Goal: Task Accomplishment & Management: Manage account settings

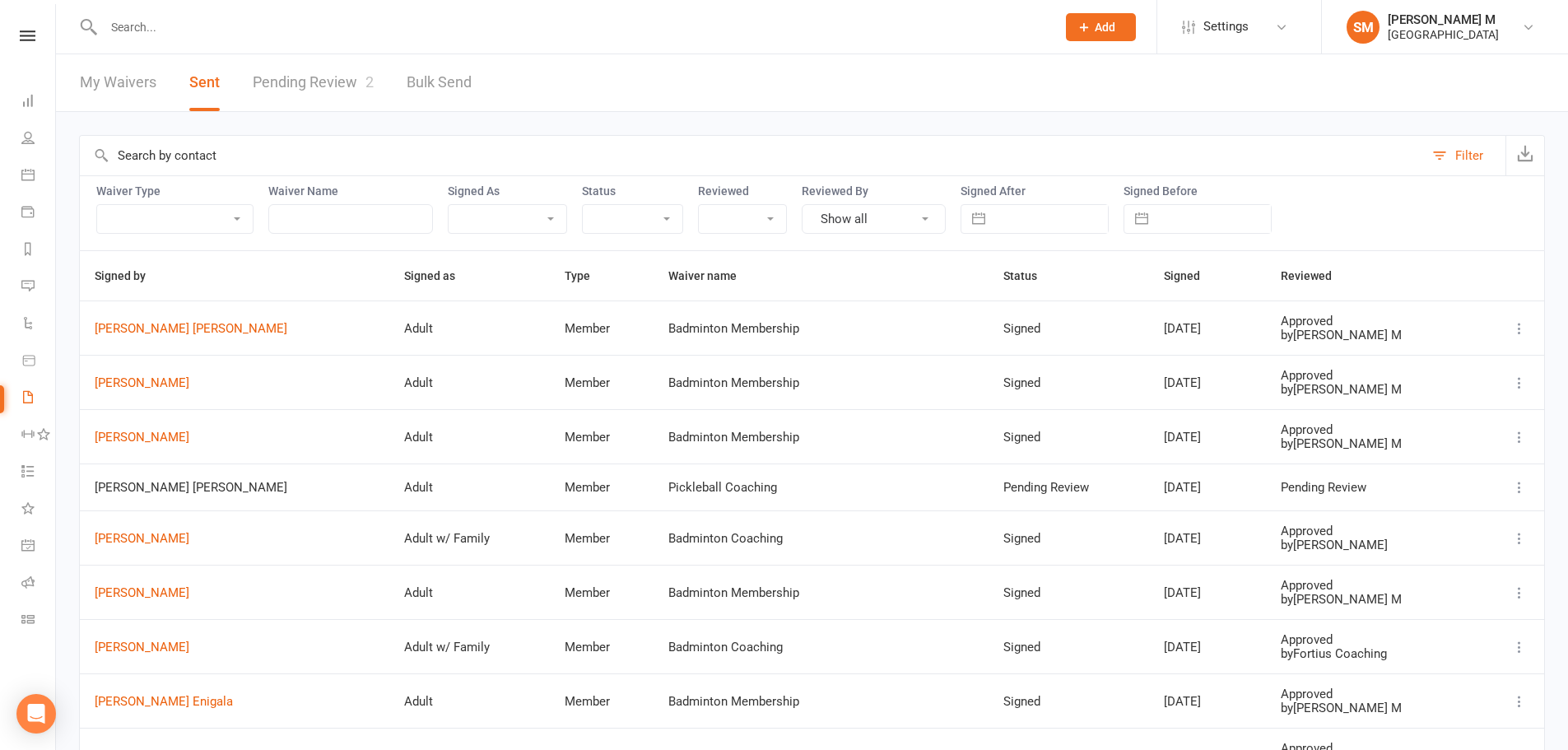
select select "50"
click at [284, 71] on link "Pending Review 2" at bounding box center [313, 82] width 121 height 57
select select "100"
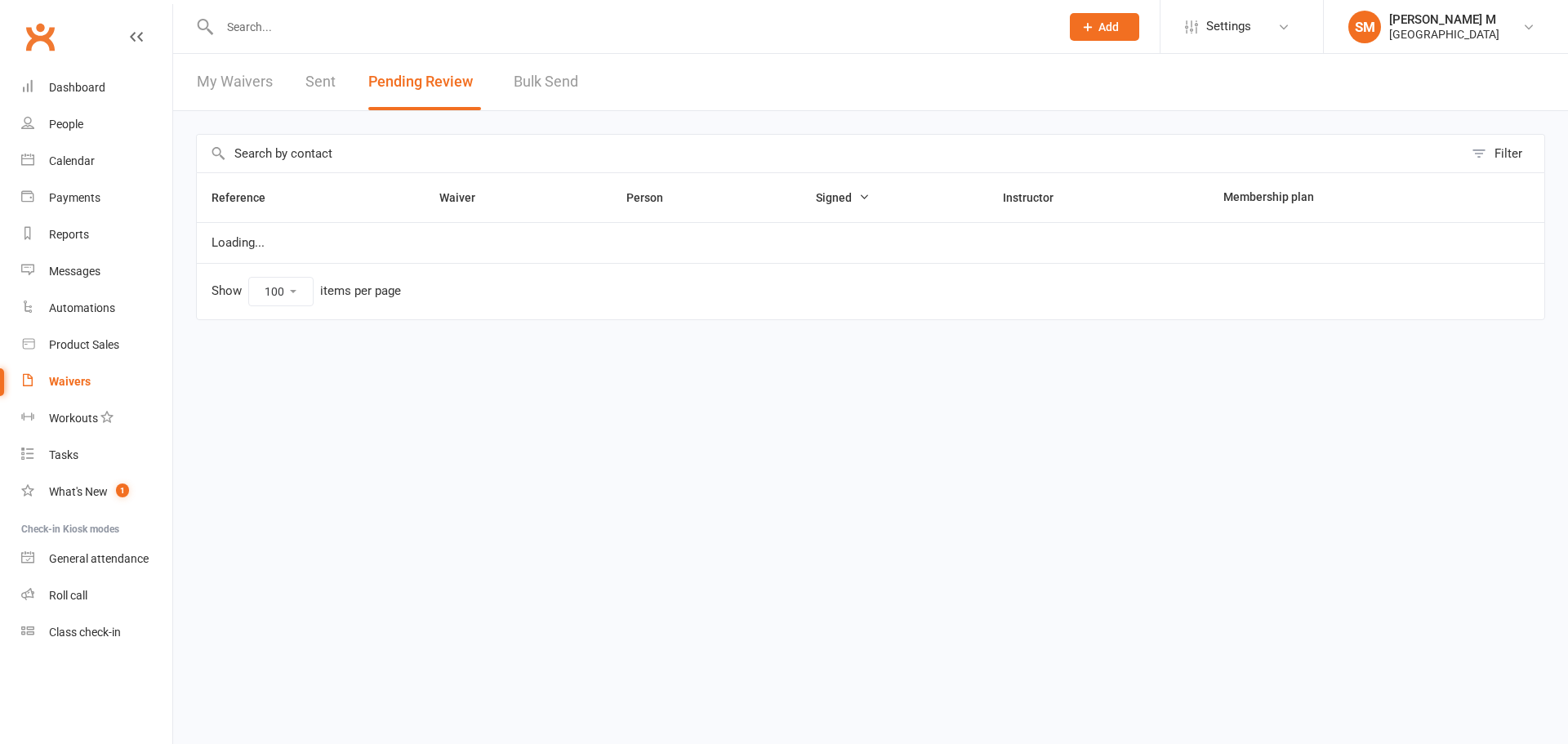
select select "100"
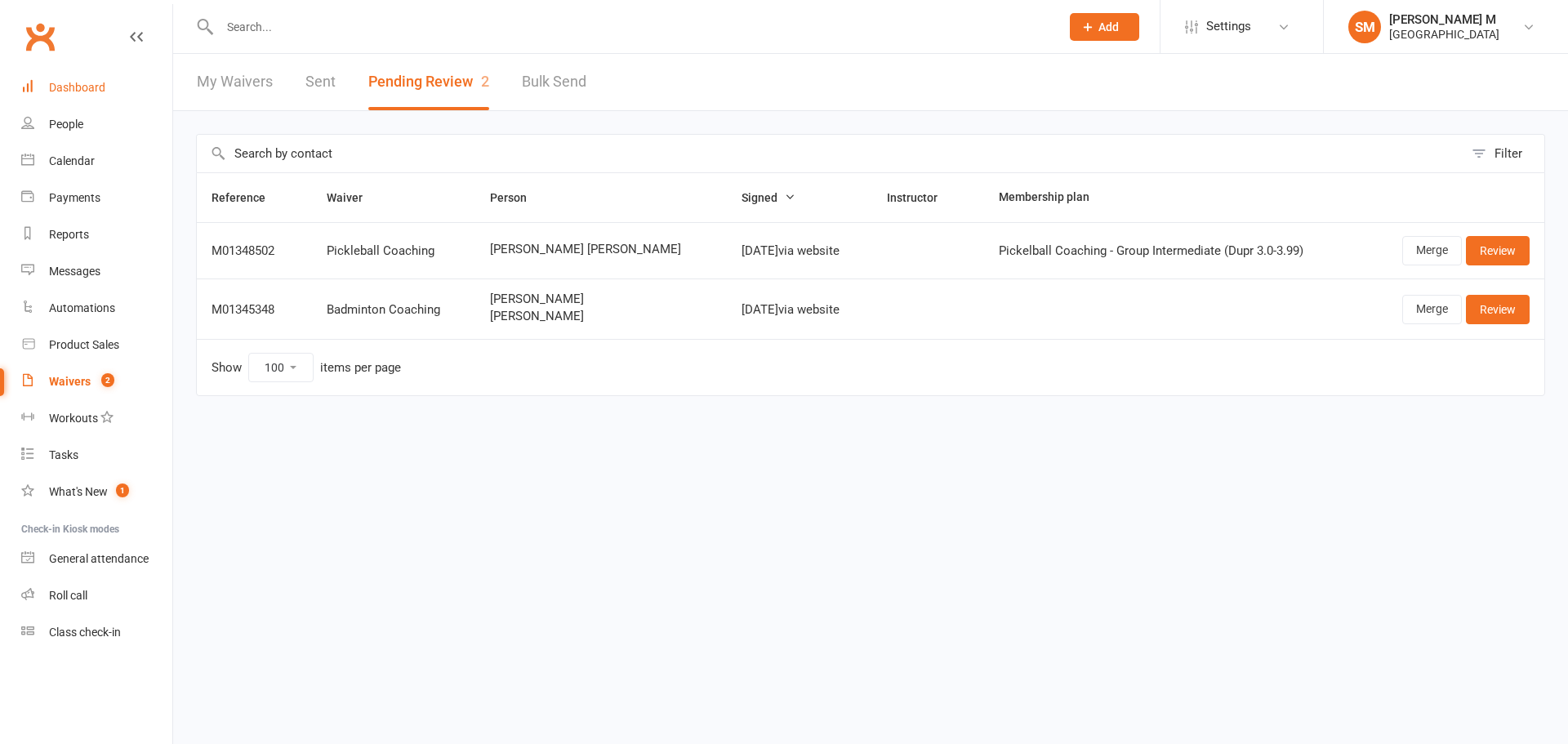
click at [78, 81] on div "Dashboard" at bounding box center [77, 87] width 57 height 13
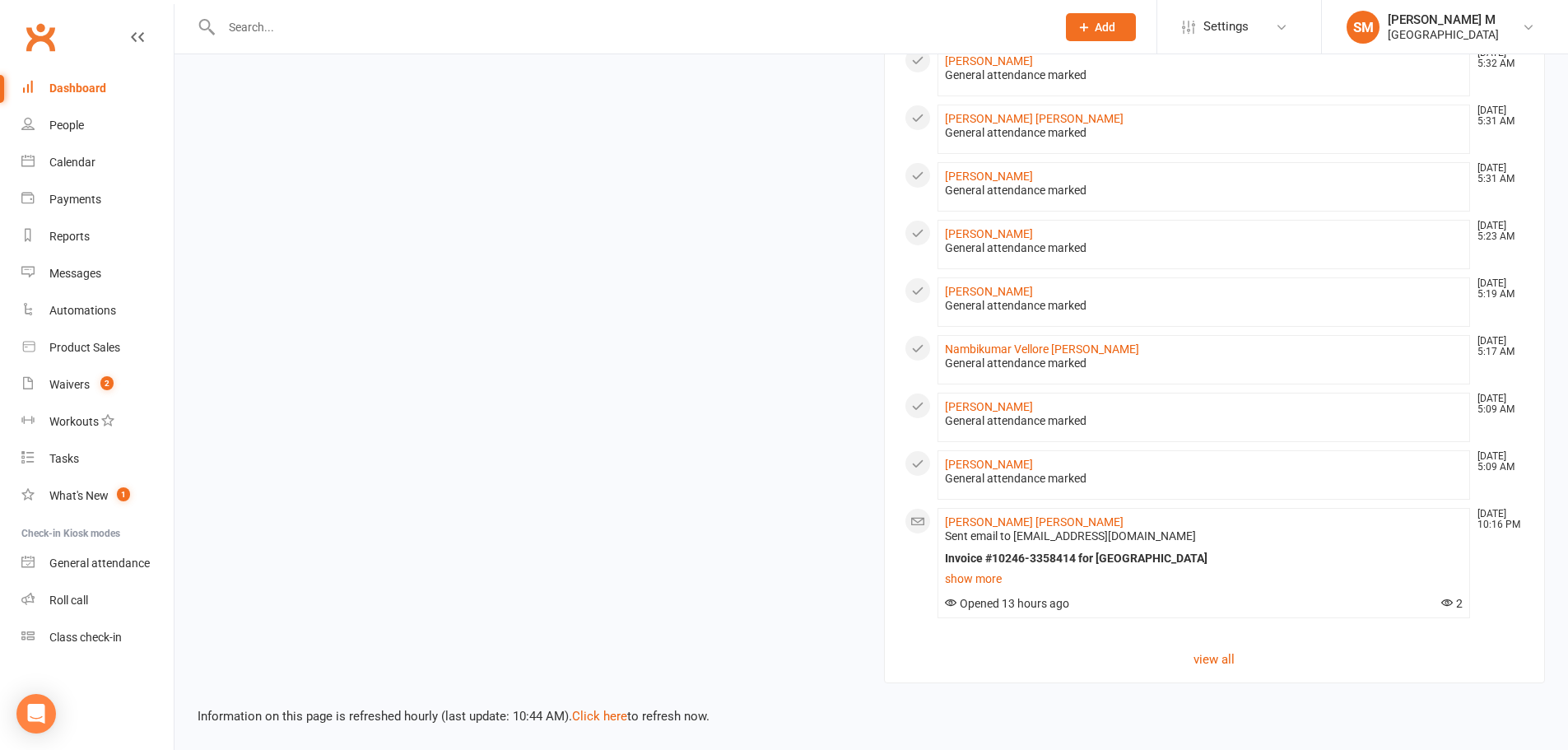
scroll to position [1318, 0]
click at [997, 528] on link "Venkat aravind Puppala" at bounding box center [1034, 521] width 178 height 13
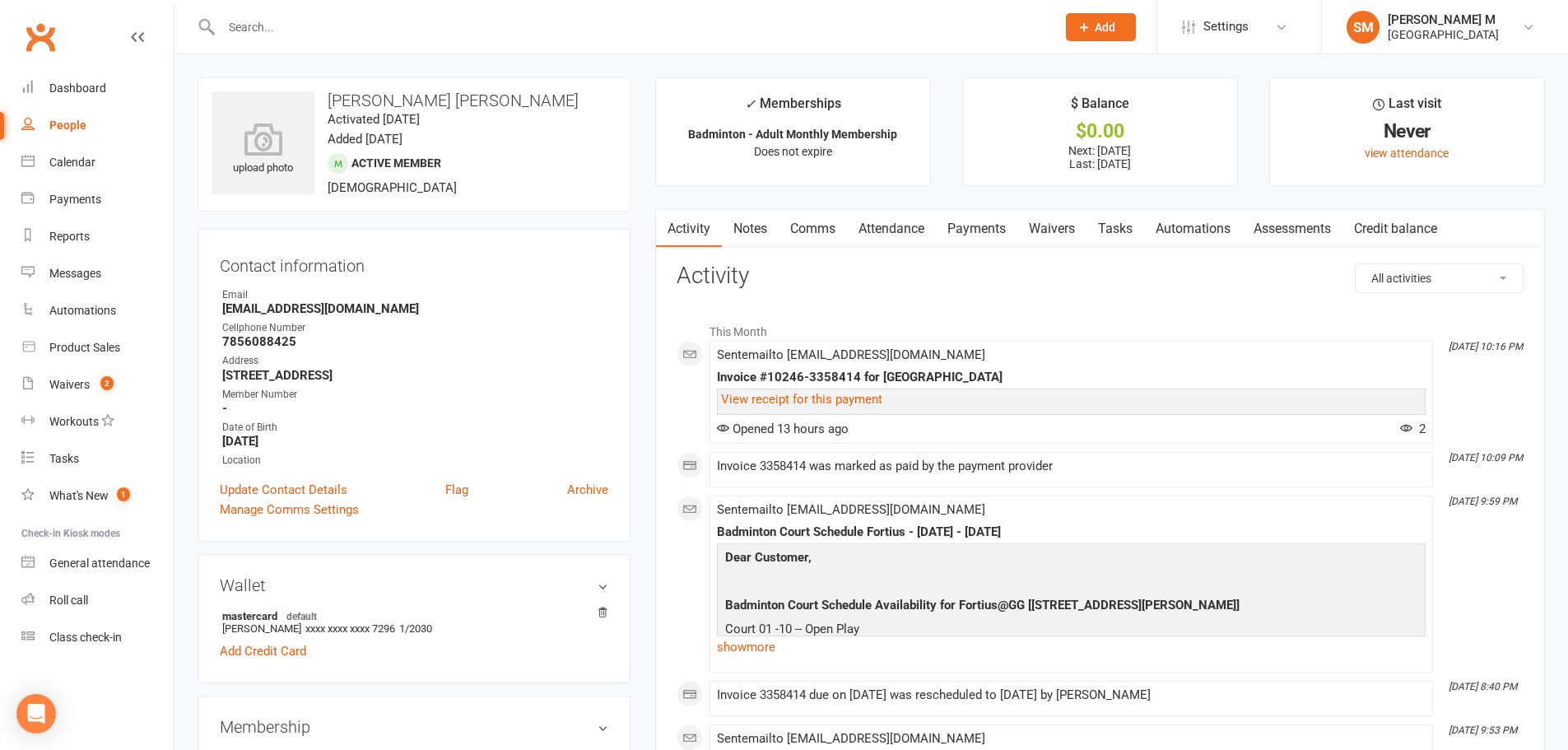
click at [943, 226] on link "Payments" at bounding box center [976, 229] width 82 height 38
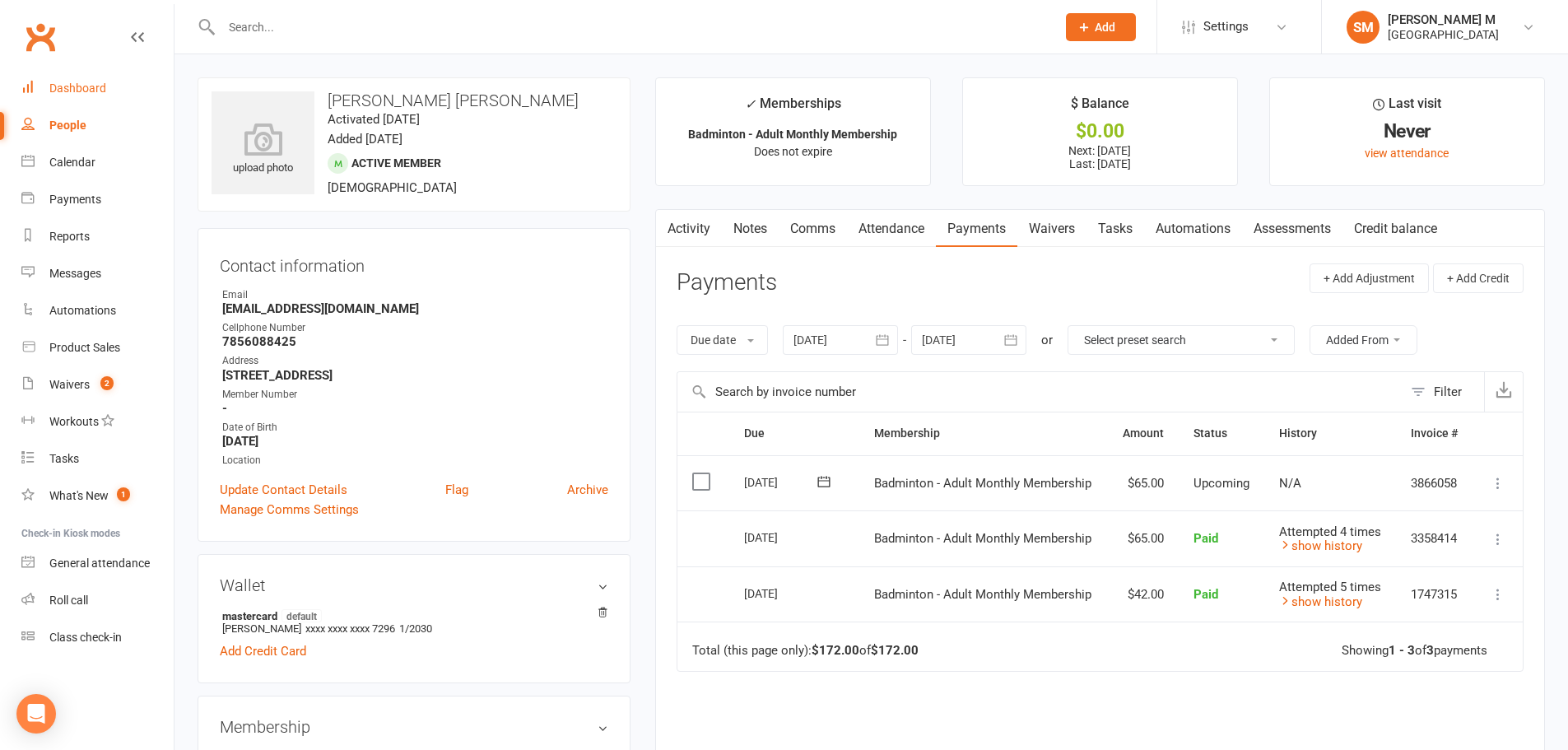
click at [107, 82] on link "Dashboard" at bounding box center [97, 88] width 152 height 37
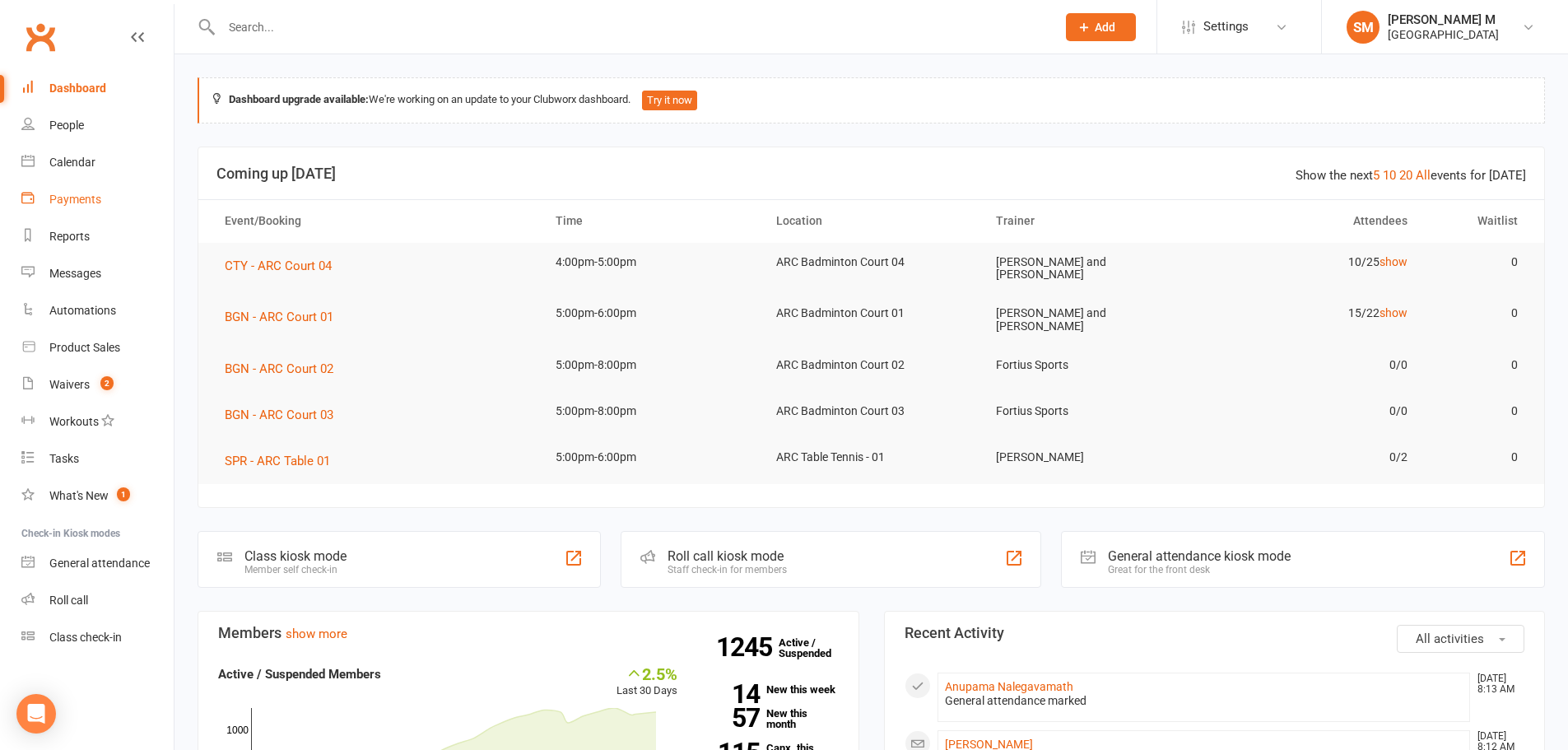
click at [86, 203] on div "Payments" at bounding box center [75, 199] width 52 height 13
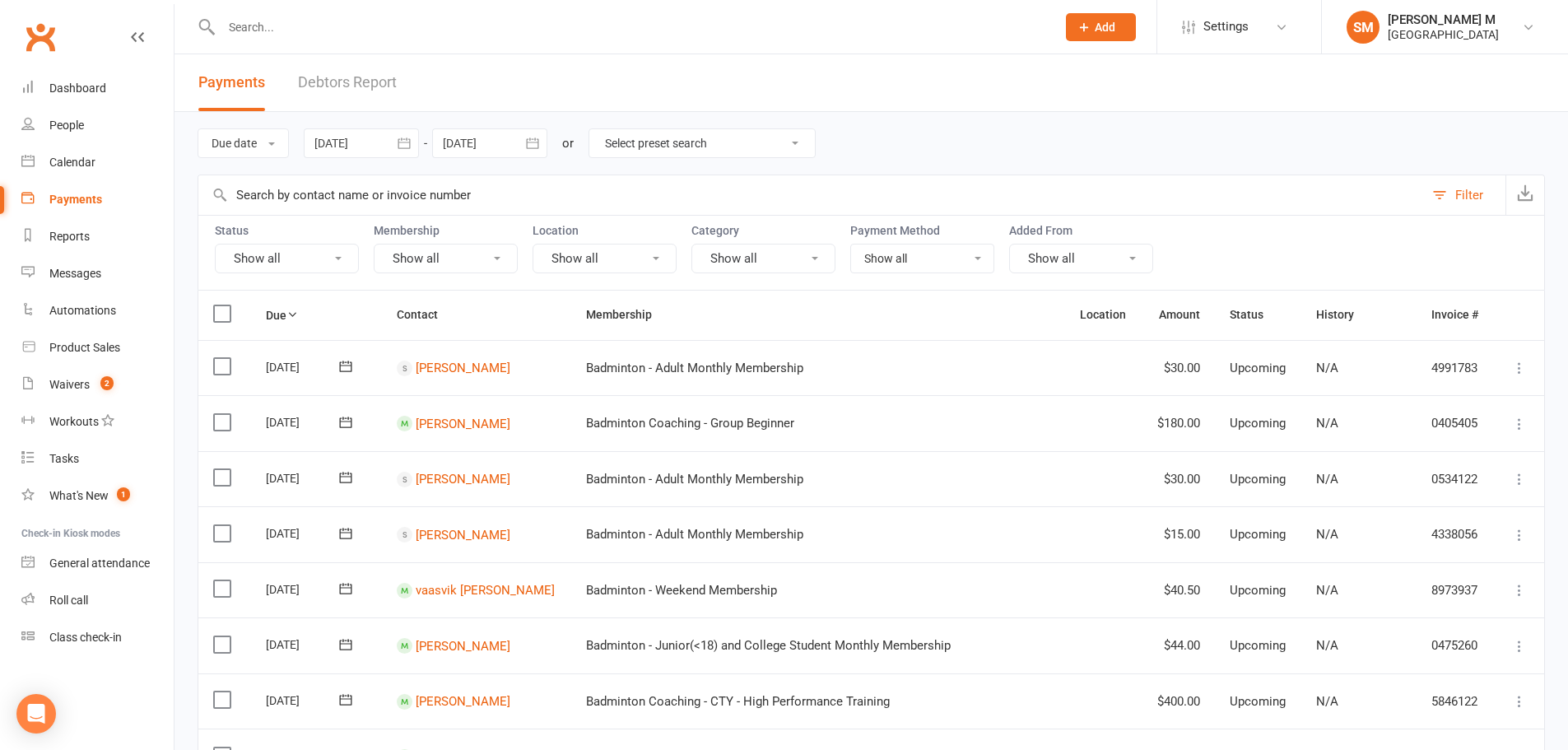
click at [626, 138] on select "Select preset search All failures All skipped payments All pending payments Suc…" at bounding box center [701, 143] width 225 height 28
select select "0"
click at [602, 129] on select "Select preset search All failures All skipped payments All pending payments Suc…" at bounding box center [701, 143] width 225 height 28
type input "11 Sep 2025"
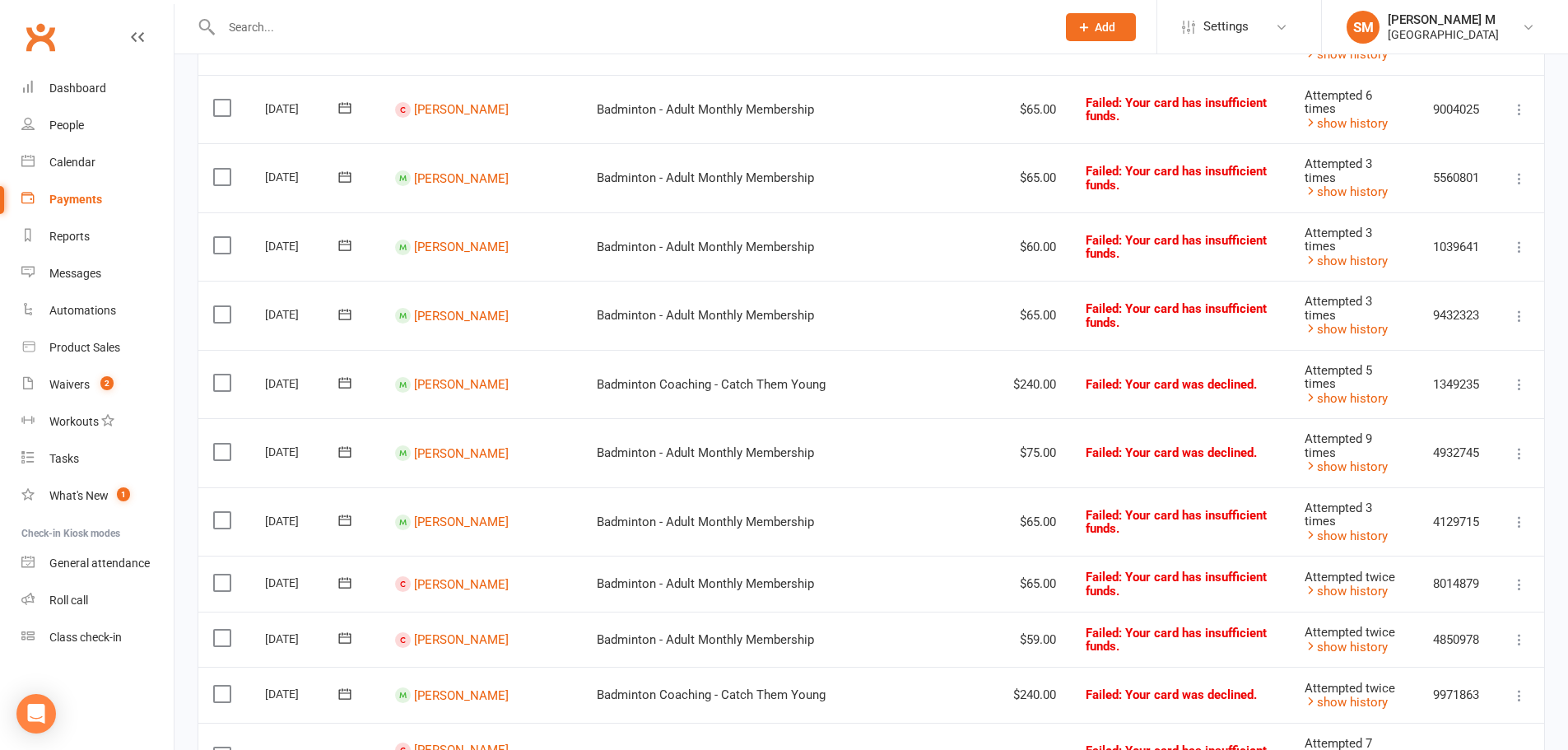
scroll to position [494, 0]
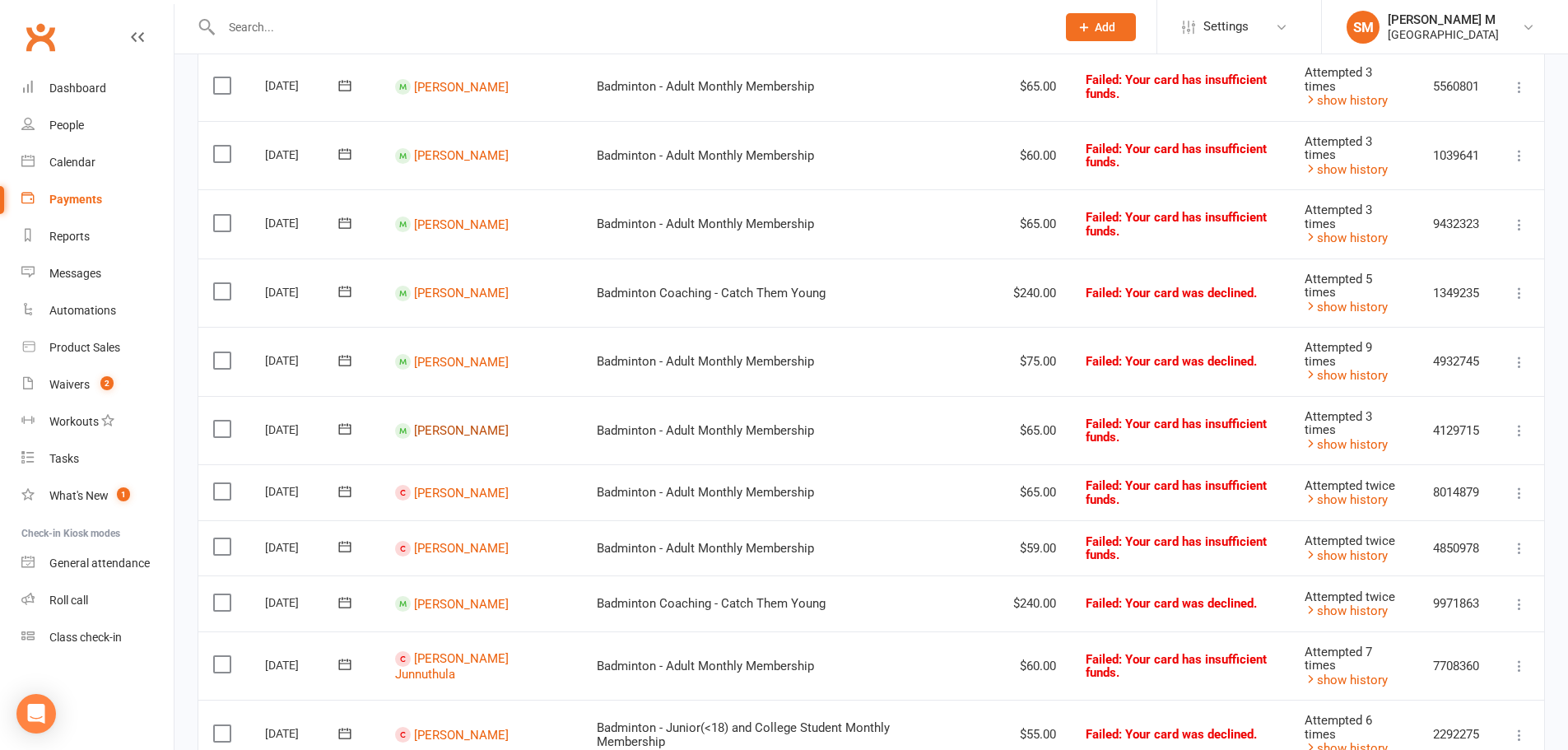
click at [450, 435] on link "[PERSON_NAME]" at bounding box center [461, 430] width 94 height 14
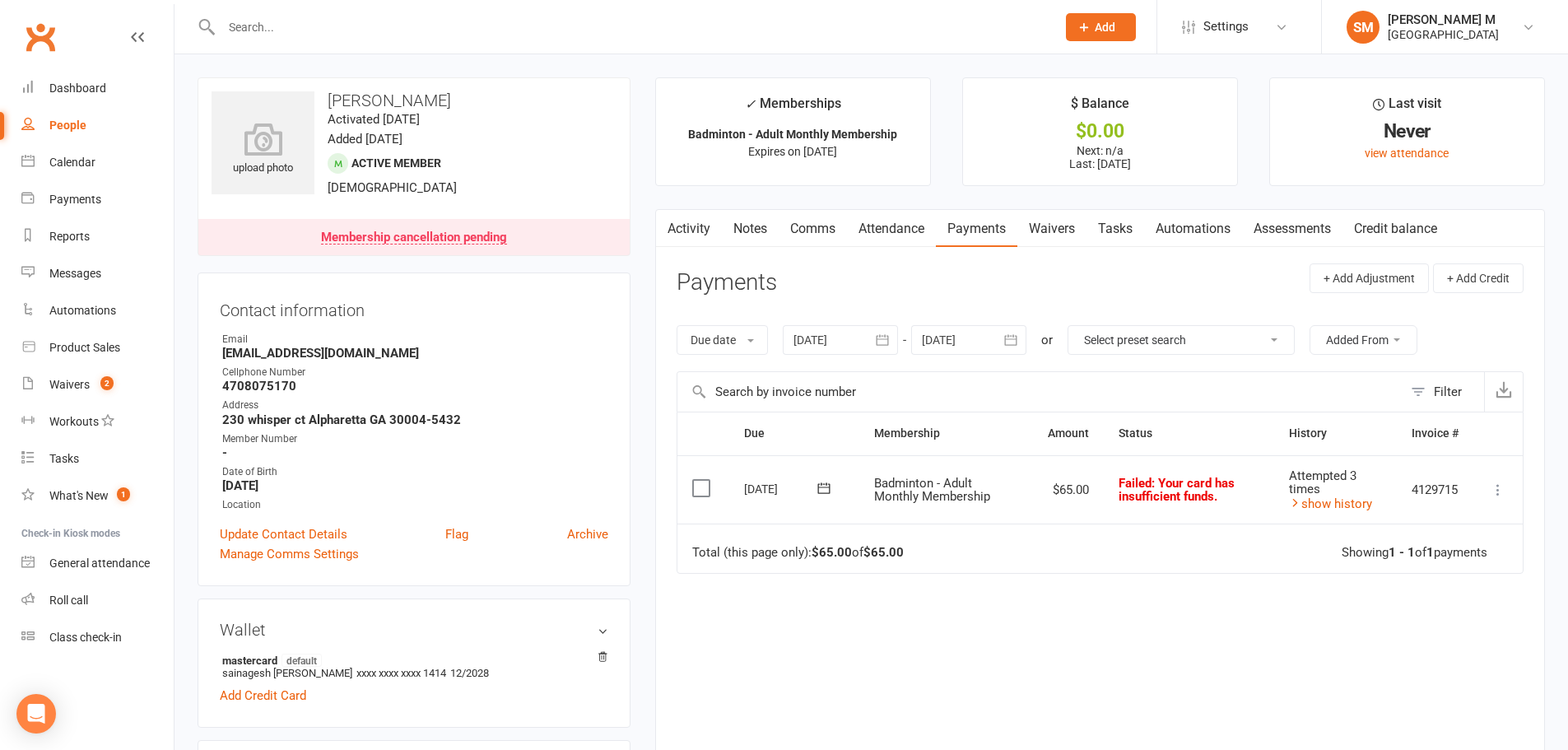
click at [823, 481] on icon at bounding box center [824, 488] width 16 height 16
click at [960, 618] on span "11" at bounding box center [955, 618] width 13 height 13
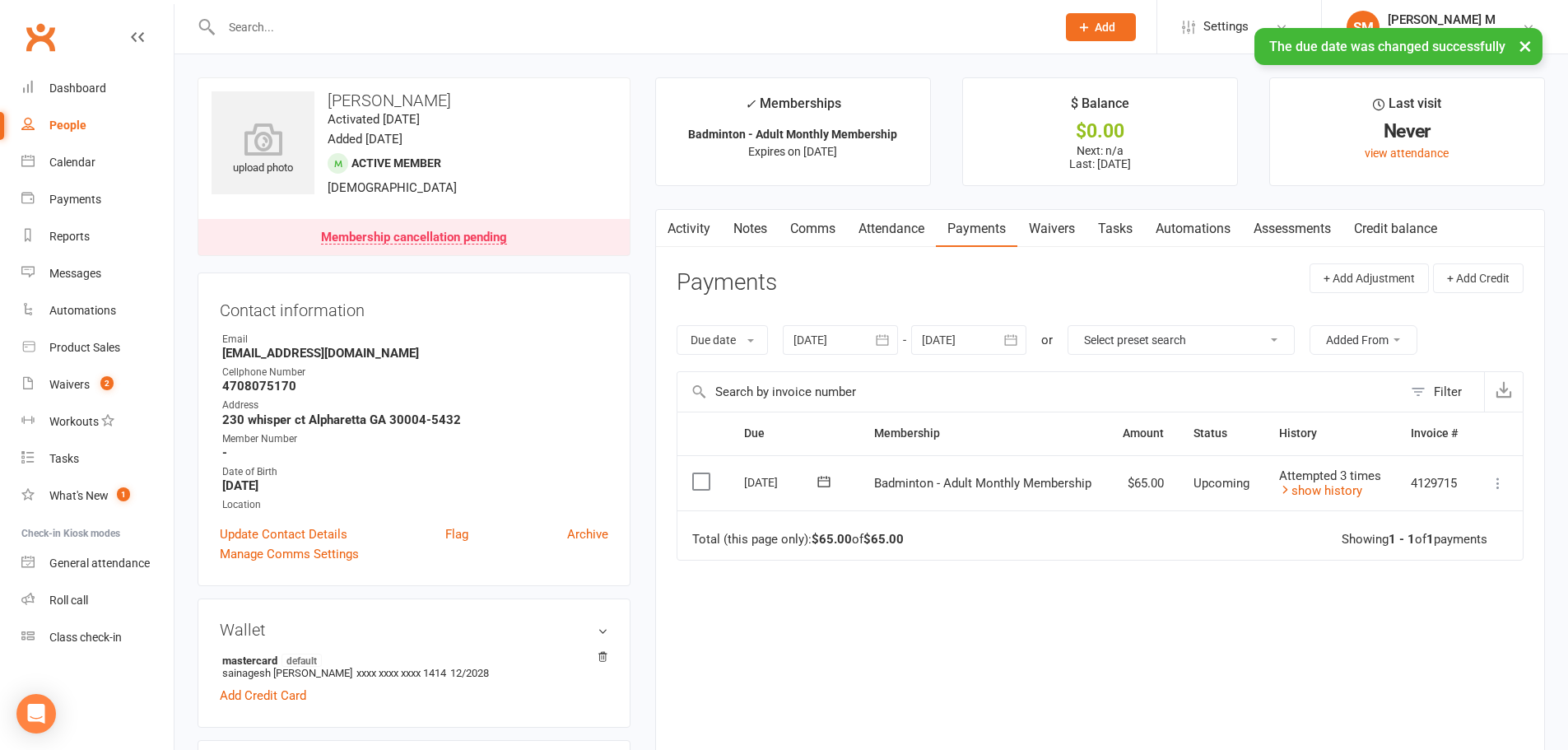
click at [692, 231] on link "Activity" at bounding box center [688, 229] width 65 height 38
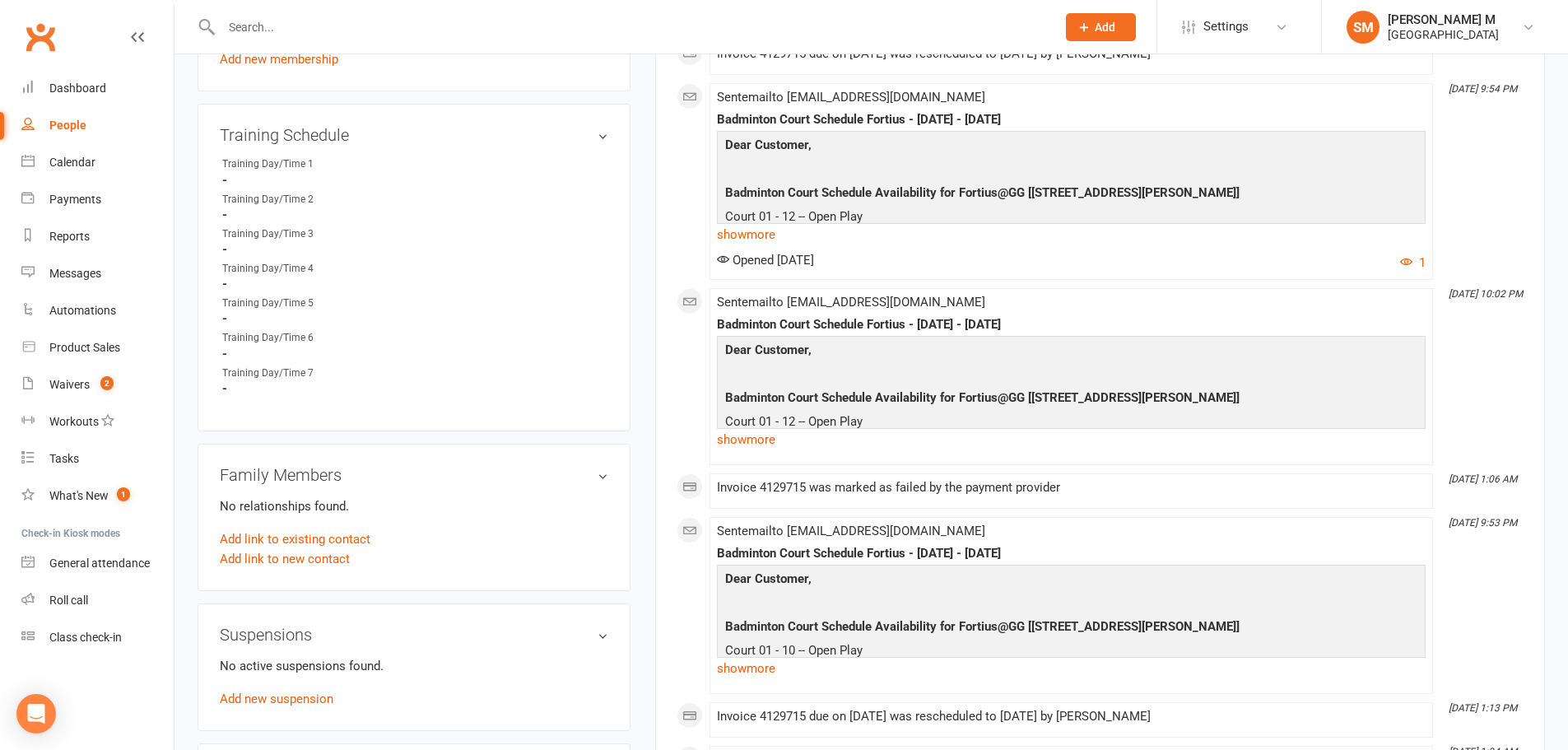
scroll to position [823, 0]
click at [70, 77] on link "Dashboard" at bounding box center [97, 88] width 152 height 37
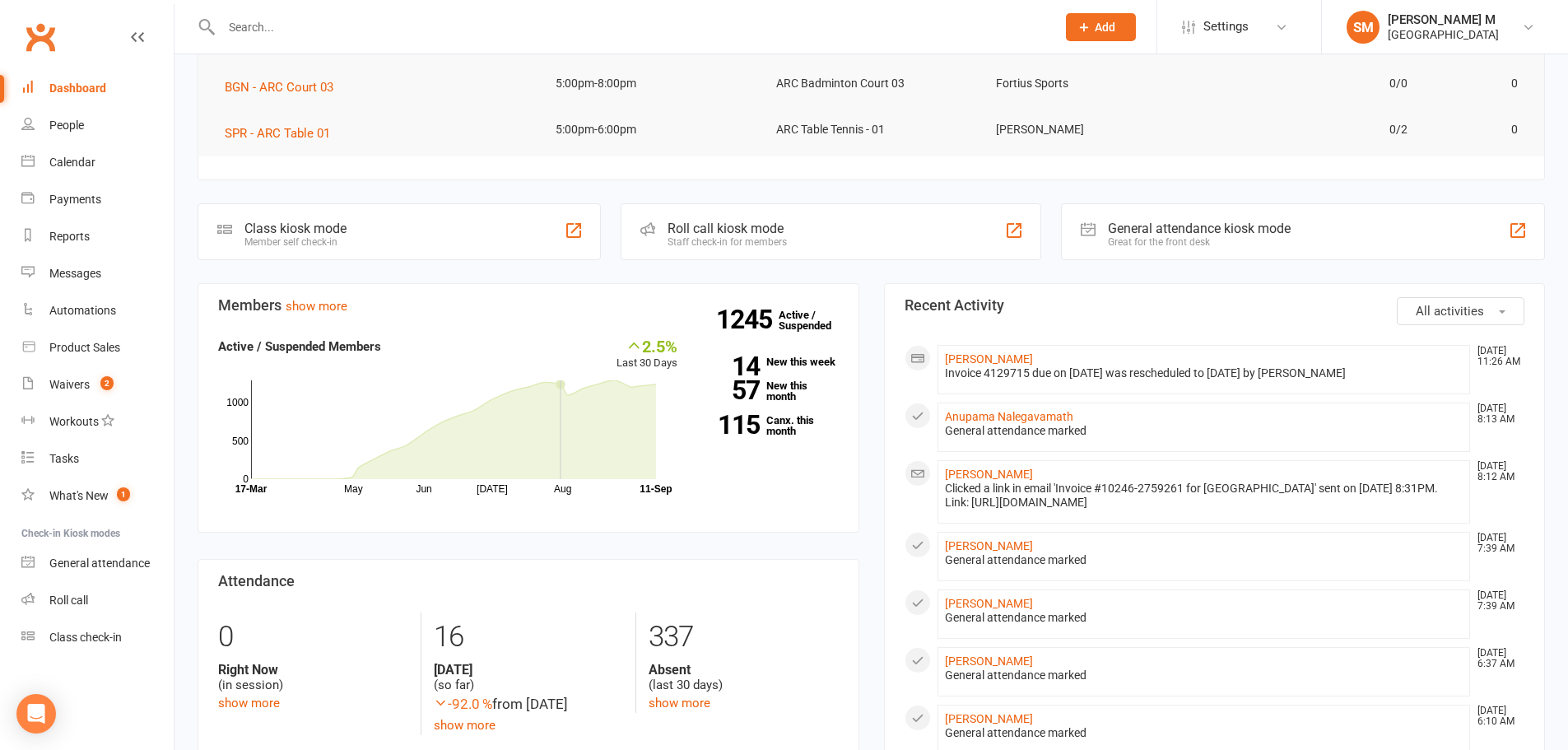
scroll to position [329, 0]
click at [62, 196] on div "Payments" at bounding box center [75, 199] width 52 height 13
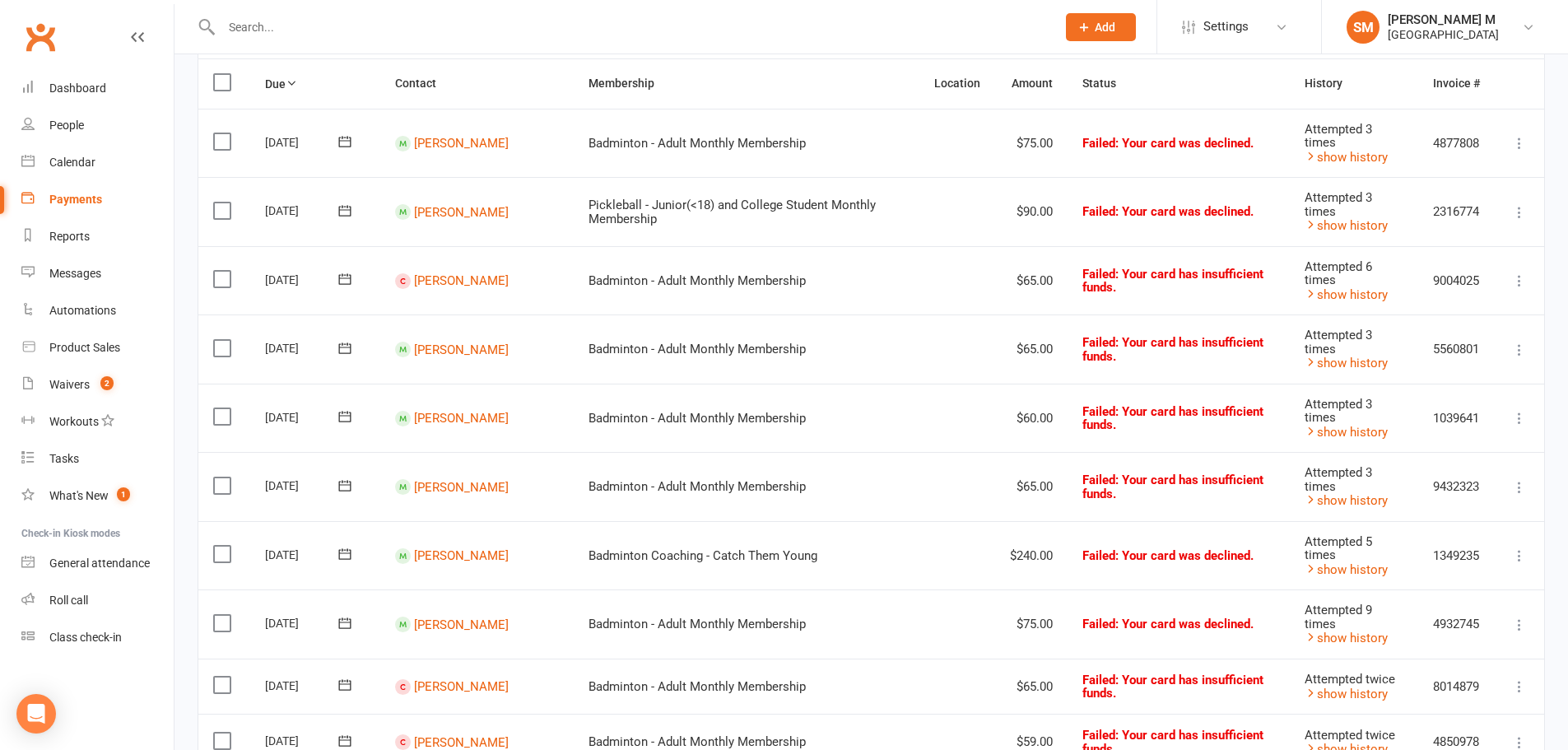
scroll to position [247, 0]
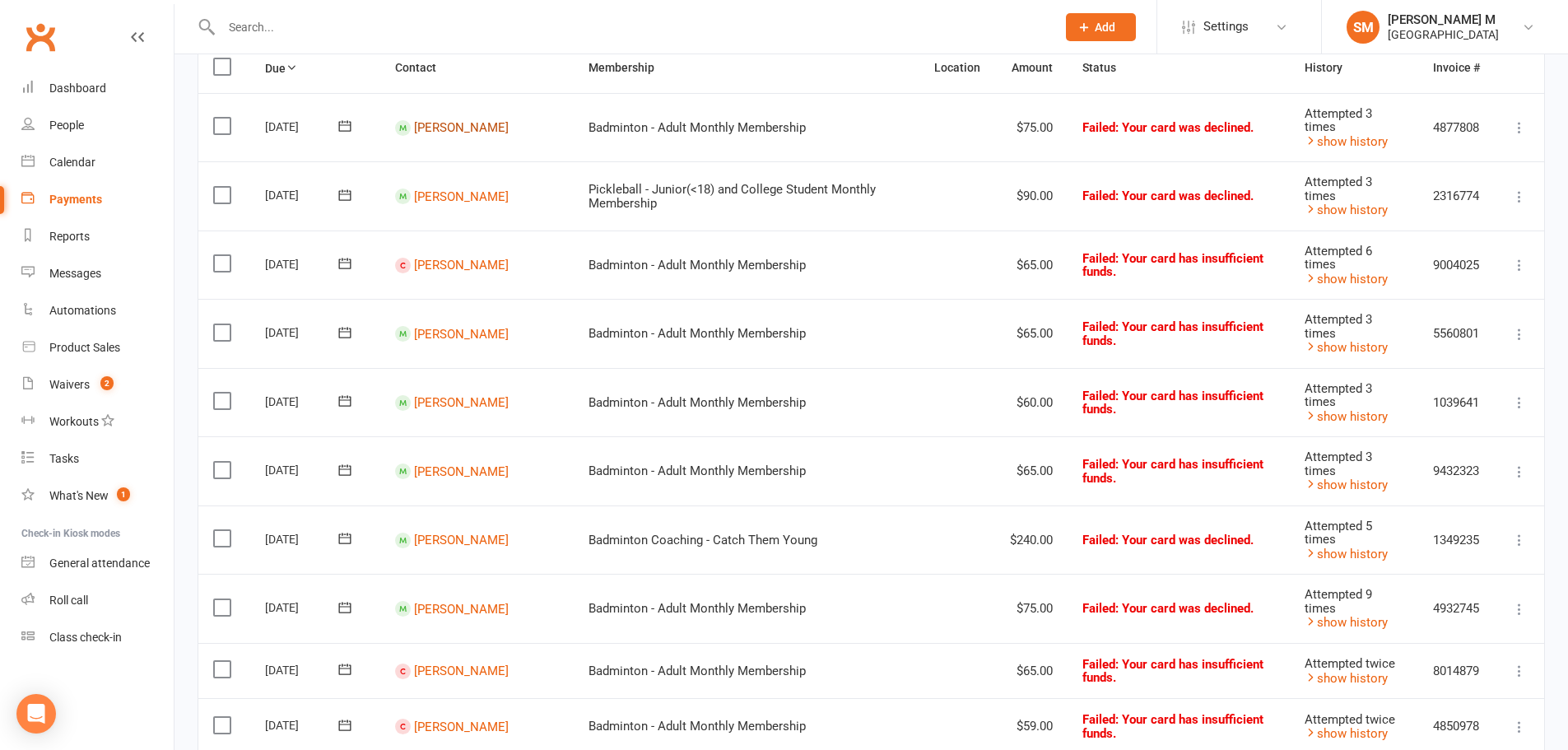
click at [466, 120] on link "[PERSON_NAME]" at bounding box center [461, 127] width 94 height 14
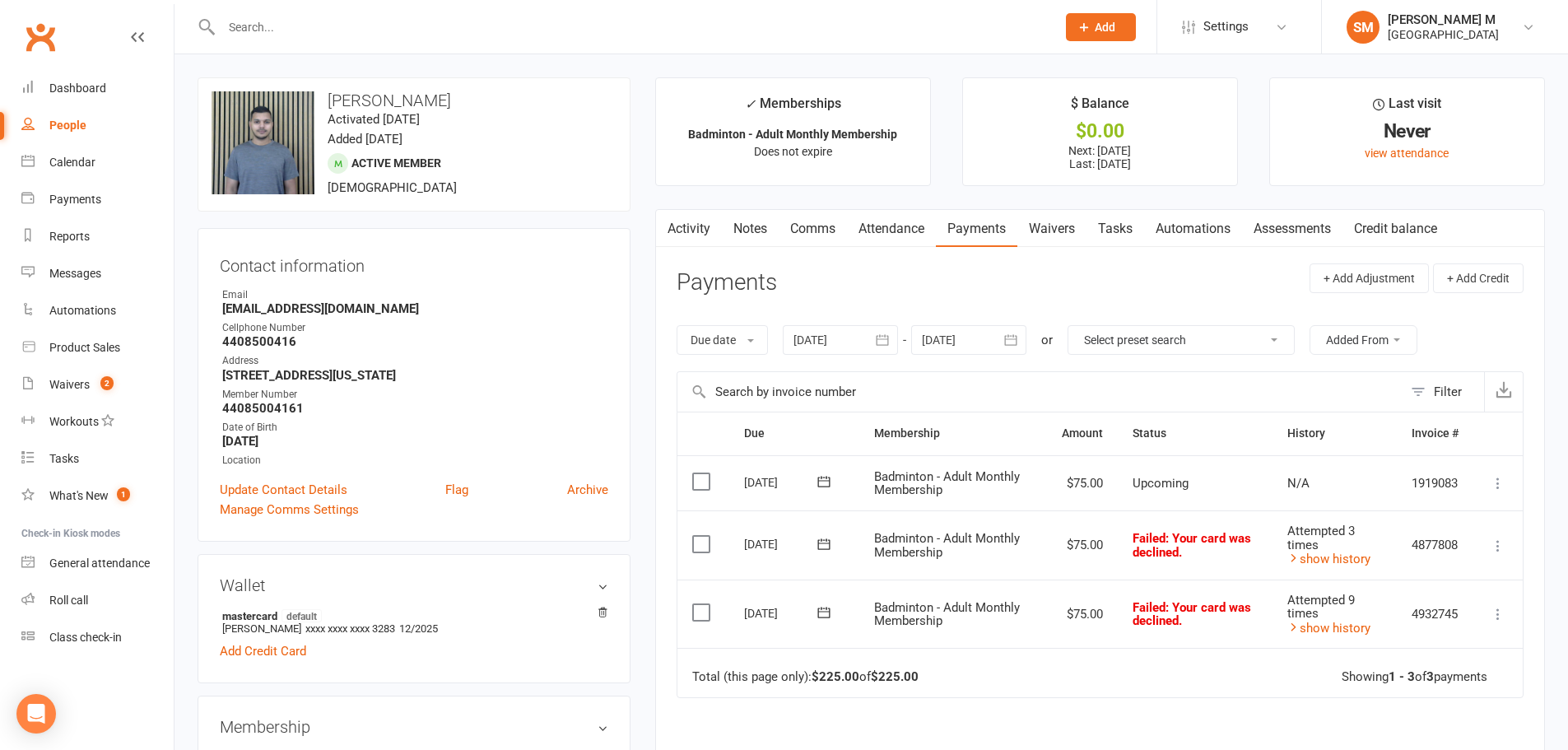
click at [819, 616] on icon at bounding box center [824, 612] width 16 height 16
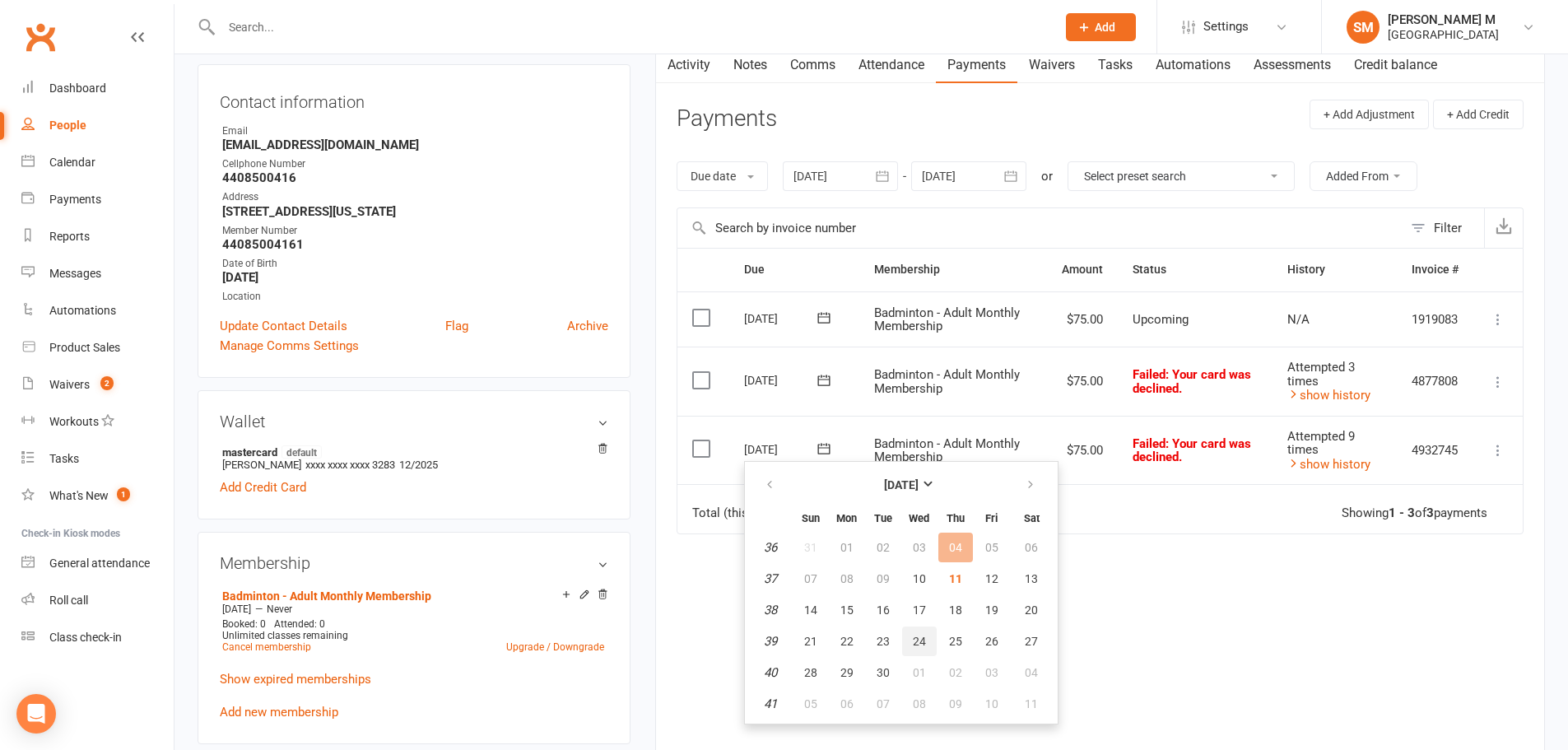
scroll to position [165, 0]
click at [931, 571] on button "10" at bounding box center [919, 577] width 35 height 30
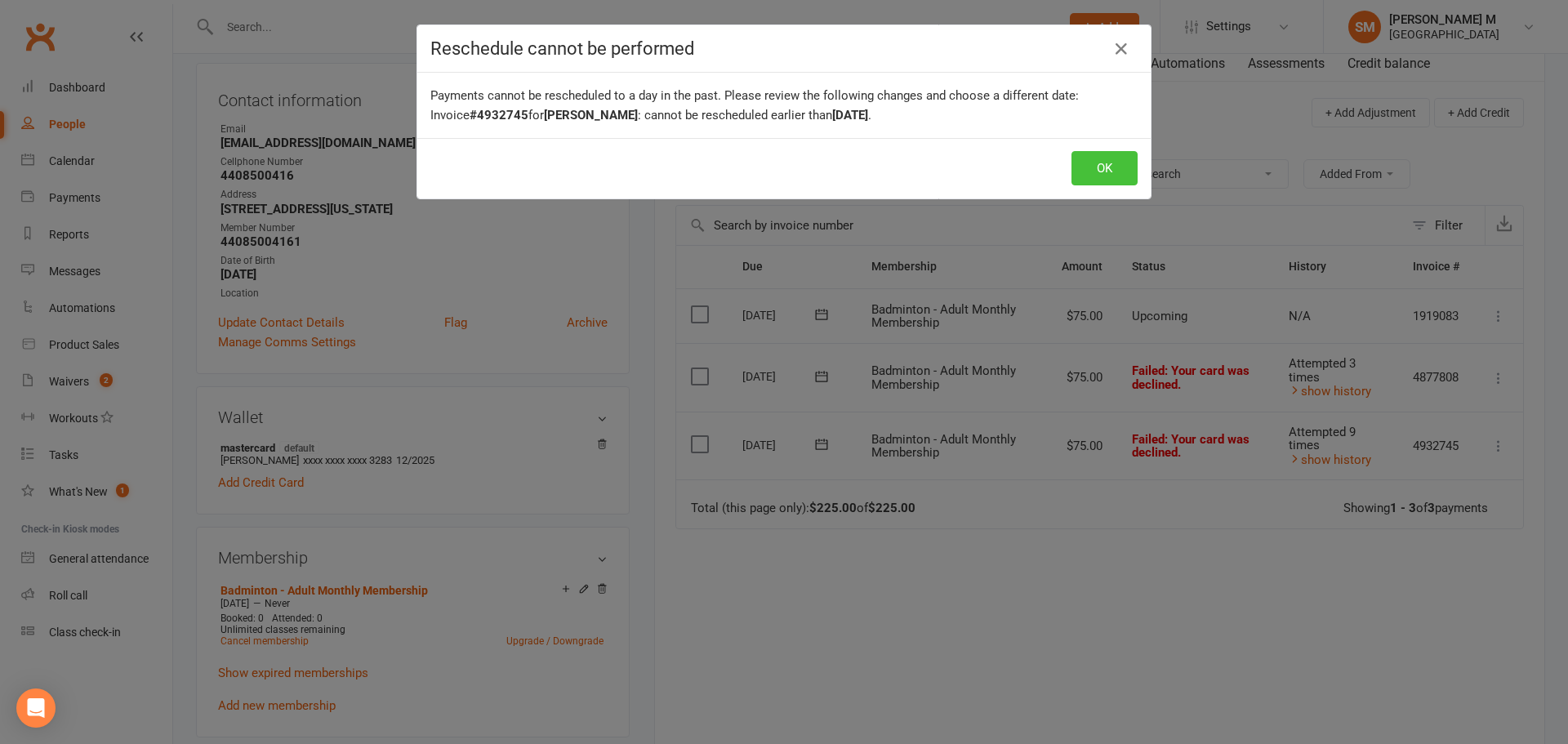
click at [1097, 176] on button "OK" at bounding box center [1105, 168] width 66 height 35
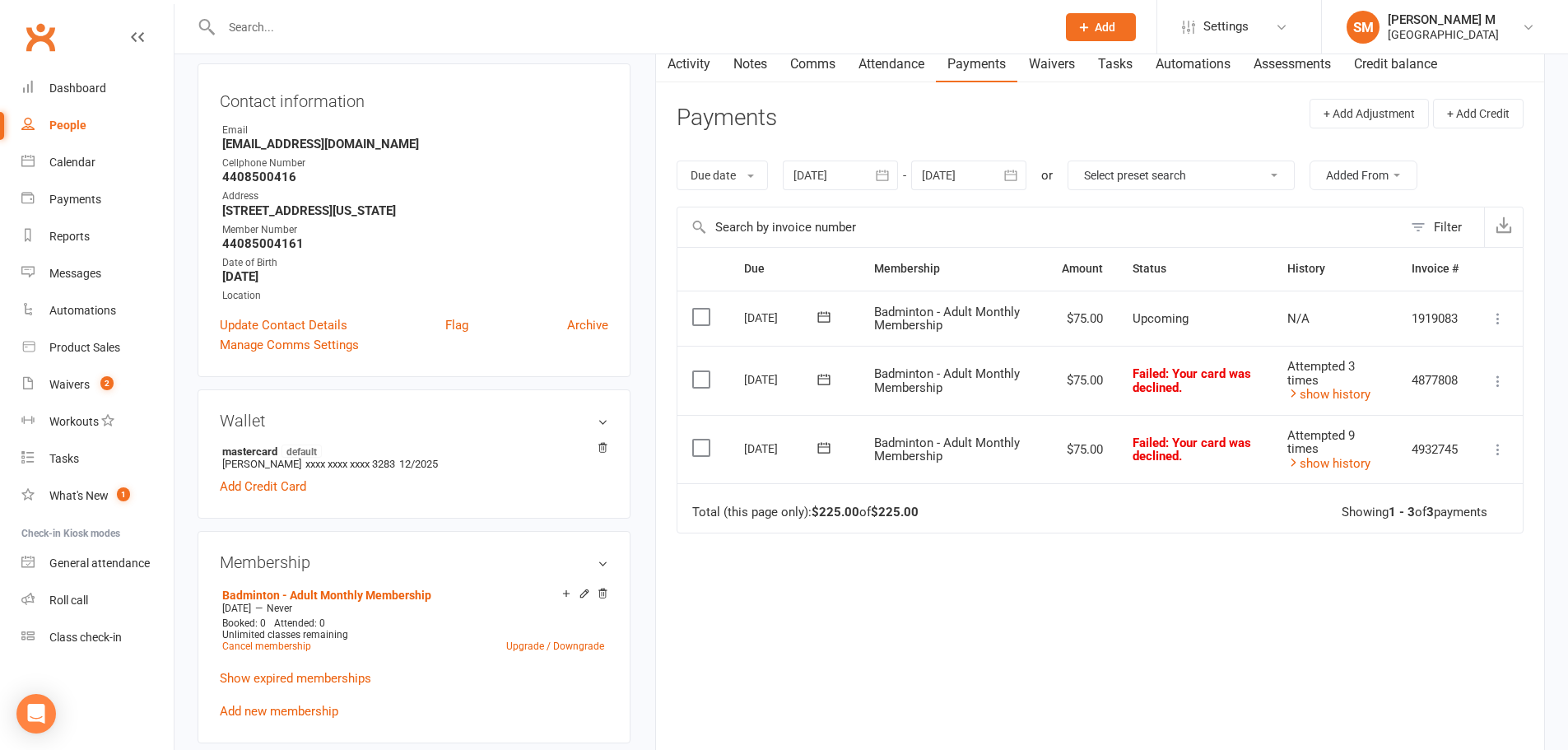
click at [830, 445] on icon at bounding box center [824, 447] width 16 height 16
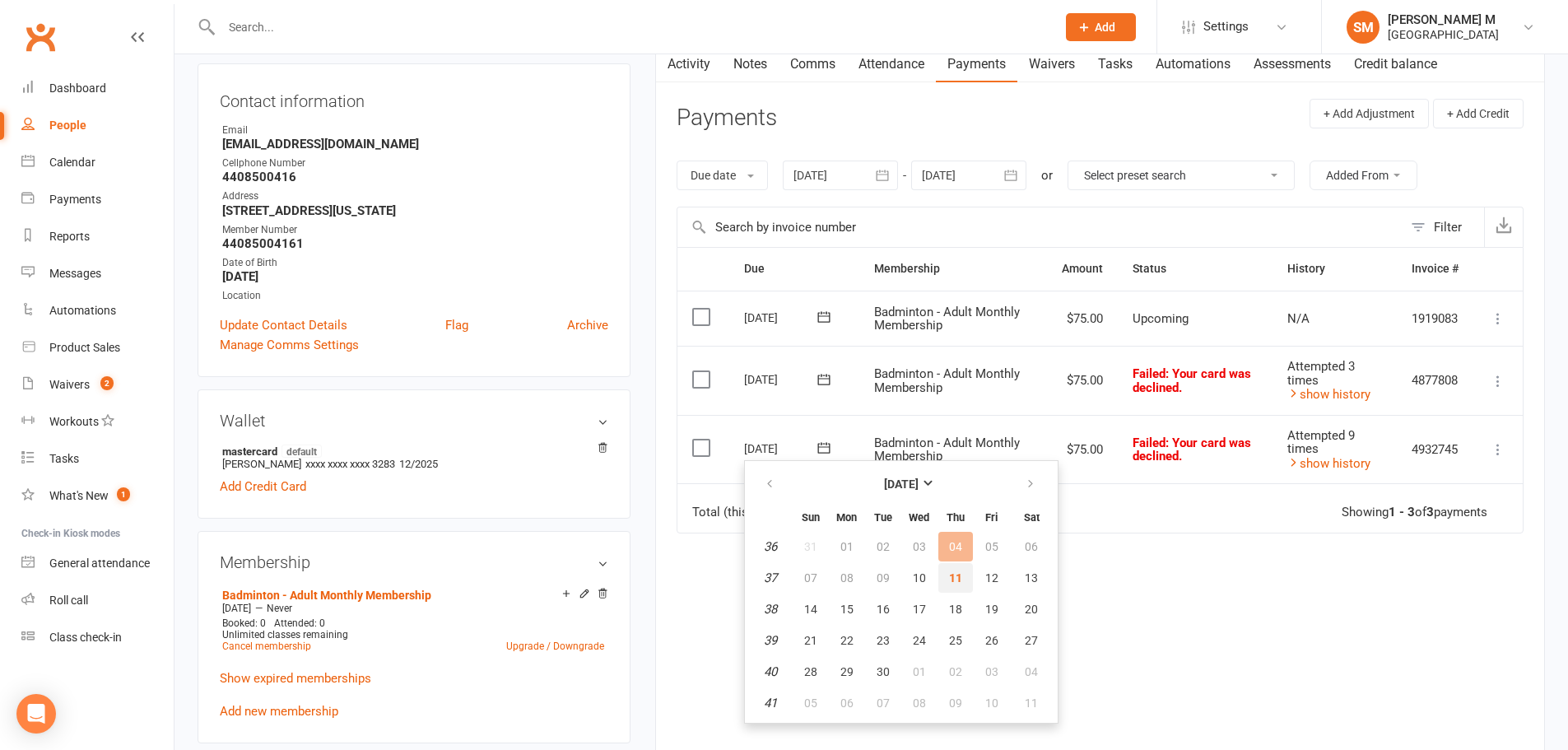
click at [965, 581] on button "11" at bounding box center [955, 577] width 35 height 30
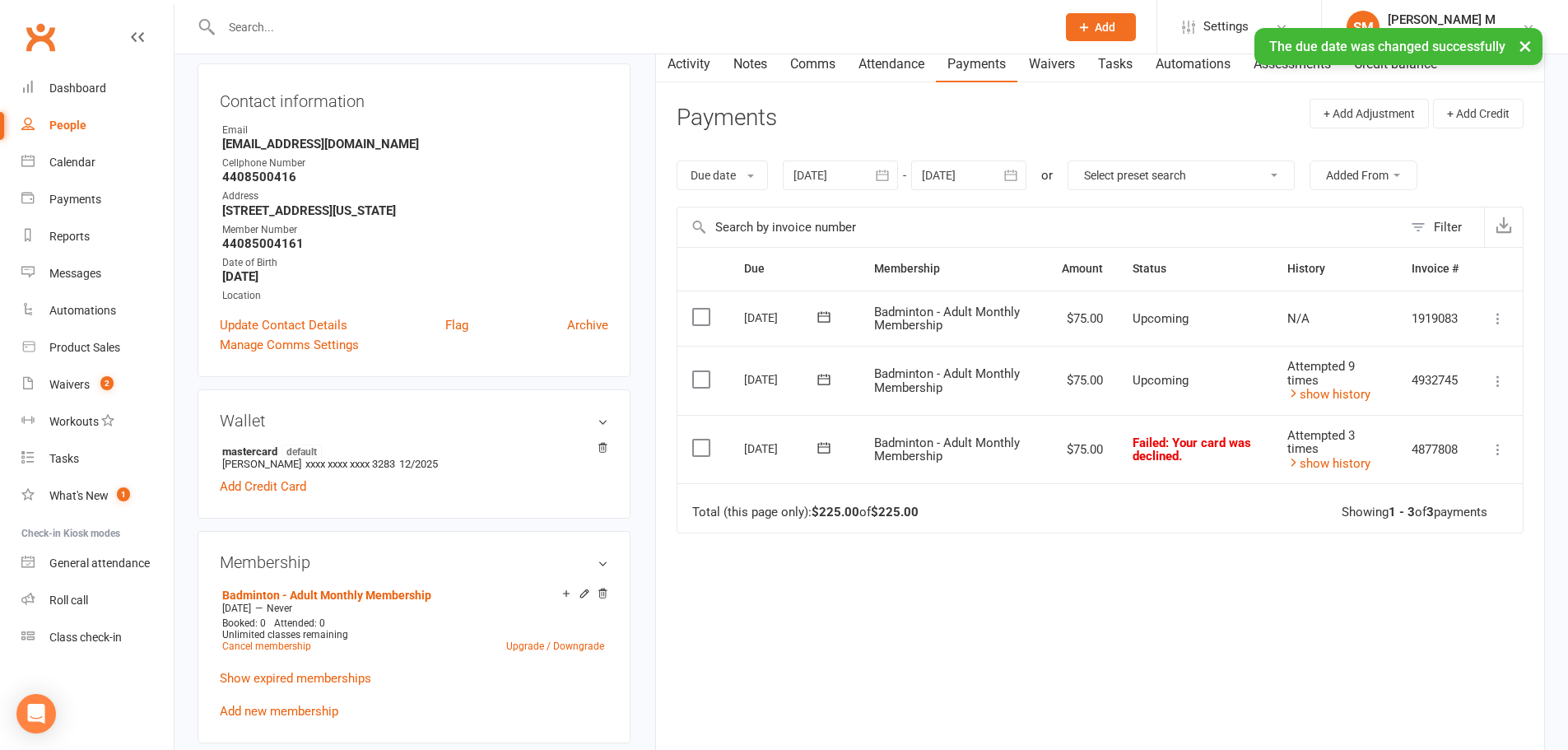
click at [824, 446] on icon at bounding box center [824, 447] width 16 height 16
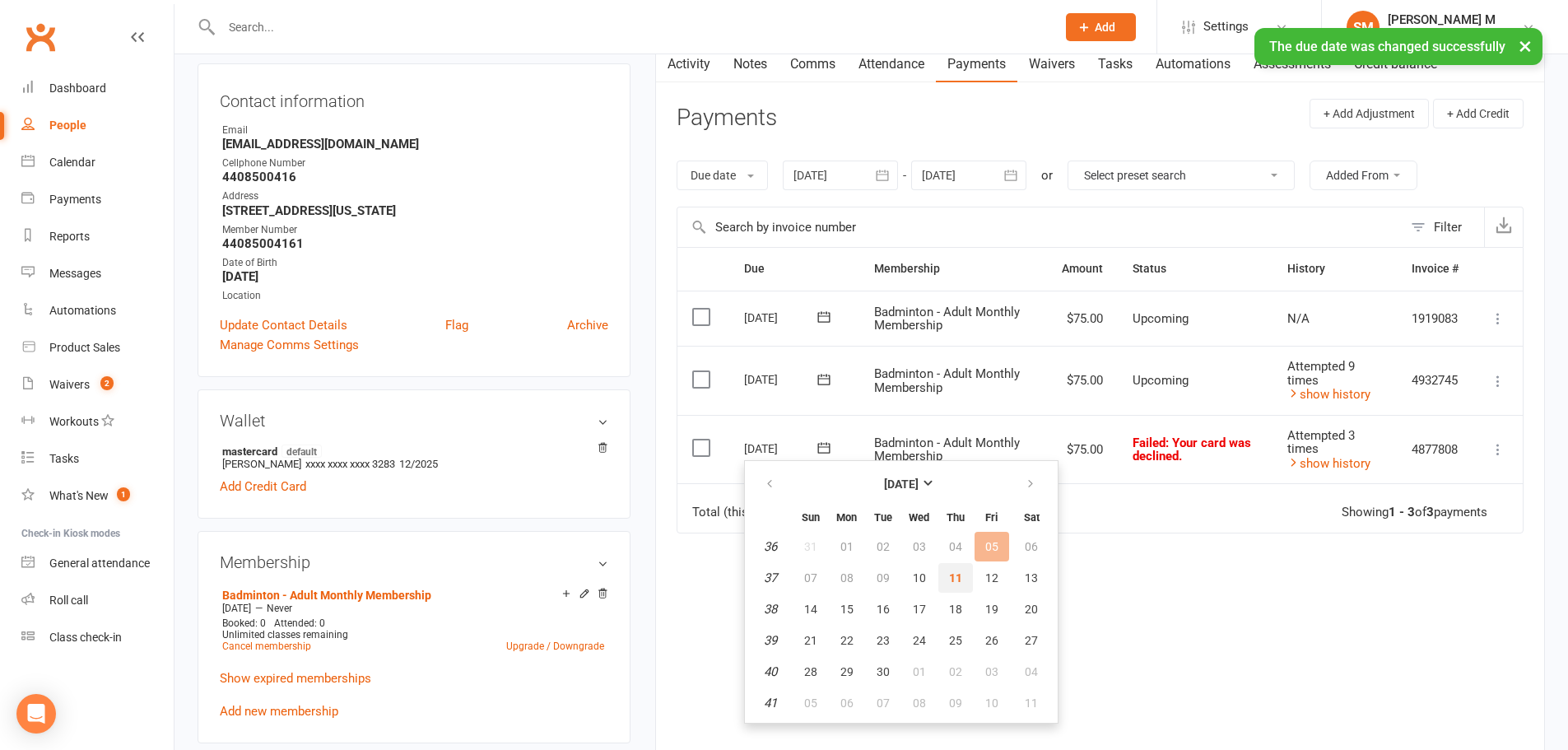
click at [958, 580] on span "11" at bounding box center [955, 577] width 13 height 13
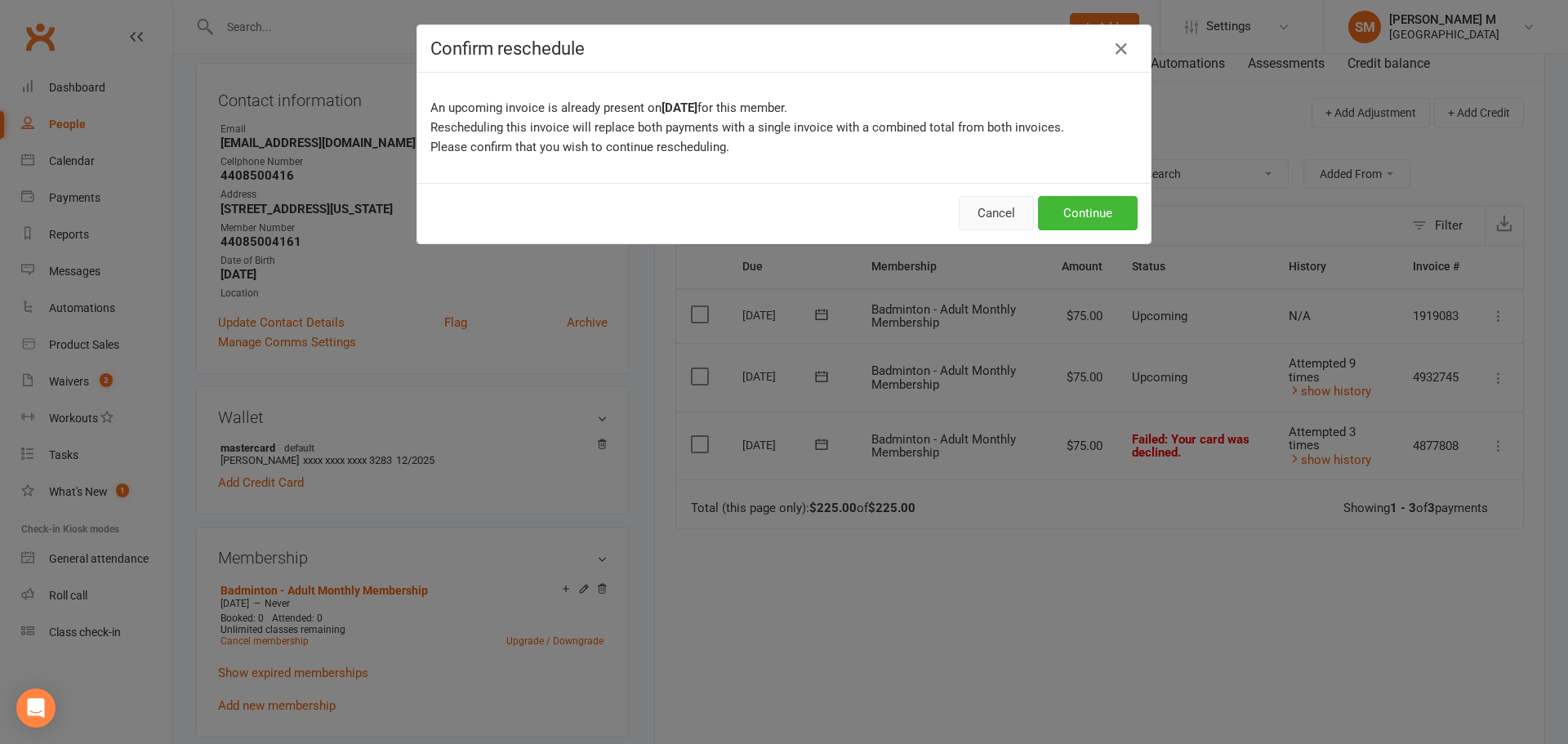
click at [999, 214] on button "Cancel" at bounding box center [996, 213] width 75 height 35
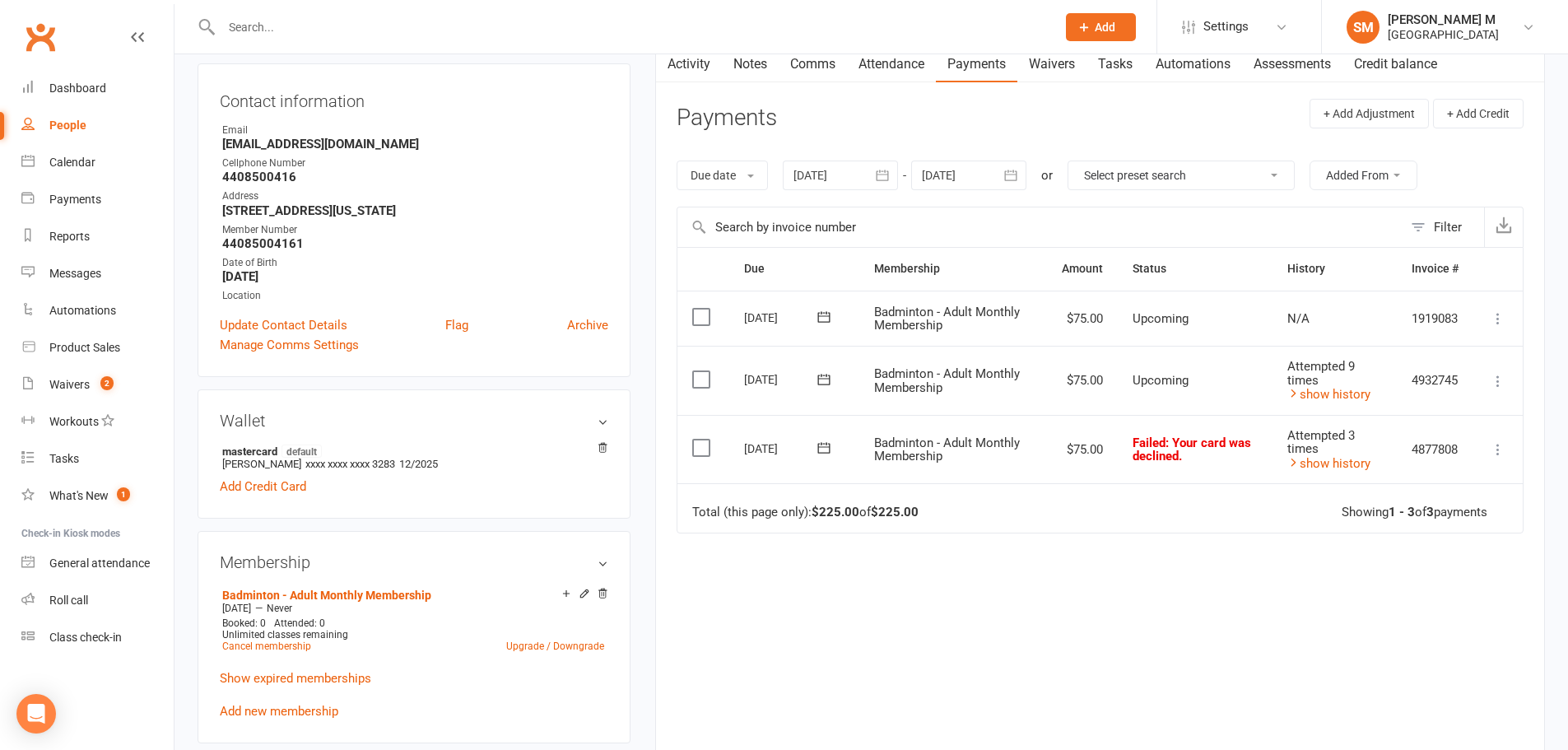
click at [818, 454] on icon at bounding box center [824, 447] width 16 height 16
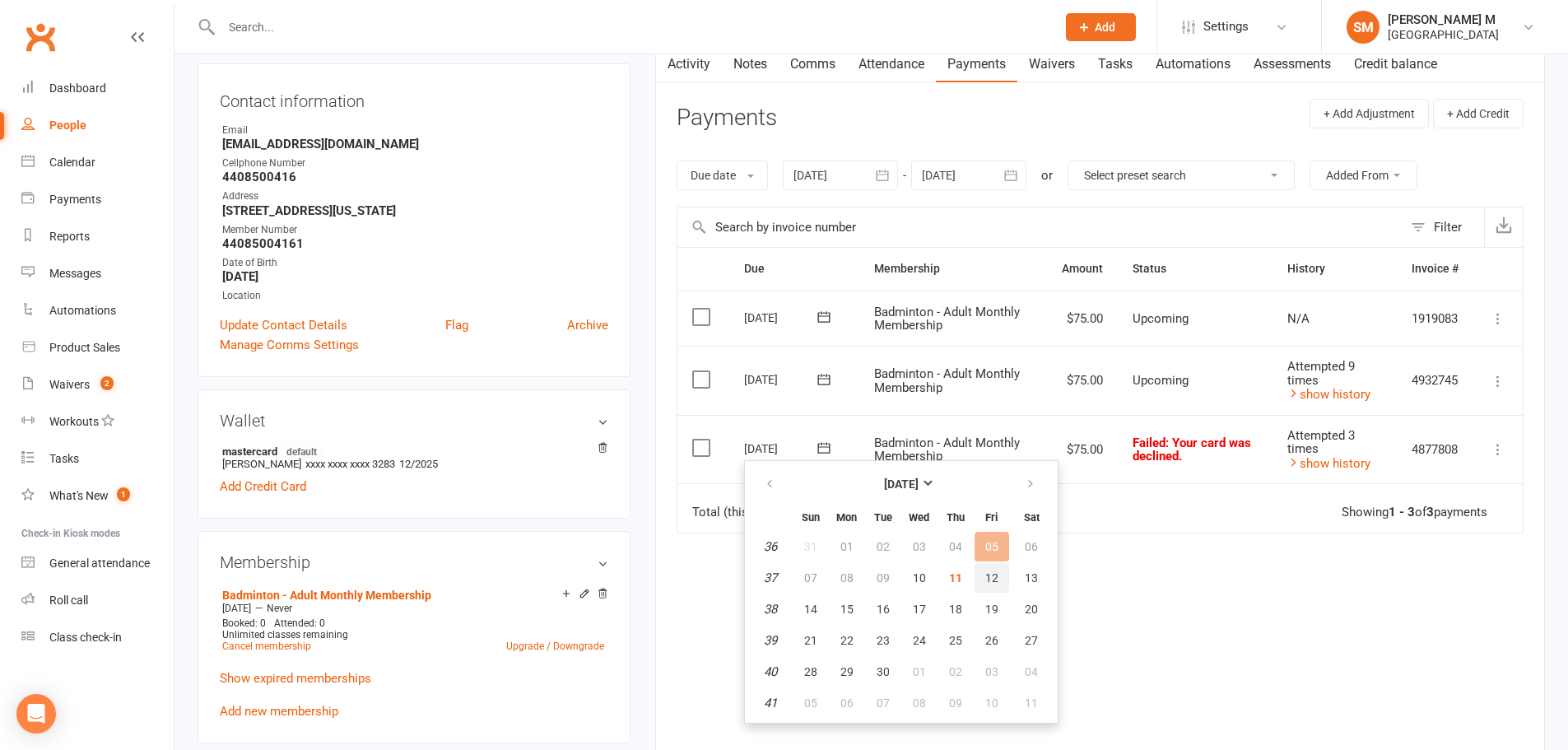
click at [994, 569] on button "12" at bounding box center [992, 577] width 35 height 30
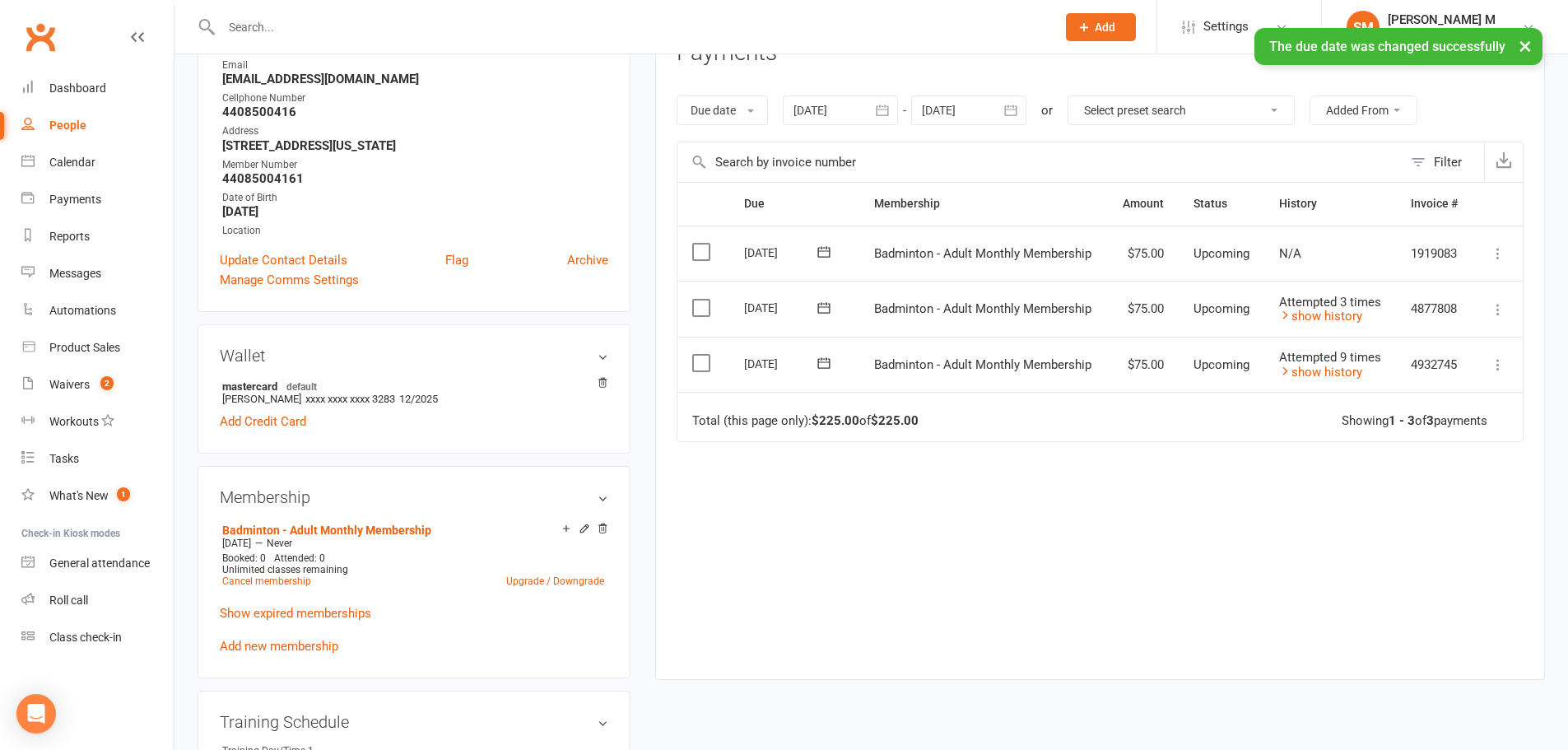
scroll to position [247, 0]
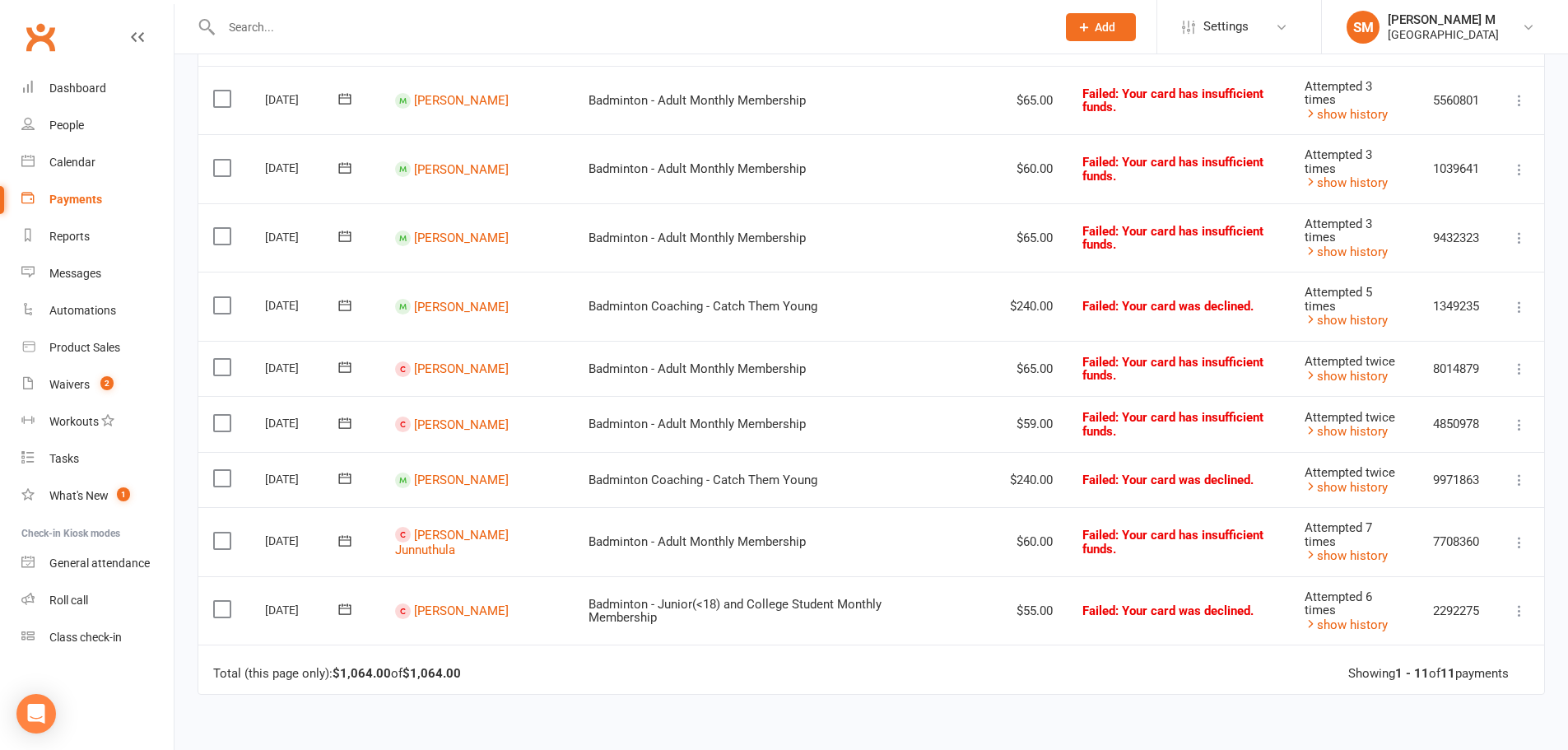
scroll to position [329, 0]
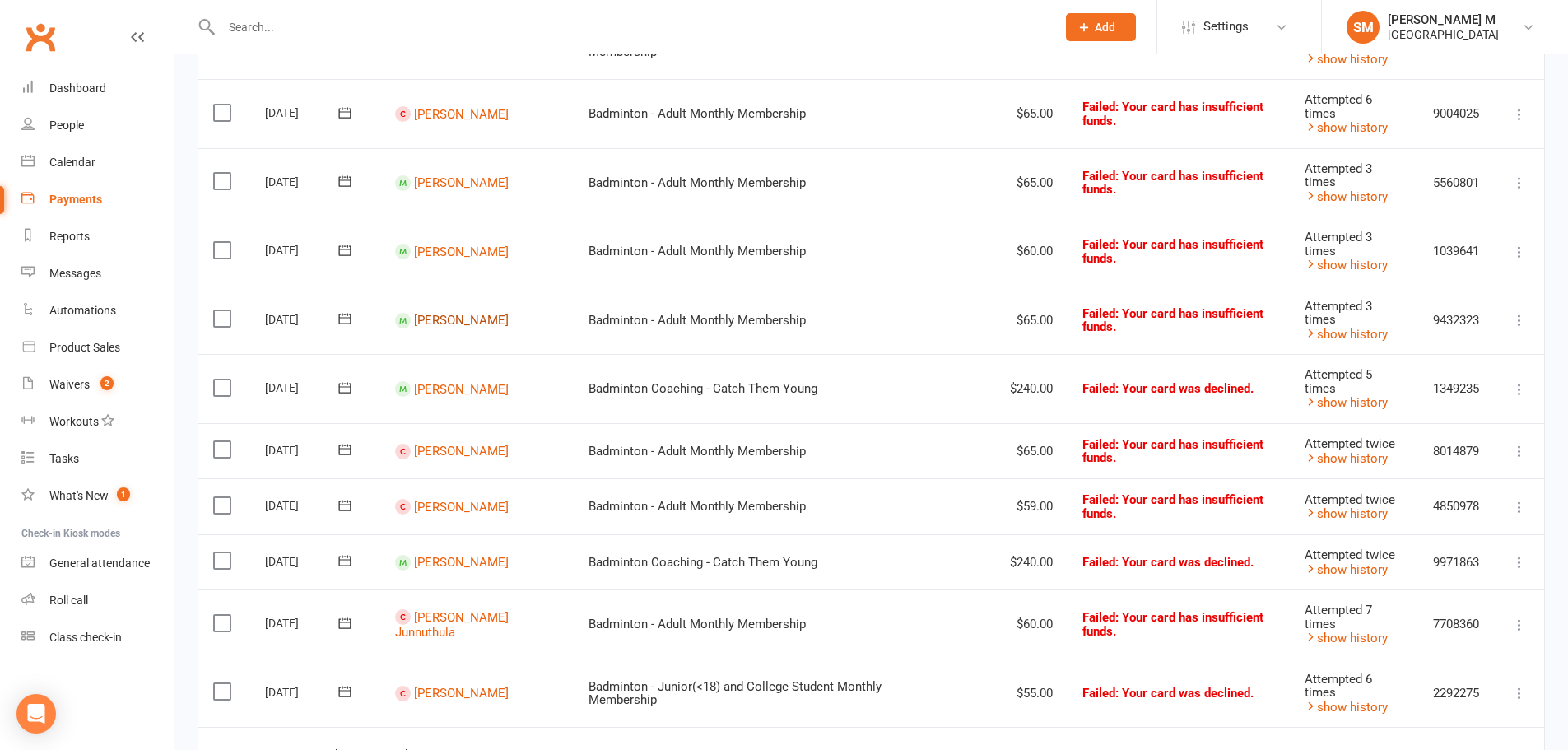
click at [436, 320] on link "[PERSON_NAME]" at bounding box center [461, 320] width 94 height 14
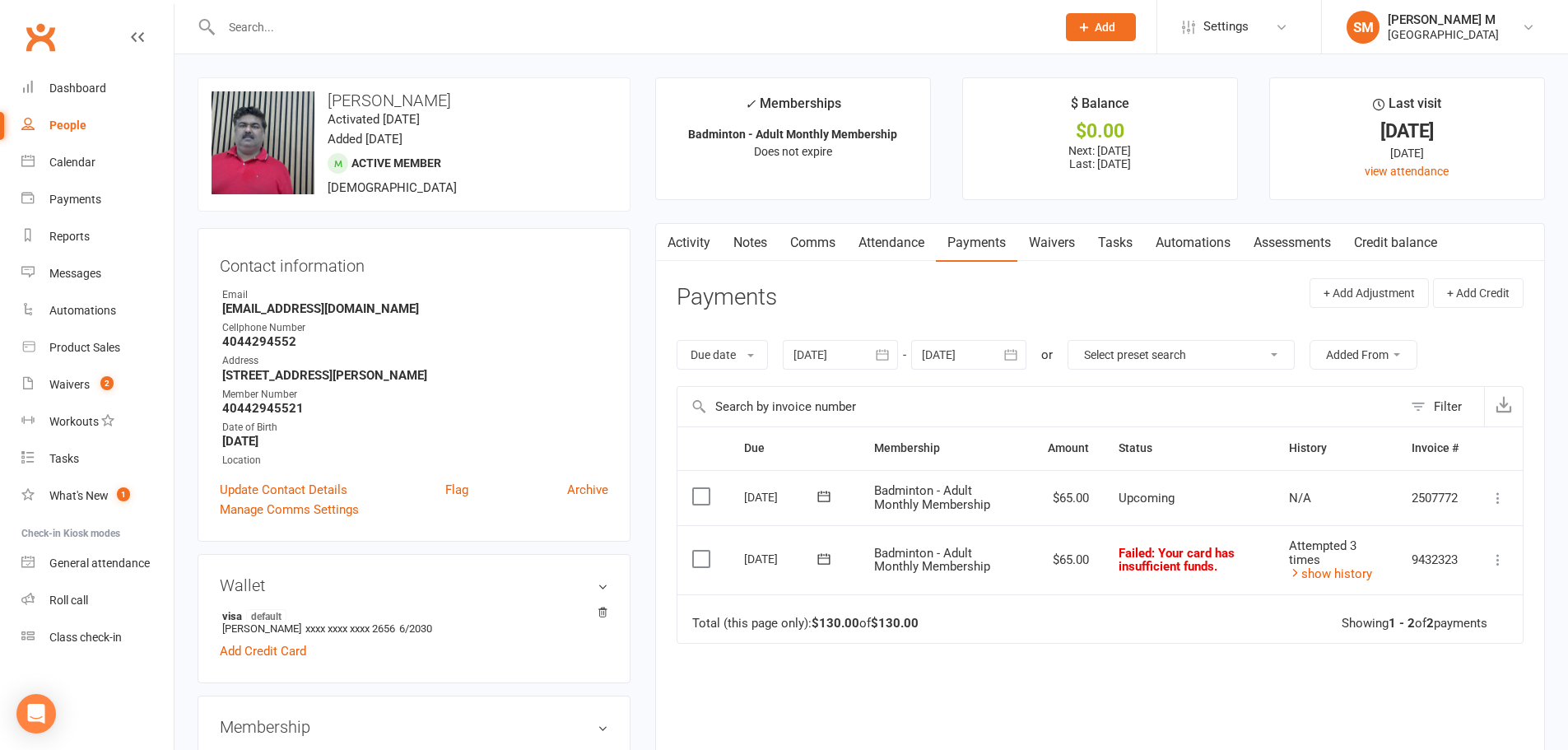
click at [820, 561] on icon at bounding box center [824, 559] width 16 height 16
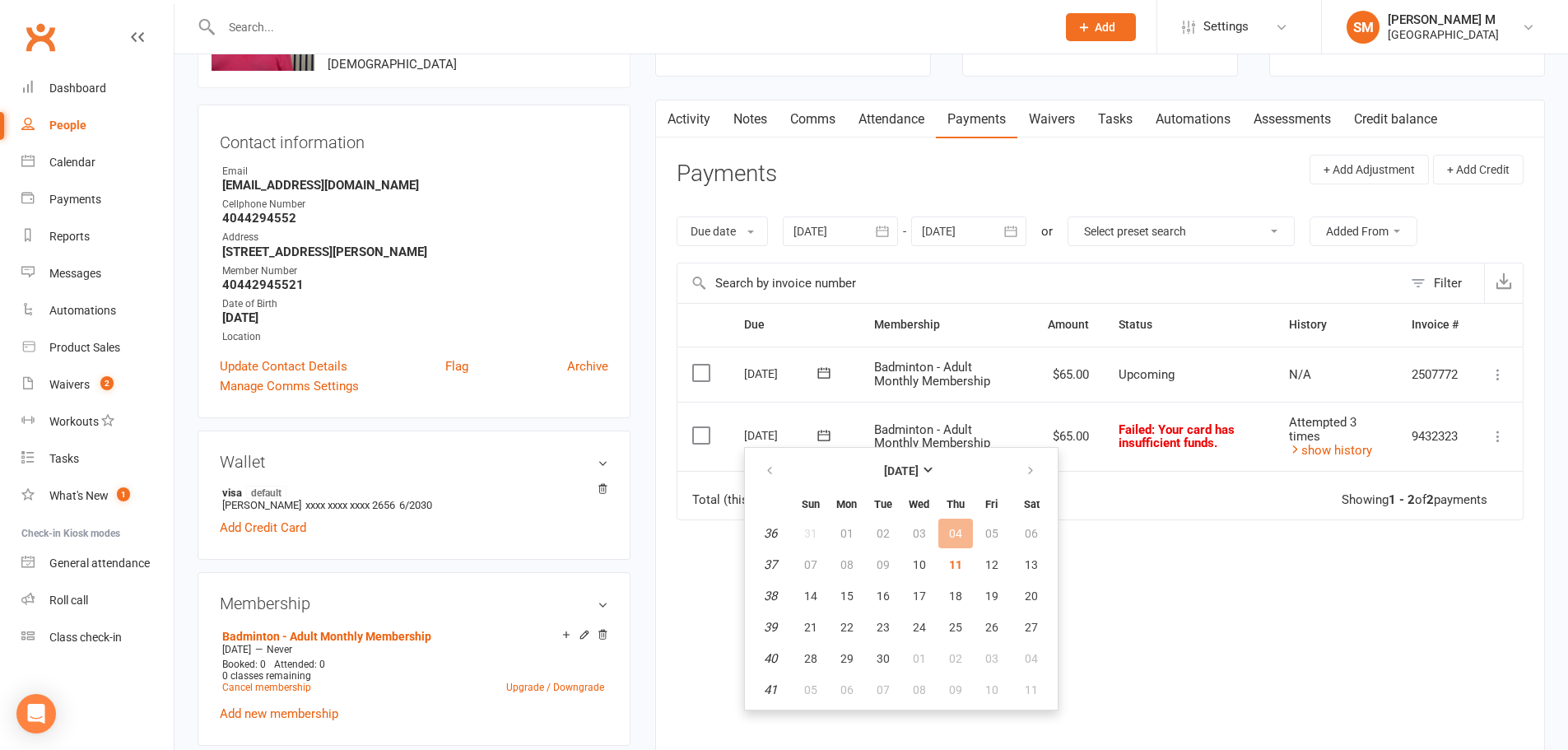
scroll to position [165, 0]
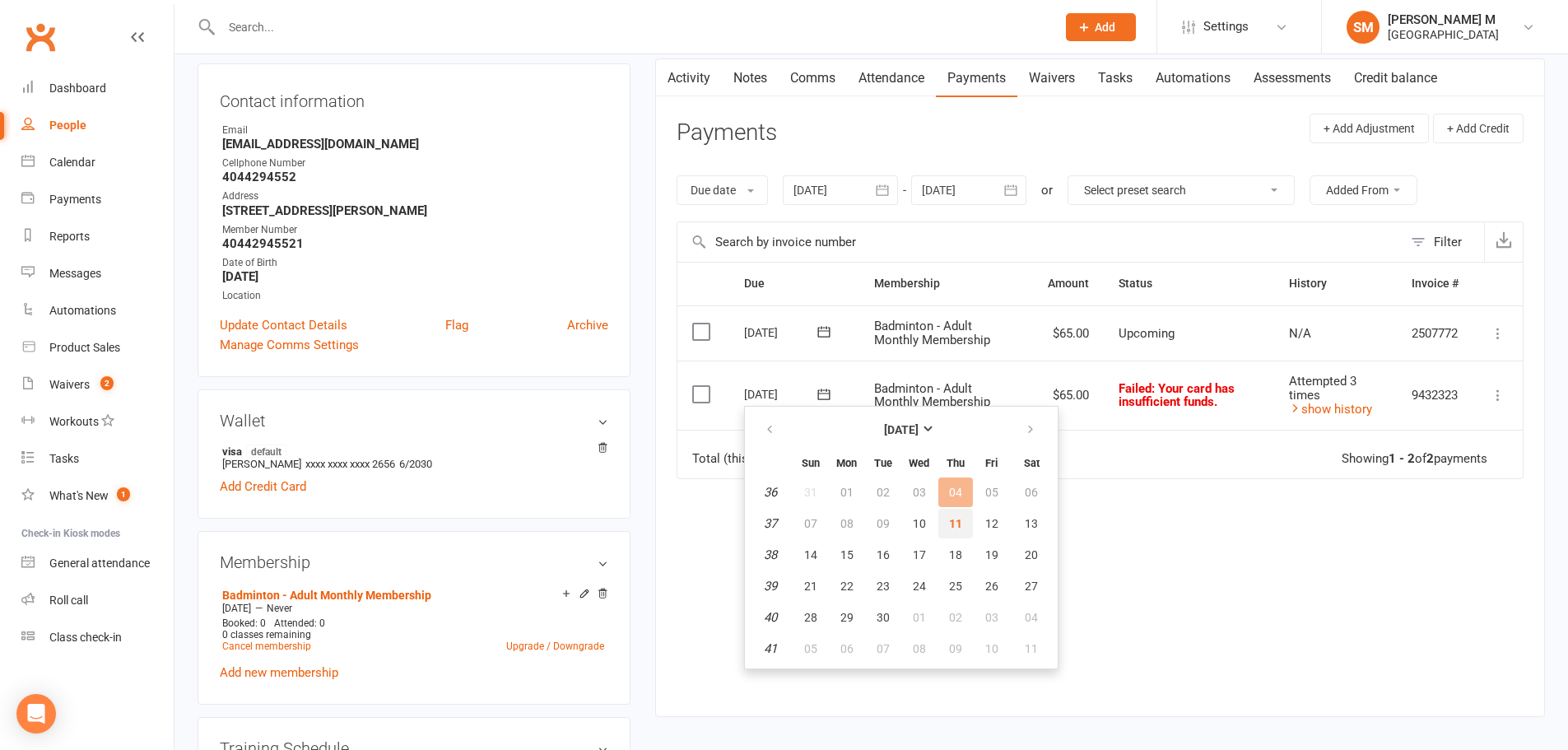
click at [954, 517] on span "11" at bounding box center [955, 523] width 13 height 13
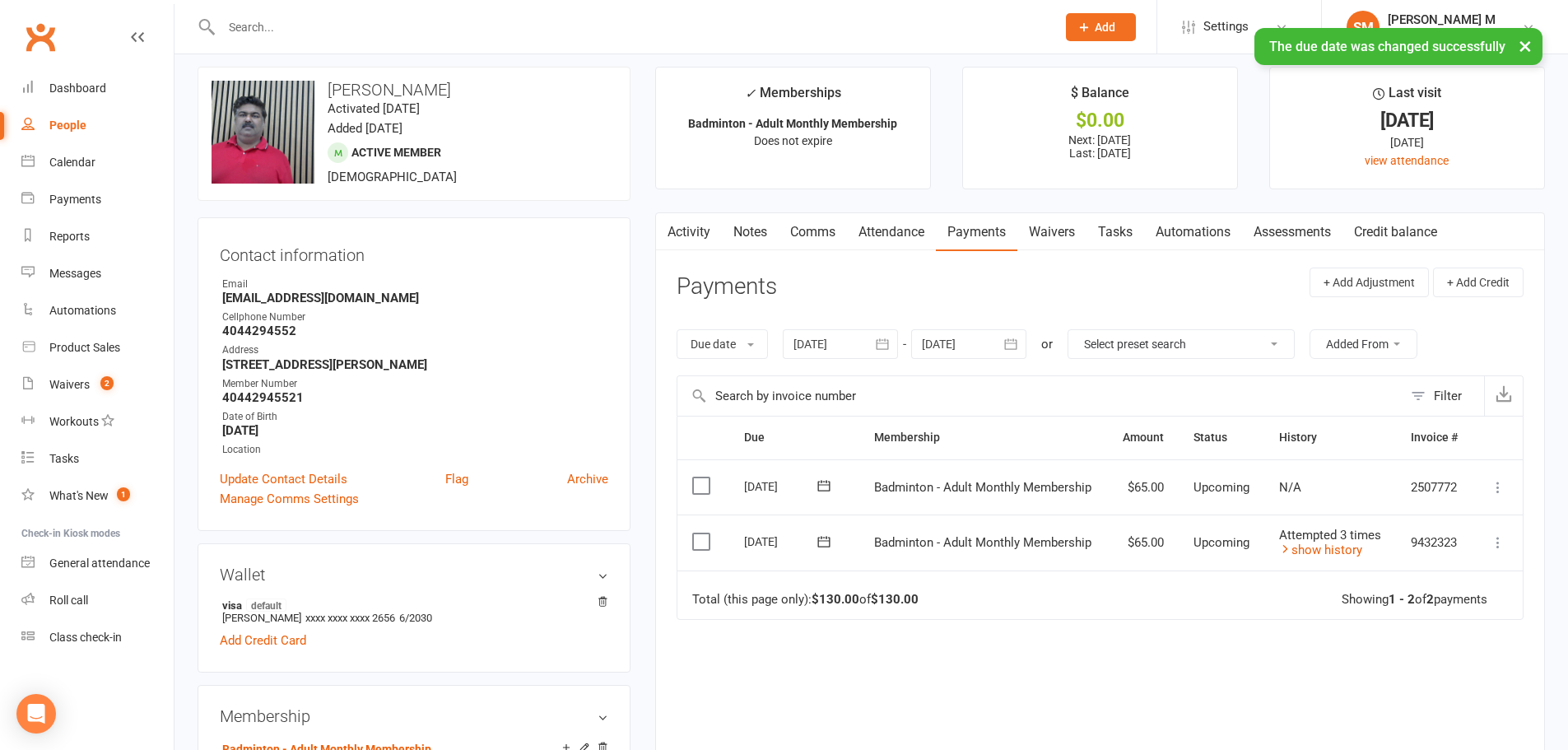
scroll to position [0, 0]
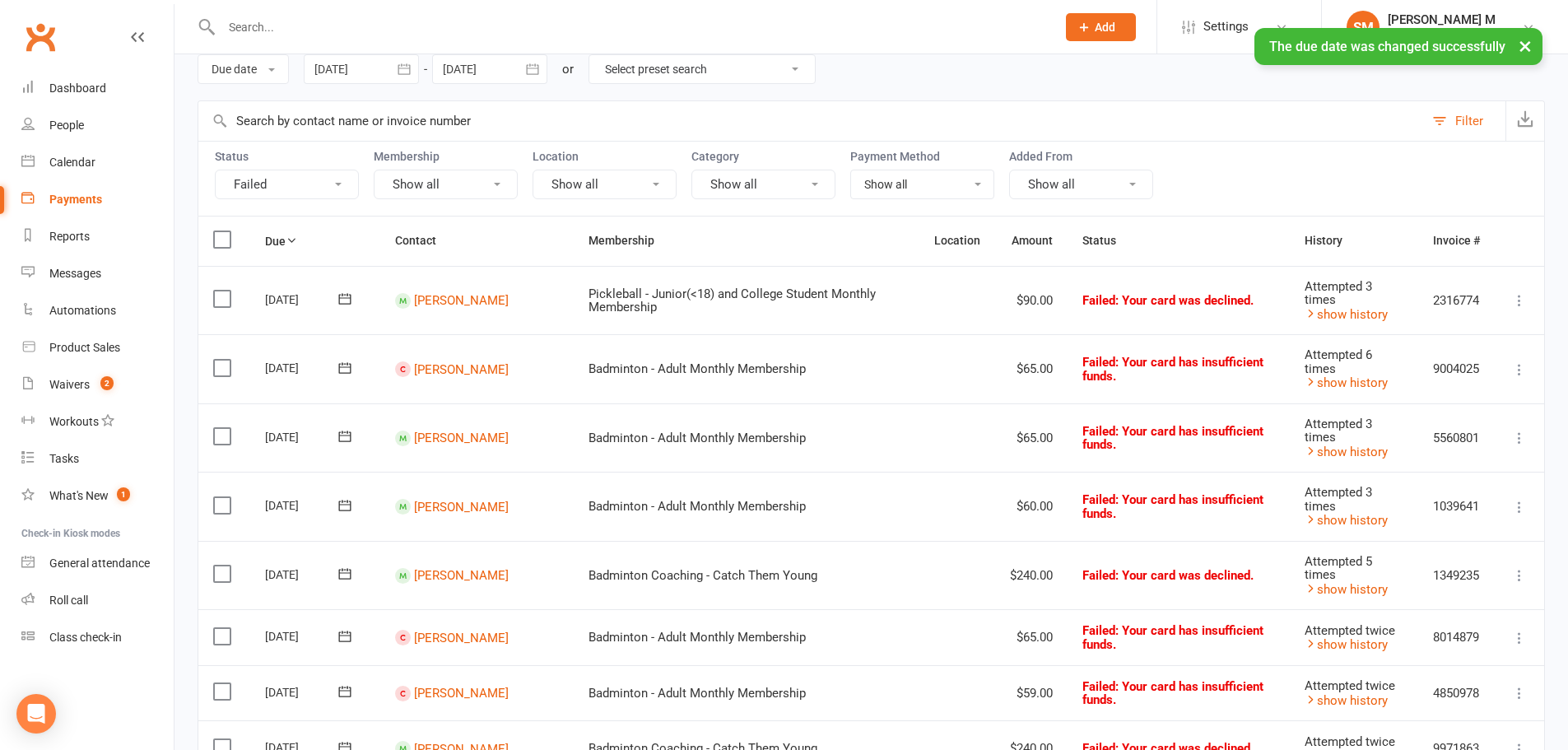
scroll to position [165, 0]
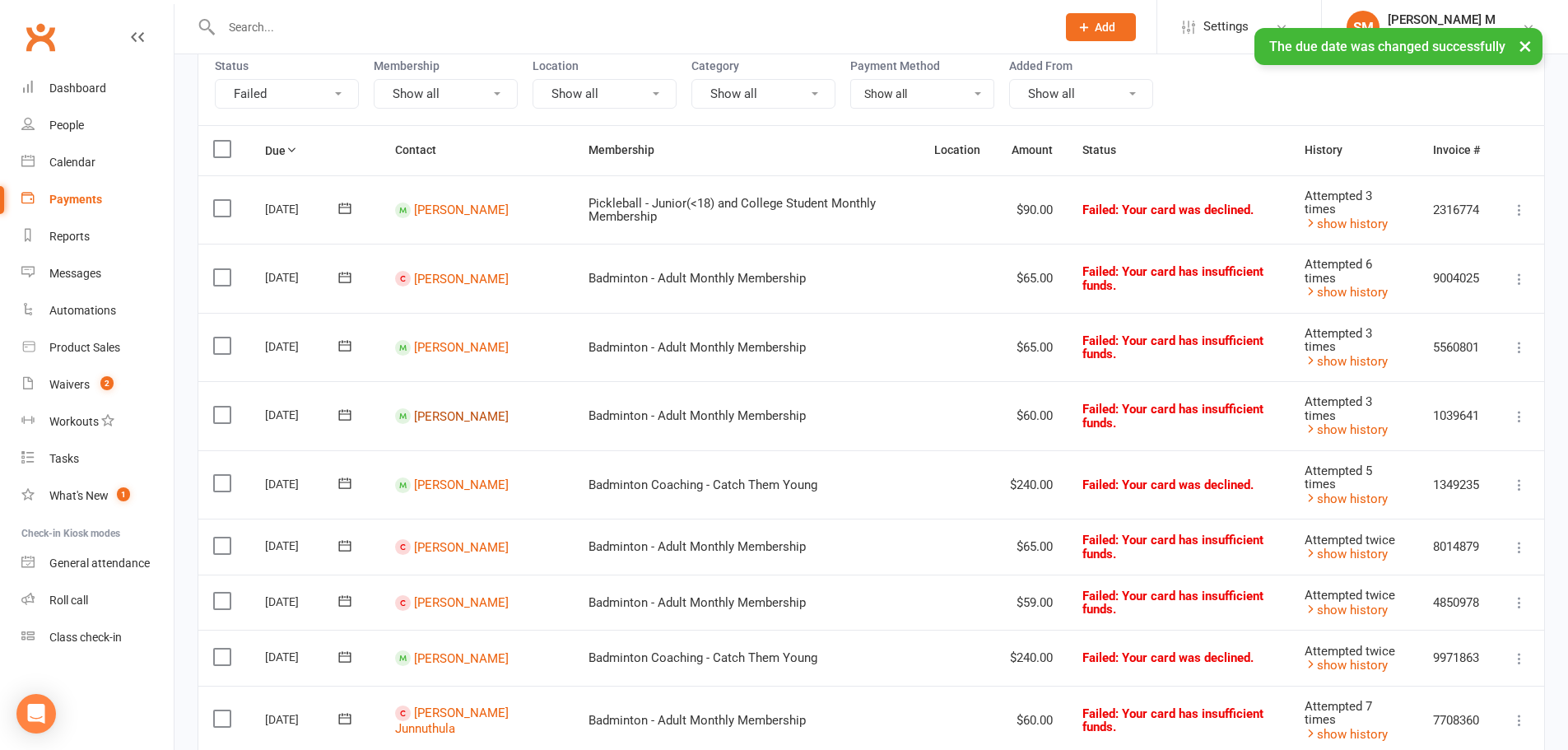
click at [445, 419] on link "[PERSON_NAME]" at bounding box center [461, 415] width 94 height 14
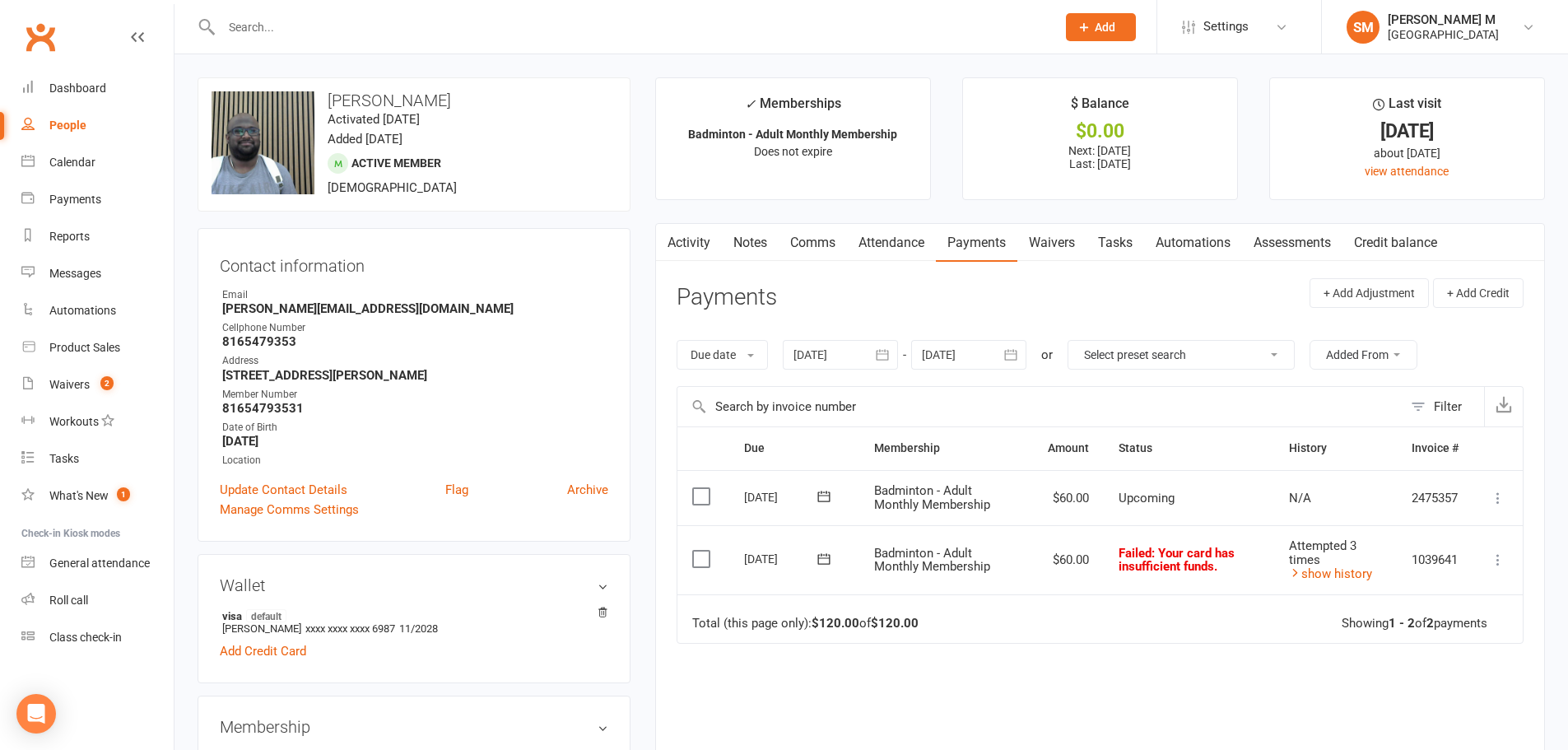
click at [818, 560] on icon at bounding box center [824, 559] width 13 height 11
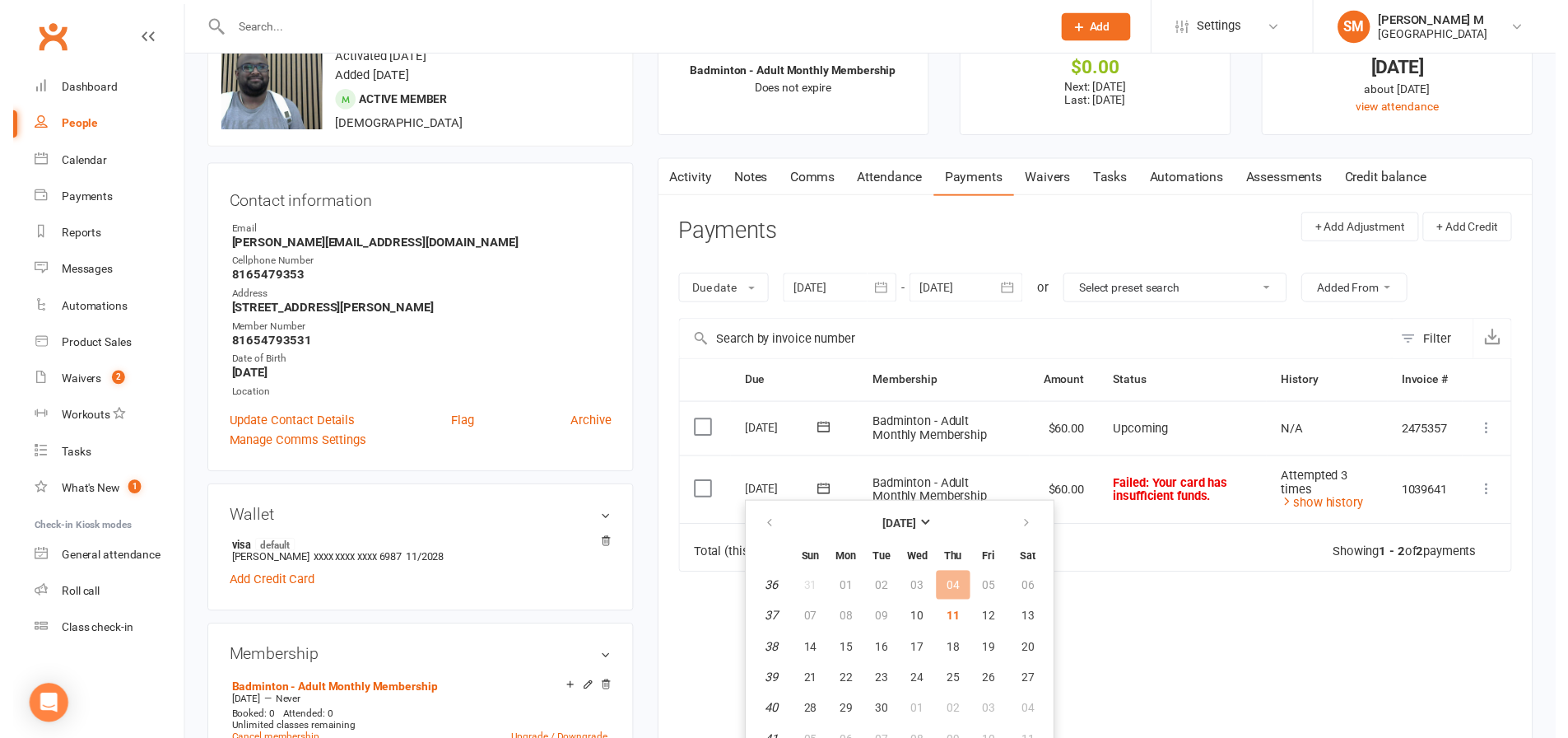
scroll to position [247, 0]
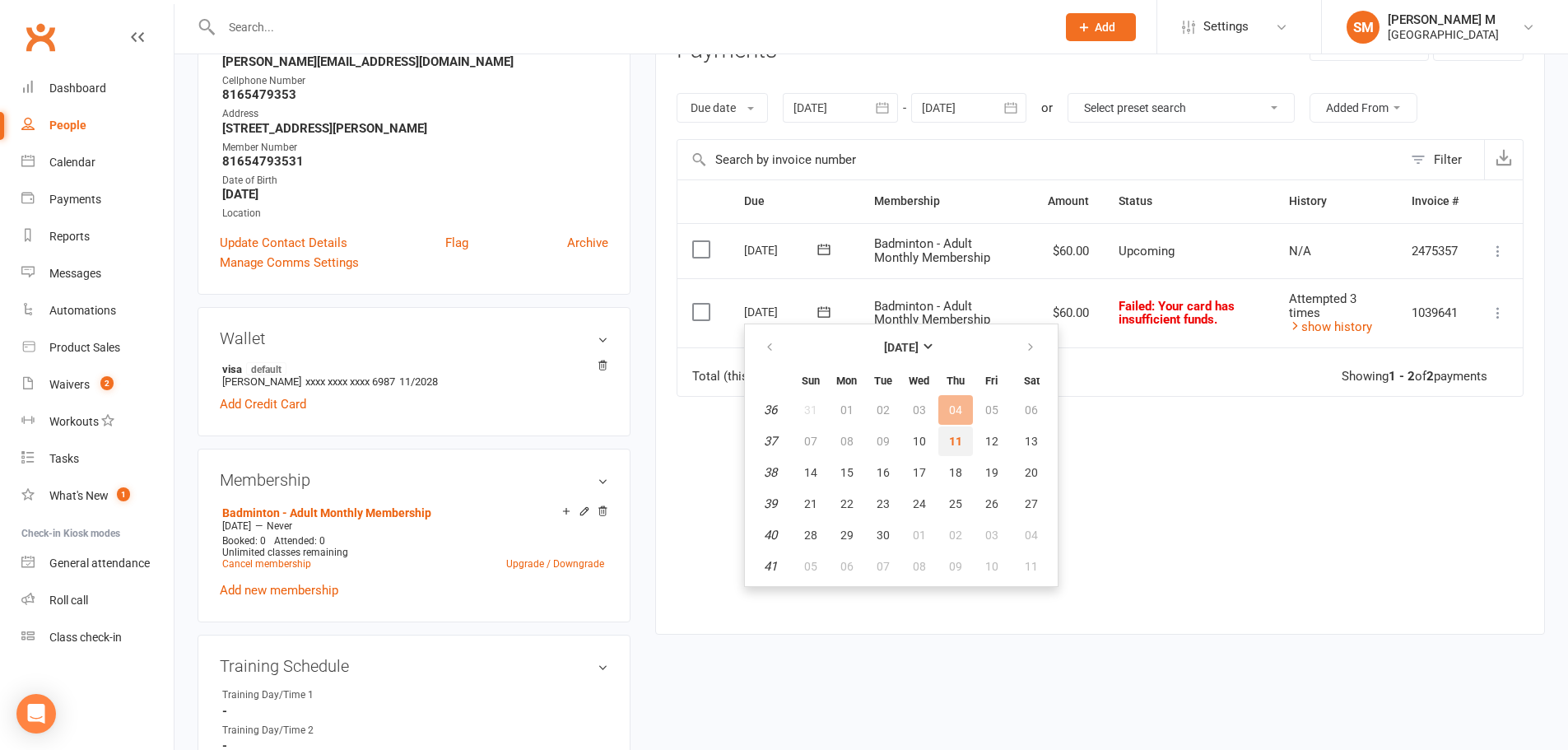
click at [938, 450] on button "11" at bounding box center [955, 441] width 35 height 30
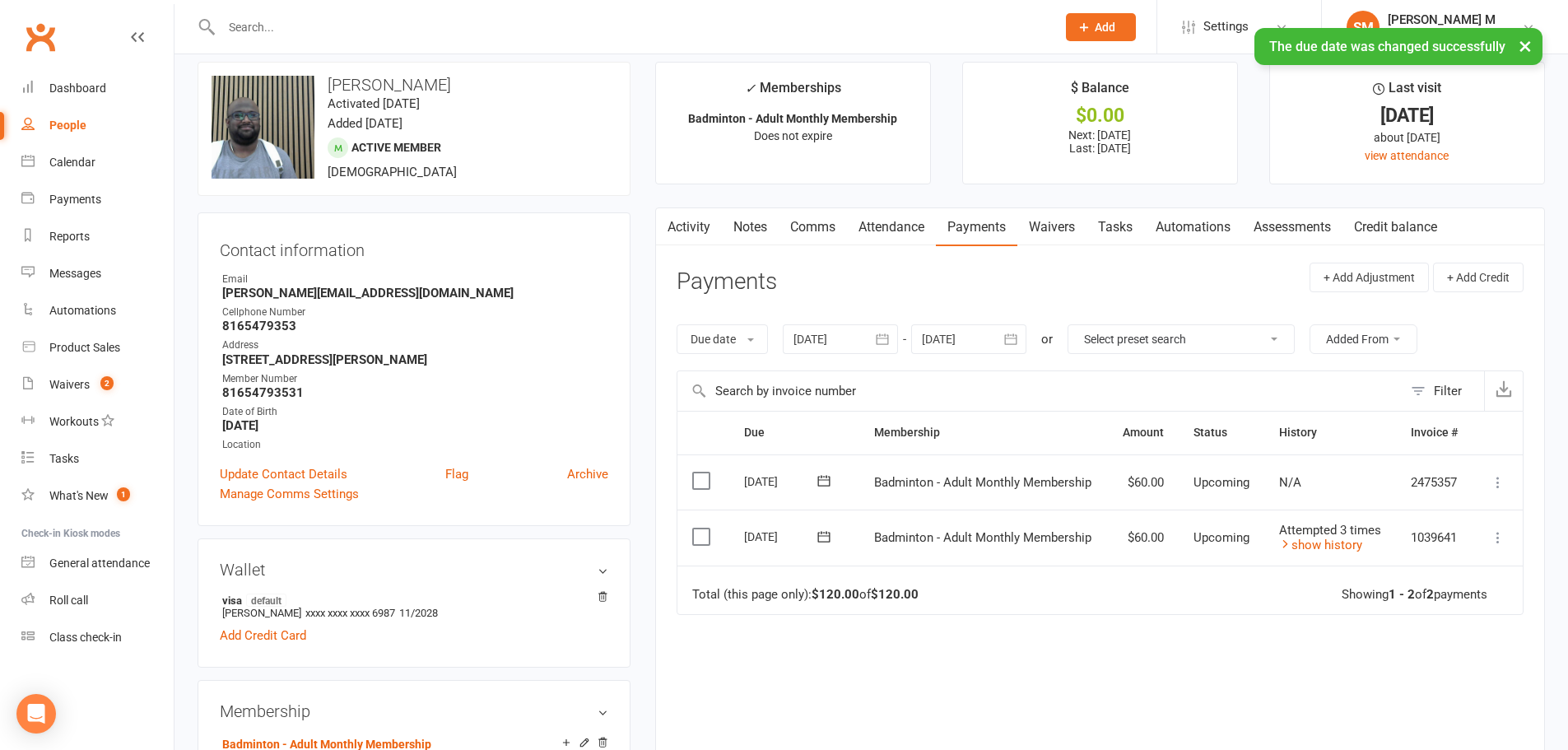
scroll to position [0, 0]
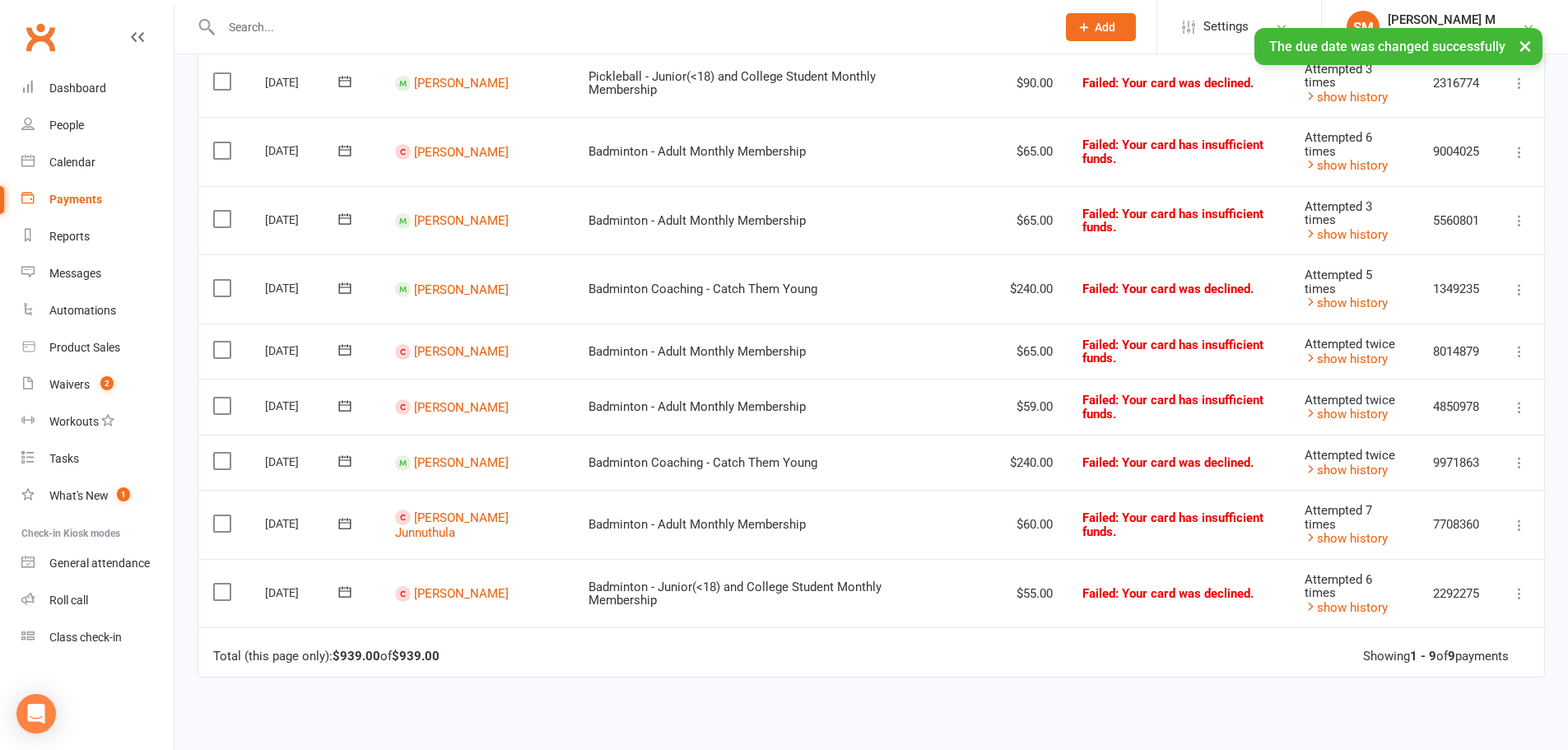
scroll to position [291, 0]
click at [439, 224] on link "[PERSON_NAME]" at bounding box center [461, 221] width 94 height 14
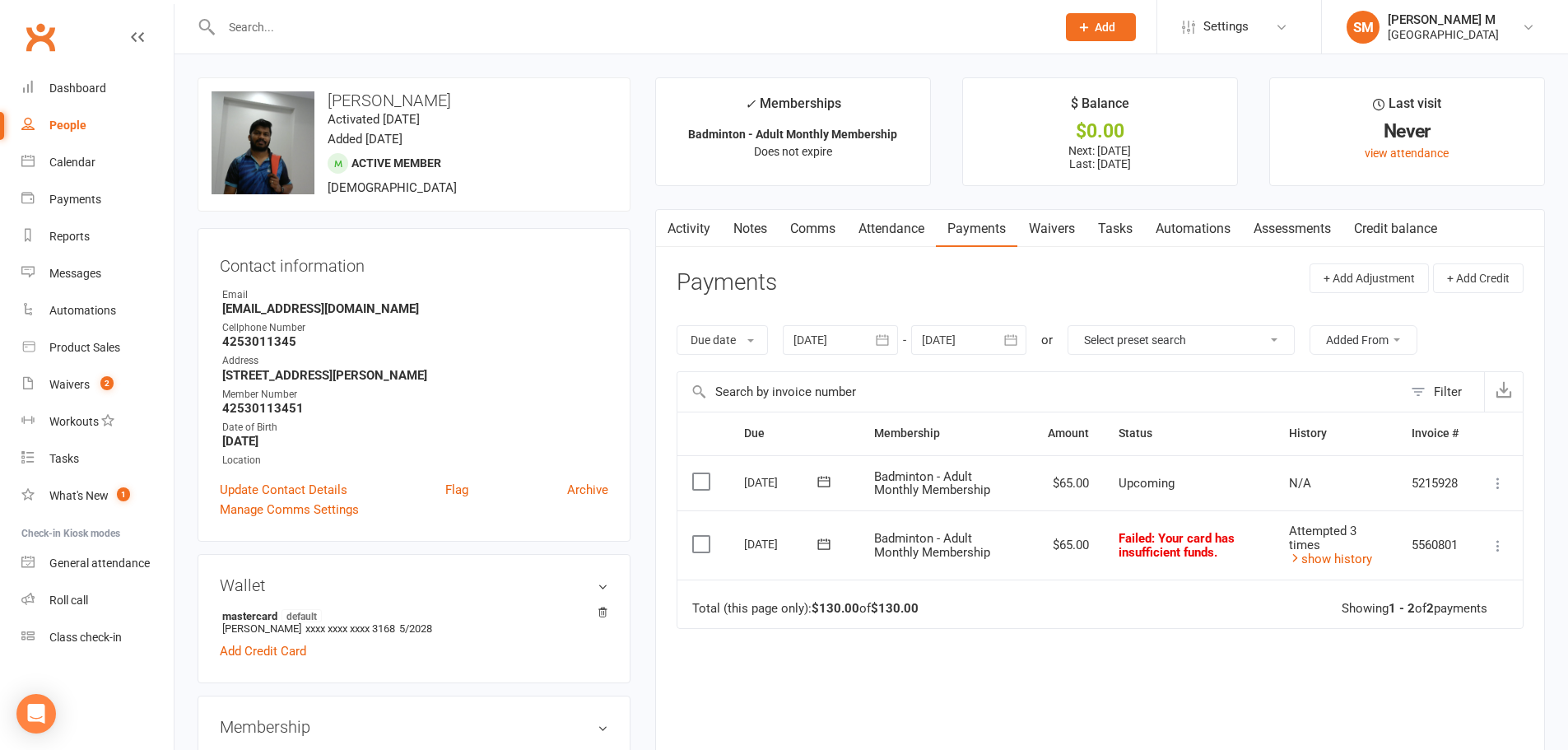
click at [894, 214] on link "Attendance" at bounding box center [892, 229] width 89 height 38
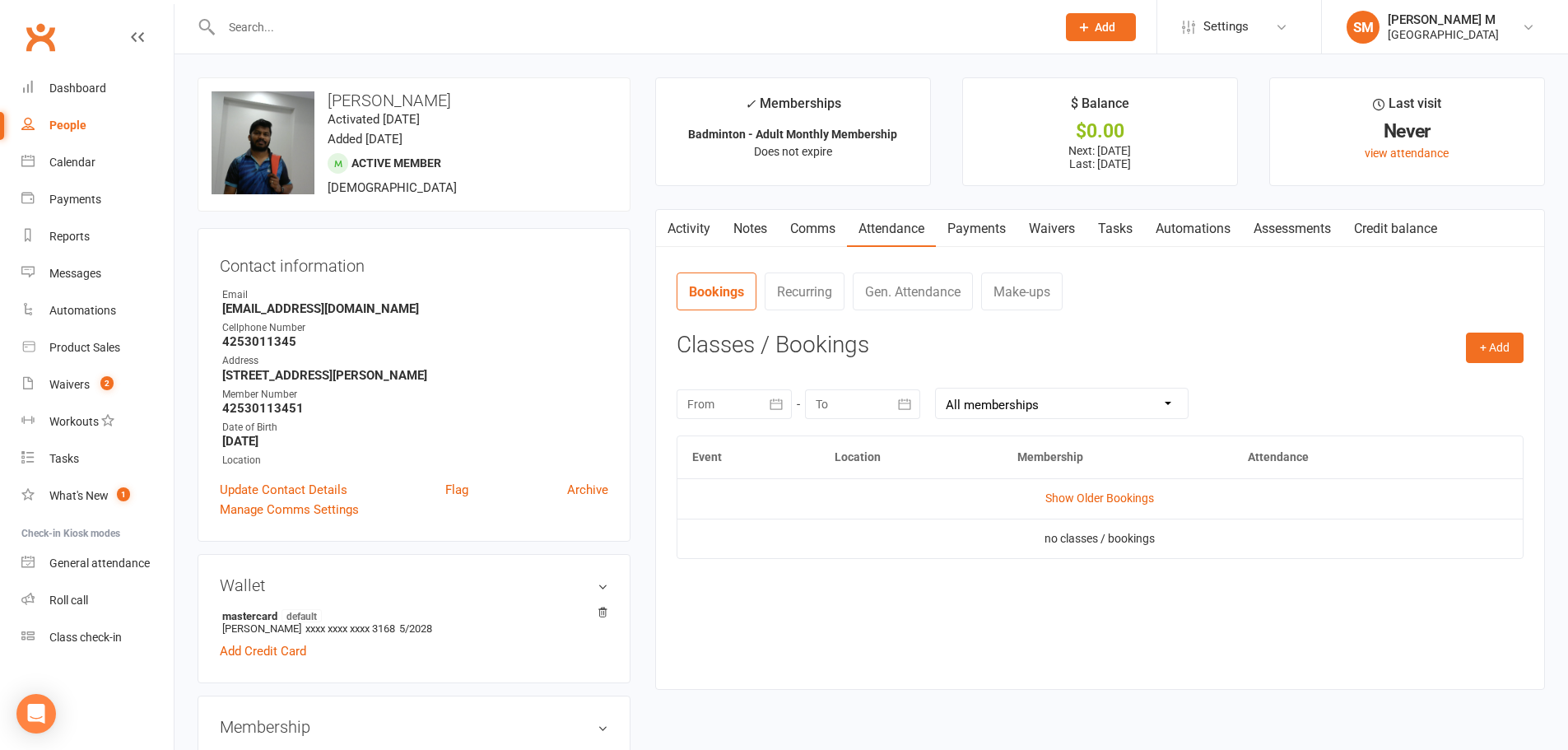
click at [693, 230] on link "Activity" at bounding box center [688, 229] width 65 height 38
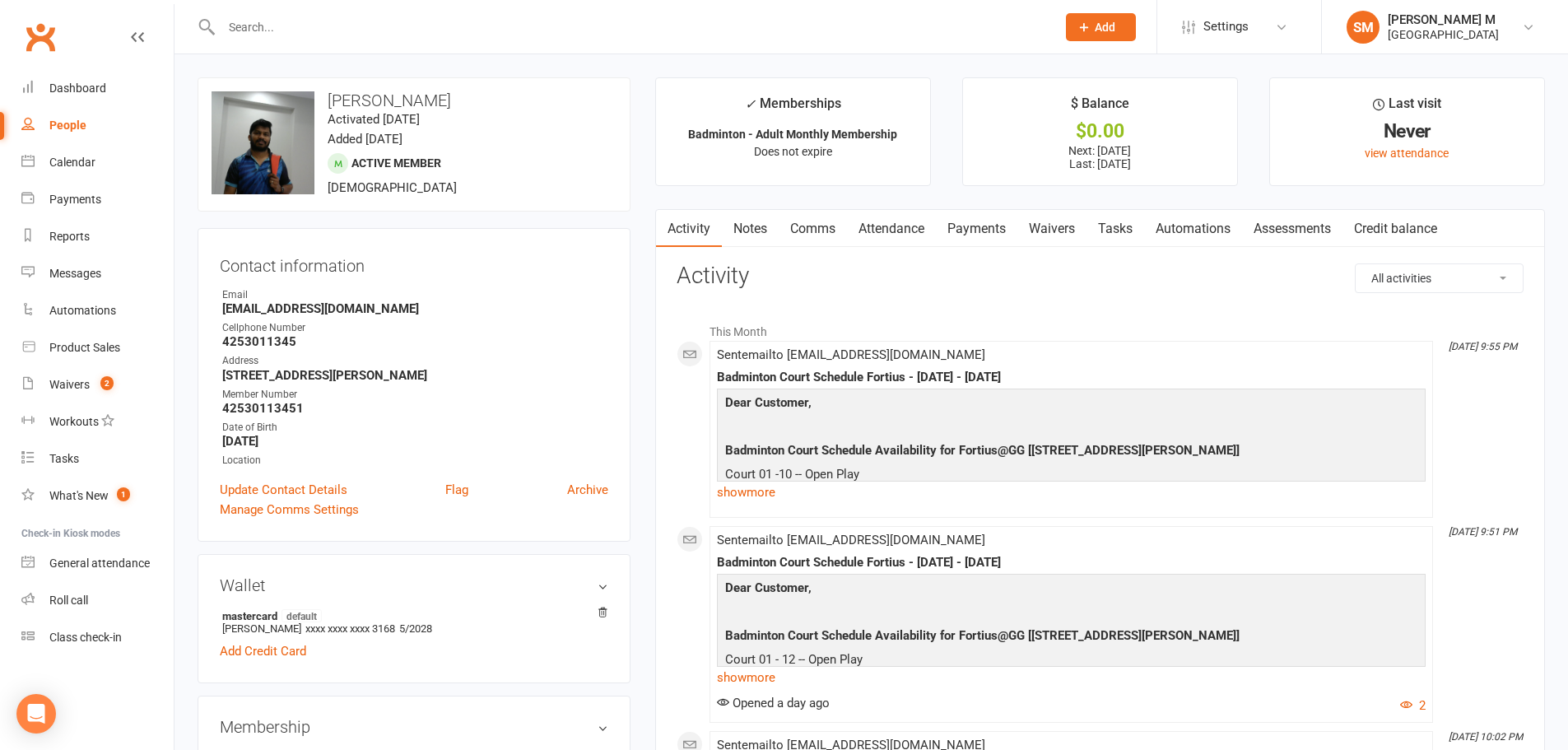
click at [981, 226] on link "Payments" at bounding box center [976, 229] width 82 height 38
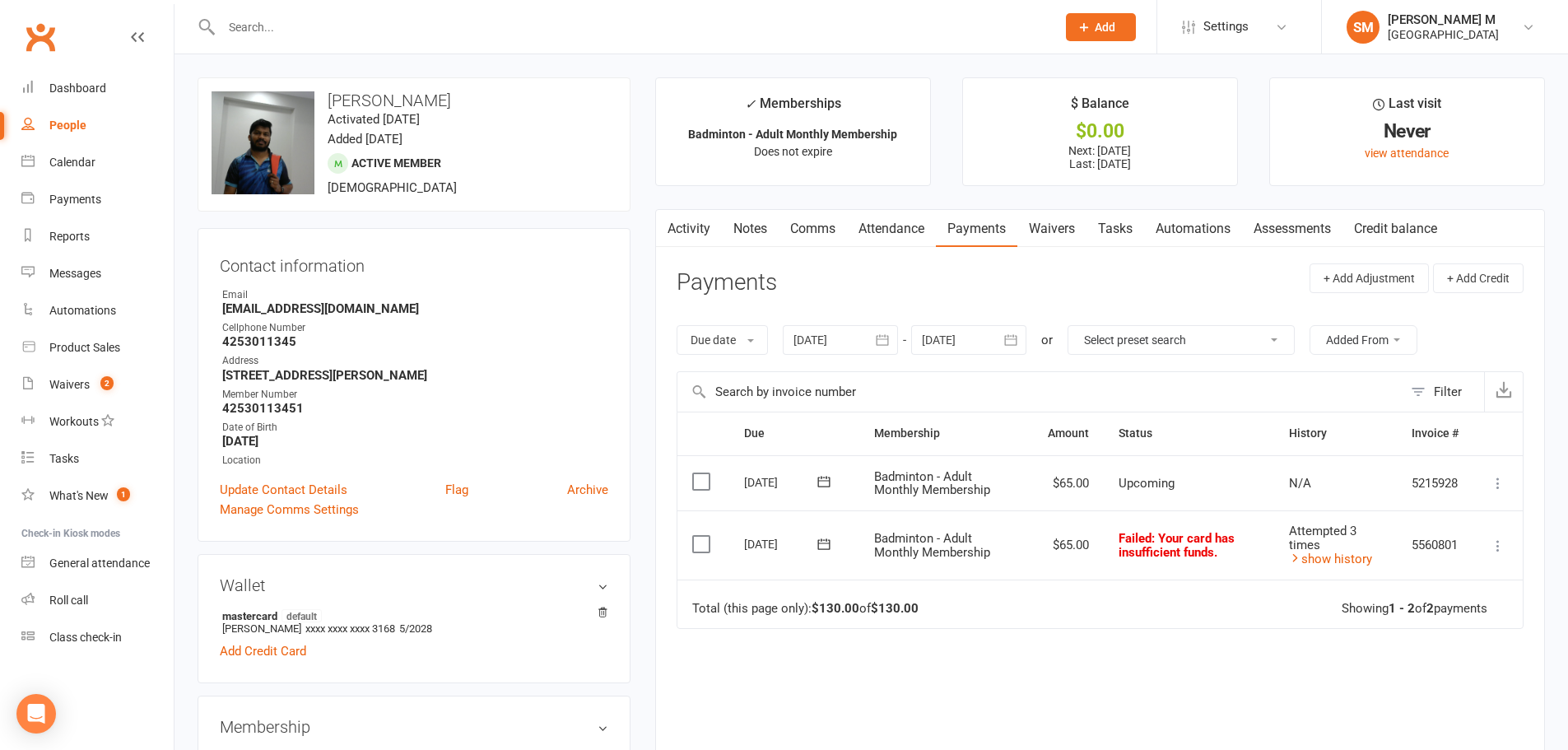
click at [833, 542] on button at bounding box center [824, 544] width 33 height 17
click at [942, 672] on button "11" at bounding box center [955, 673] width 35 height 30
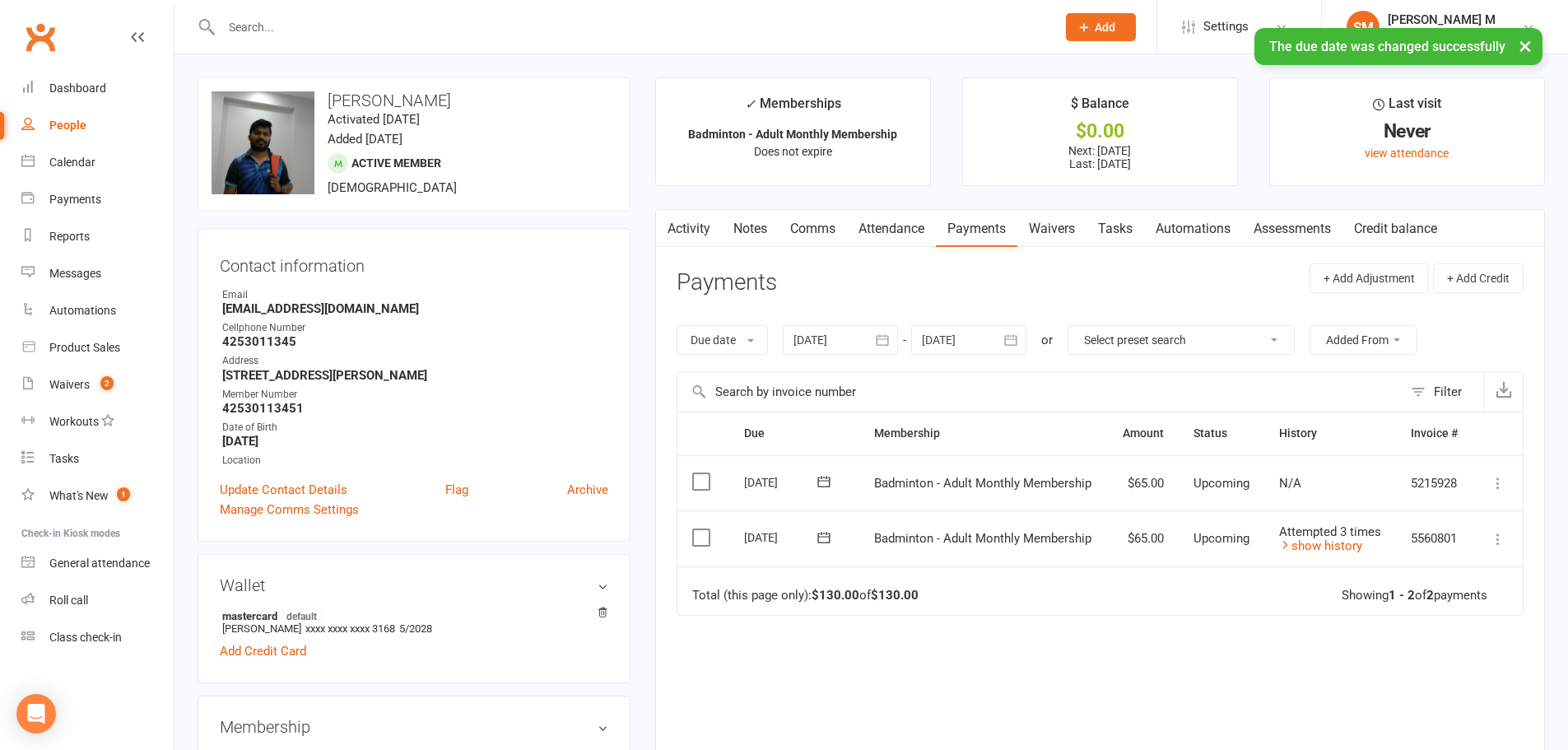
click at [67, 117] on link "People" at bounding box center [97, 126] width 152 height 37
select select "100"
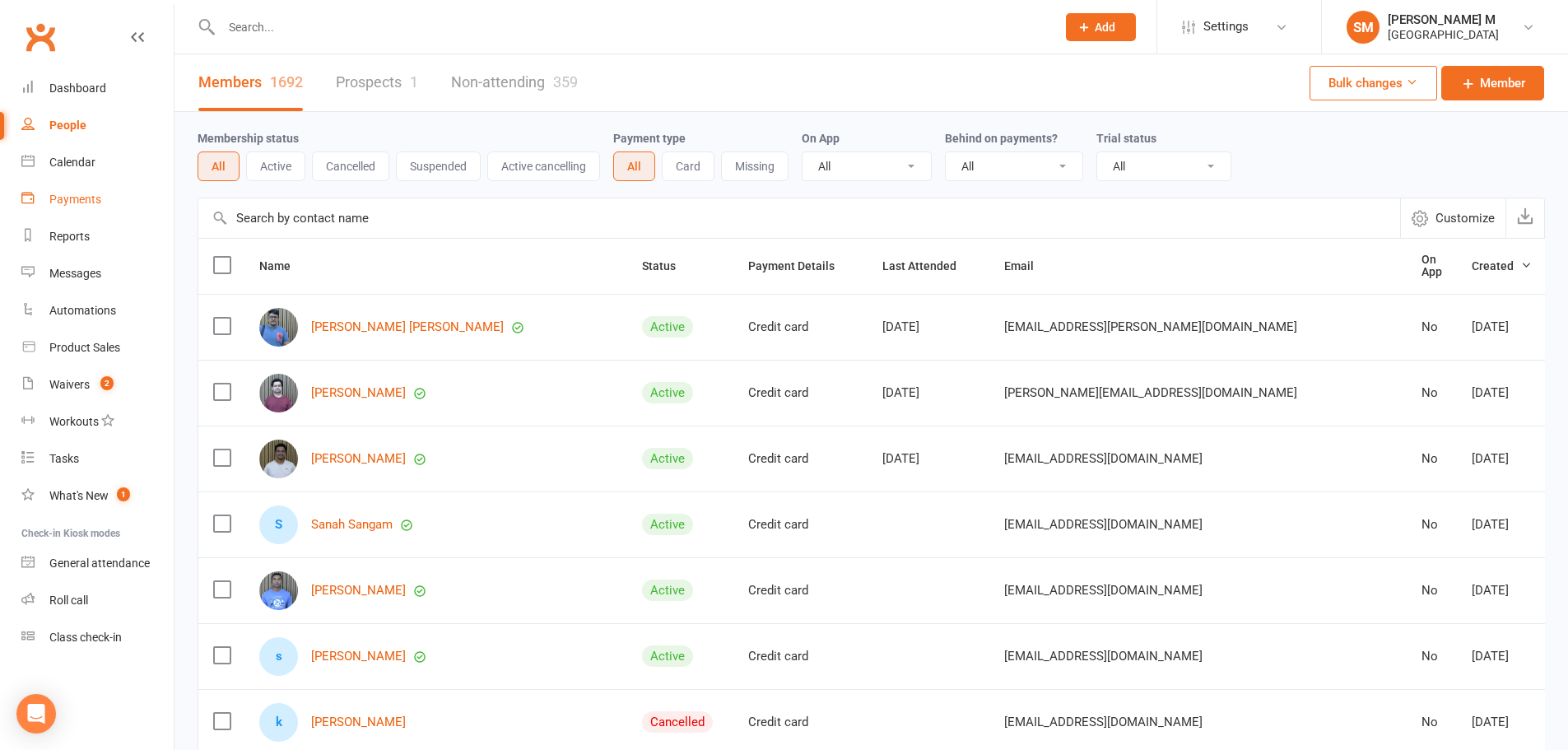
click at [66, 213] on link "Payments" at bounding box center [97, 200] width 152 height 37
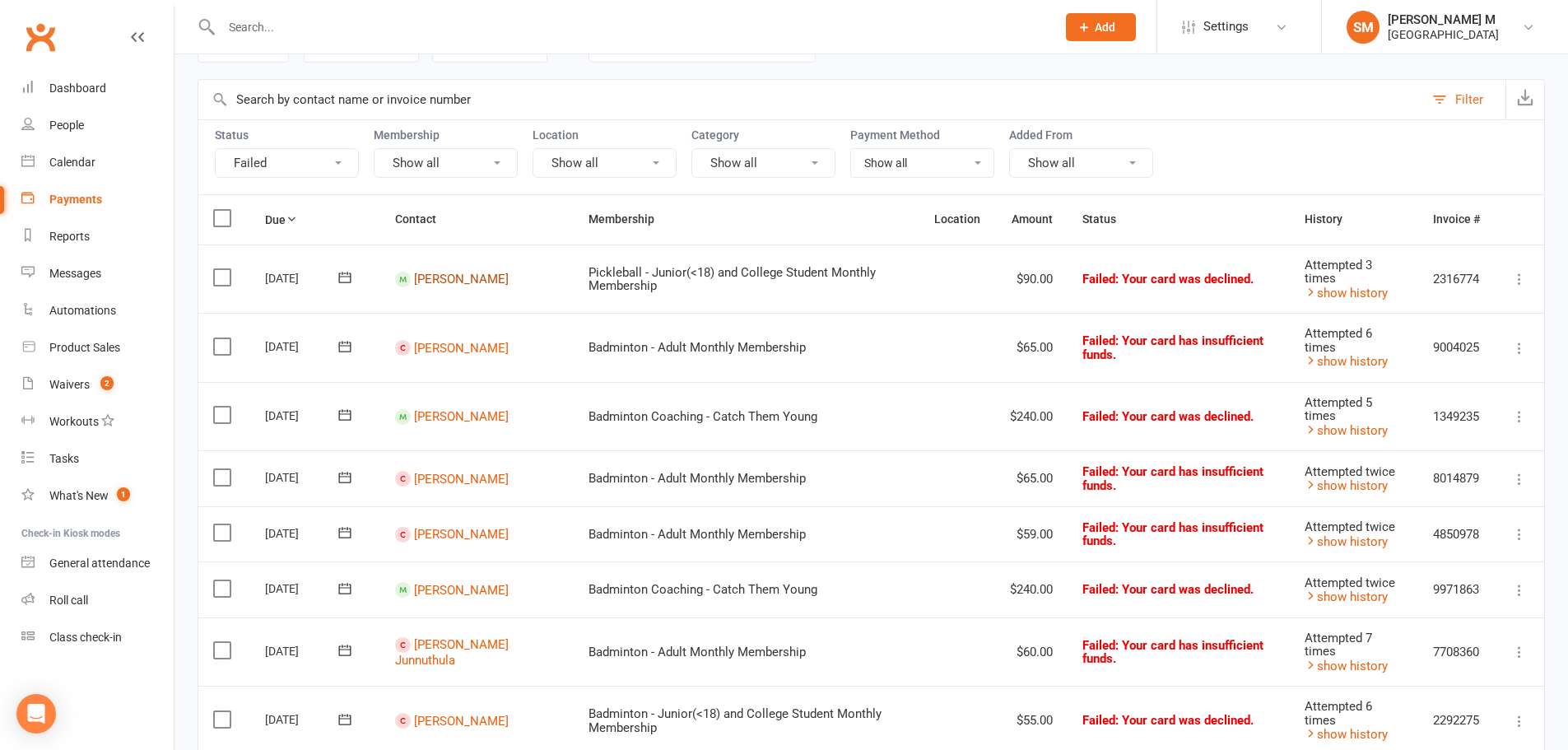
scroll to position [82, 0]
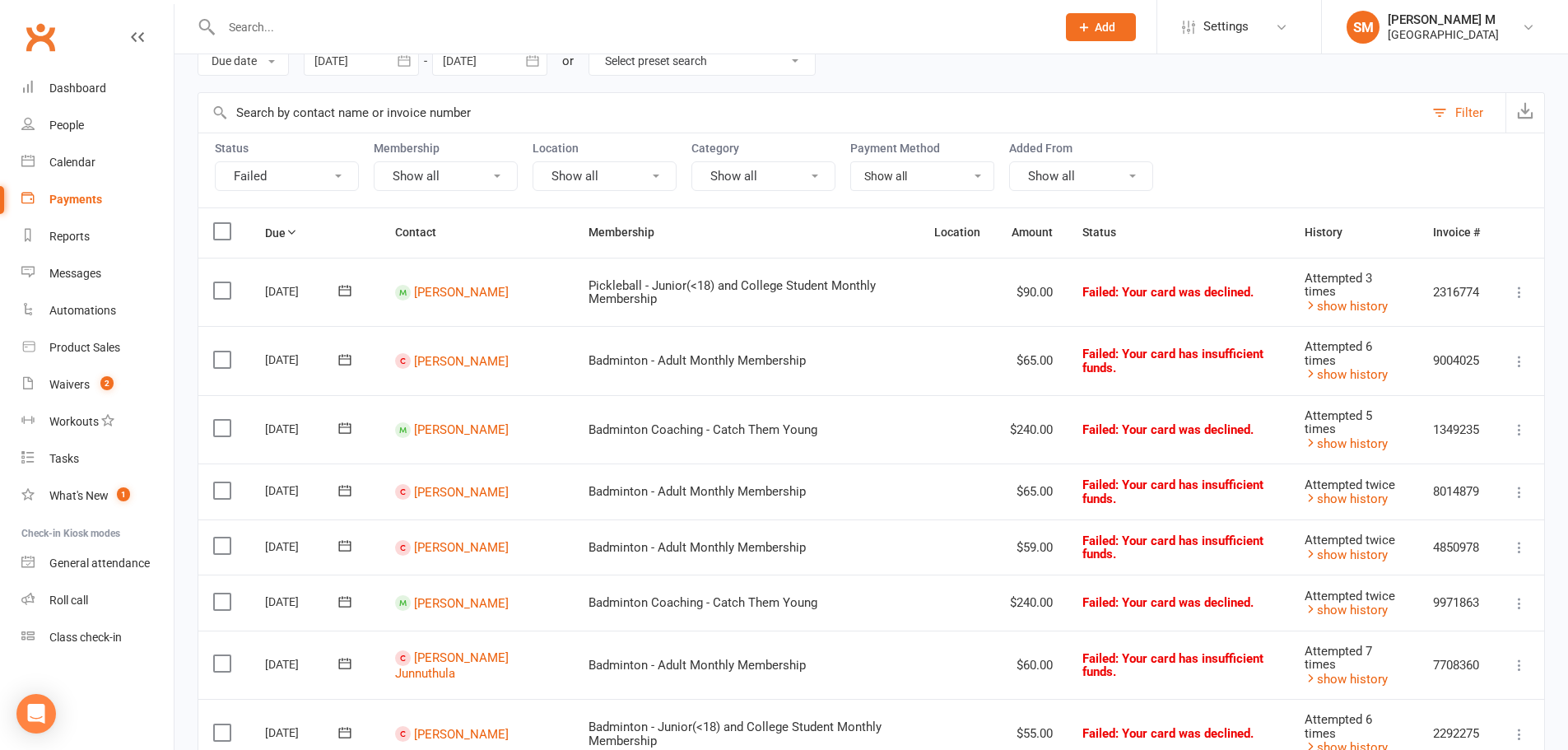
click at [349, 295] on icon at bounding box center [344, 290] width 16 height 16
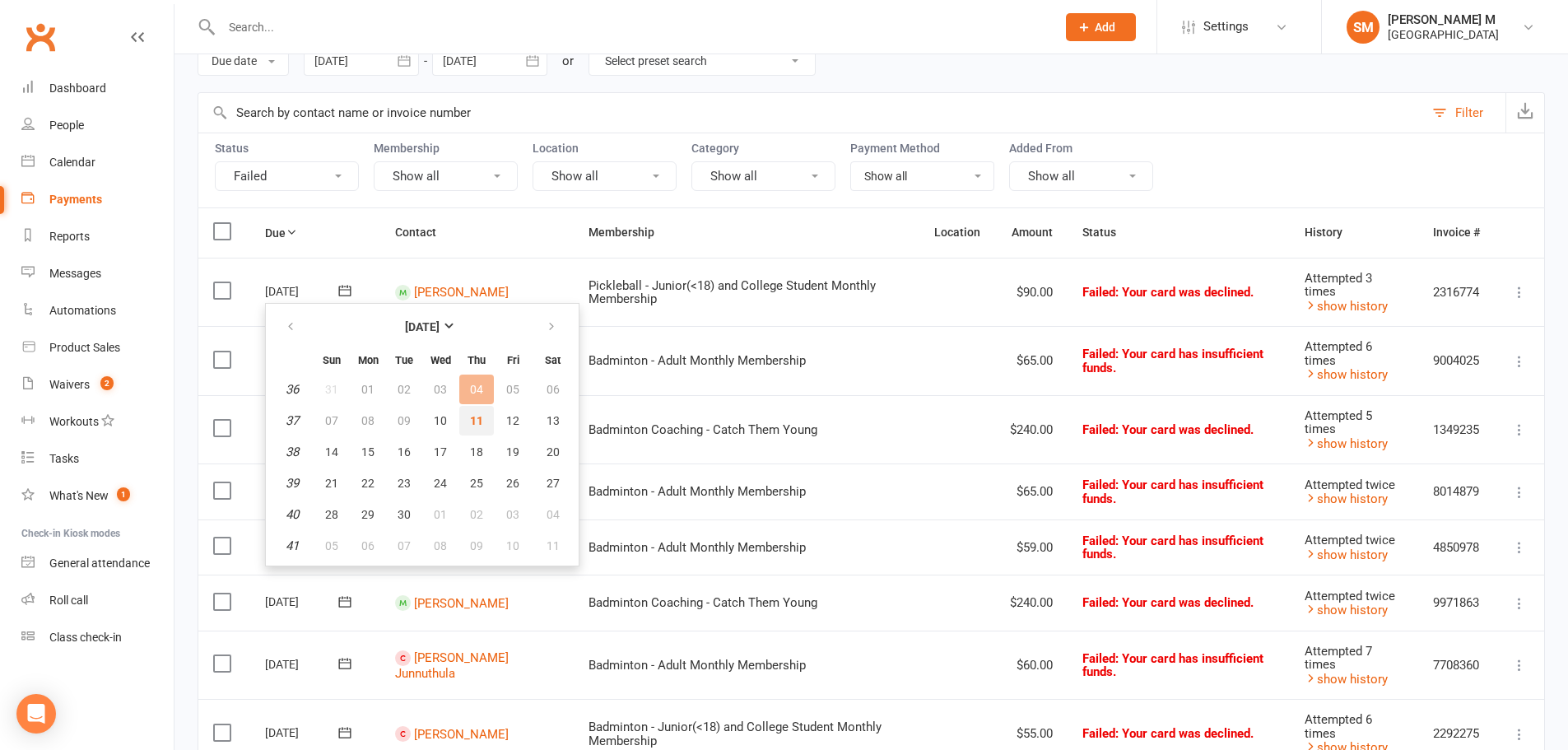
click at [465, 415] on button "11" at bounding box center [476, 420] width 35 height 30
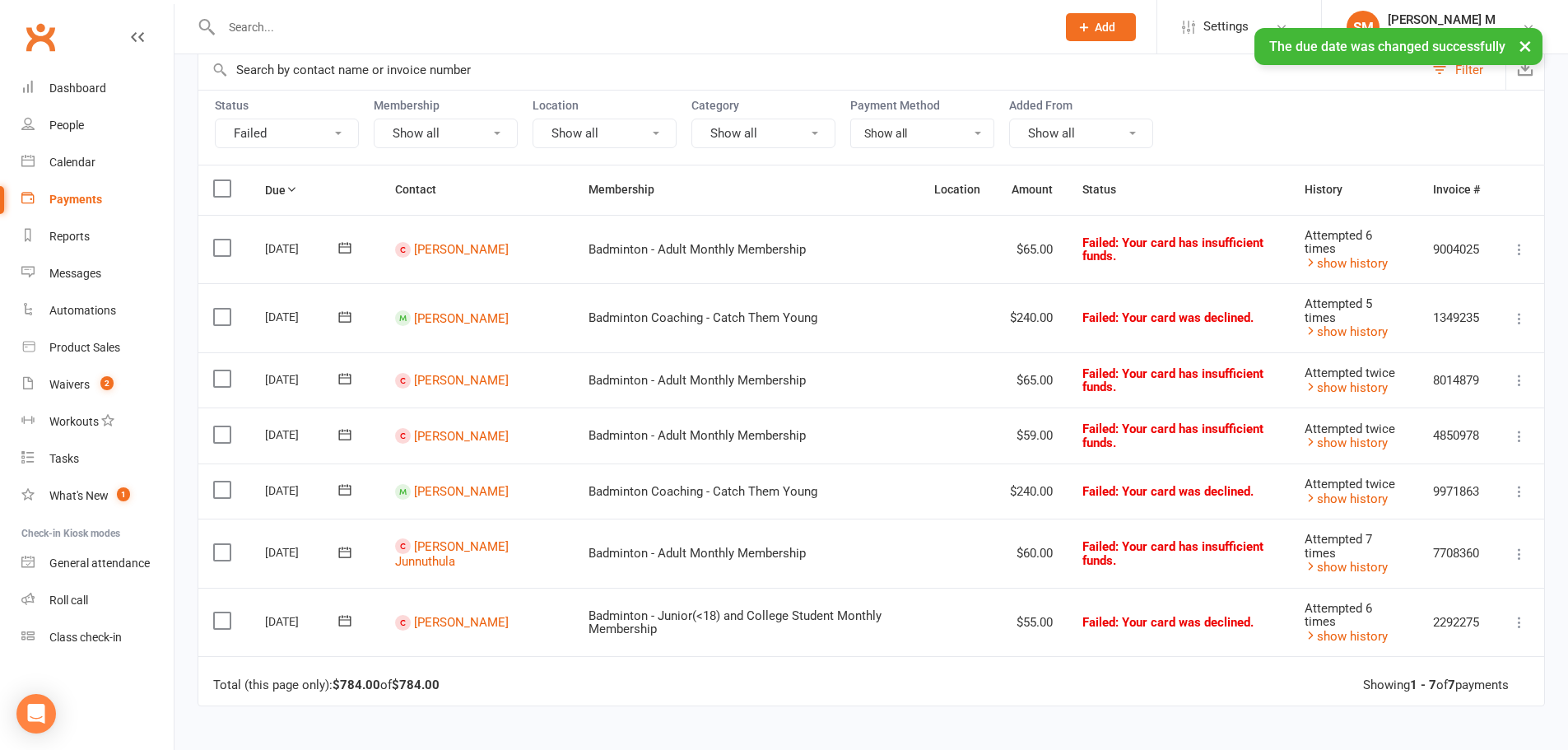
scroll to position [165, 0]
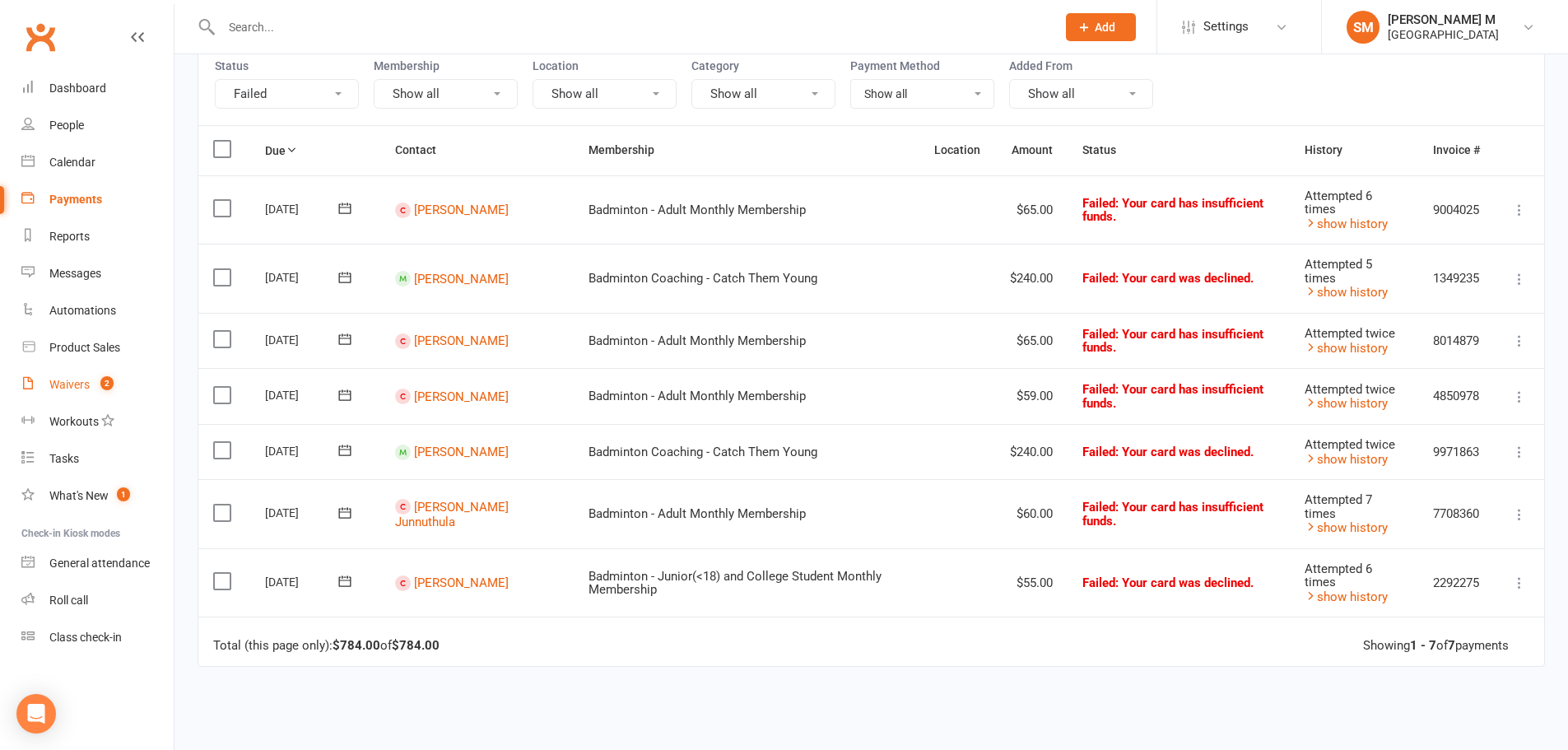
click at [85, 396] on link "Waivers 2" at bounding box center [97, 385] width 152 height 37
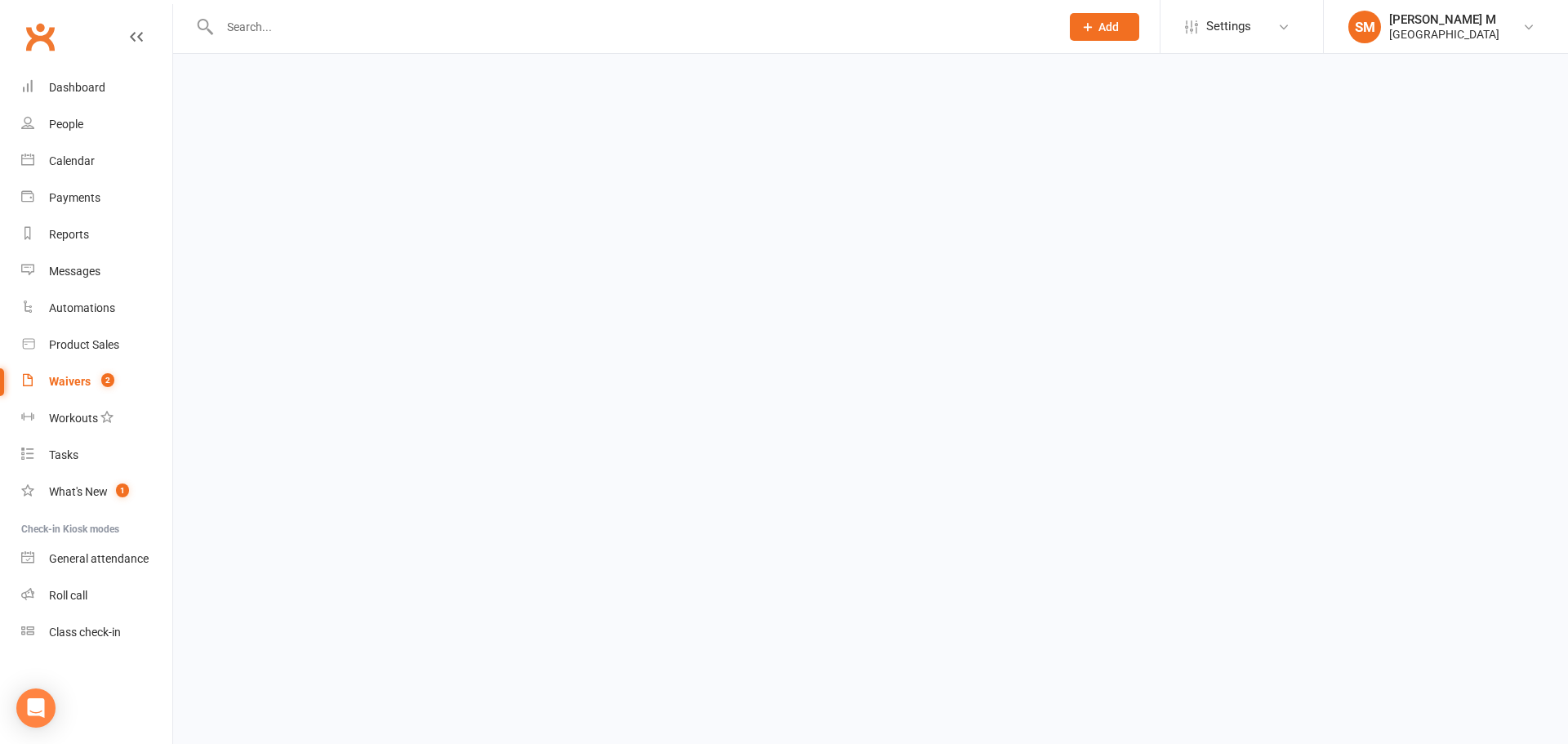
select select "50"
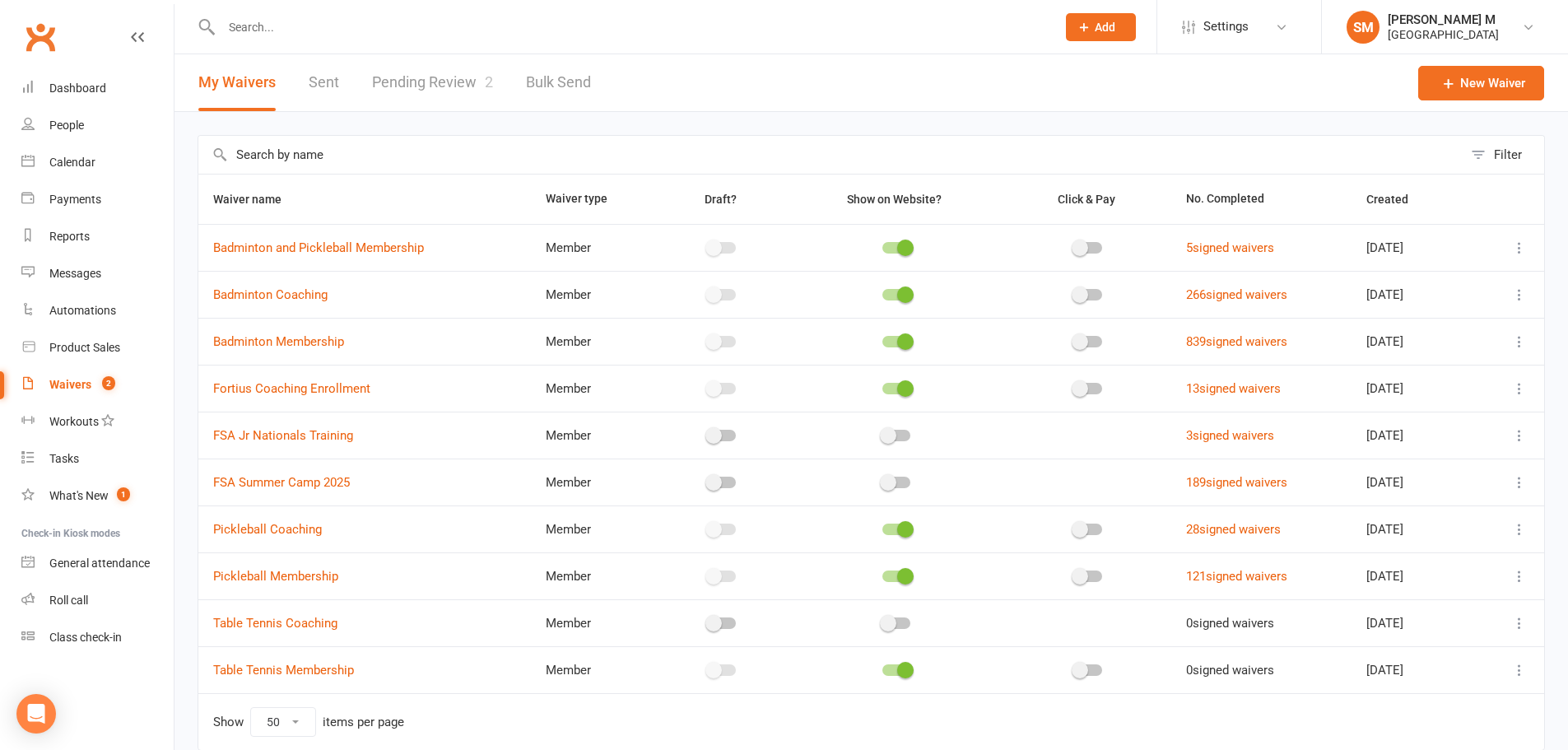
click at [382, 72] on link "Pending Review 2" at bounding box center [433, 82] width 121 height 57
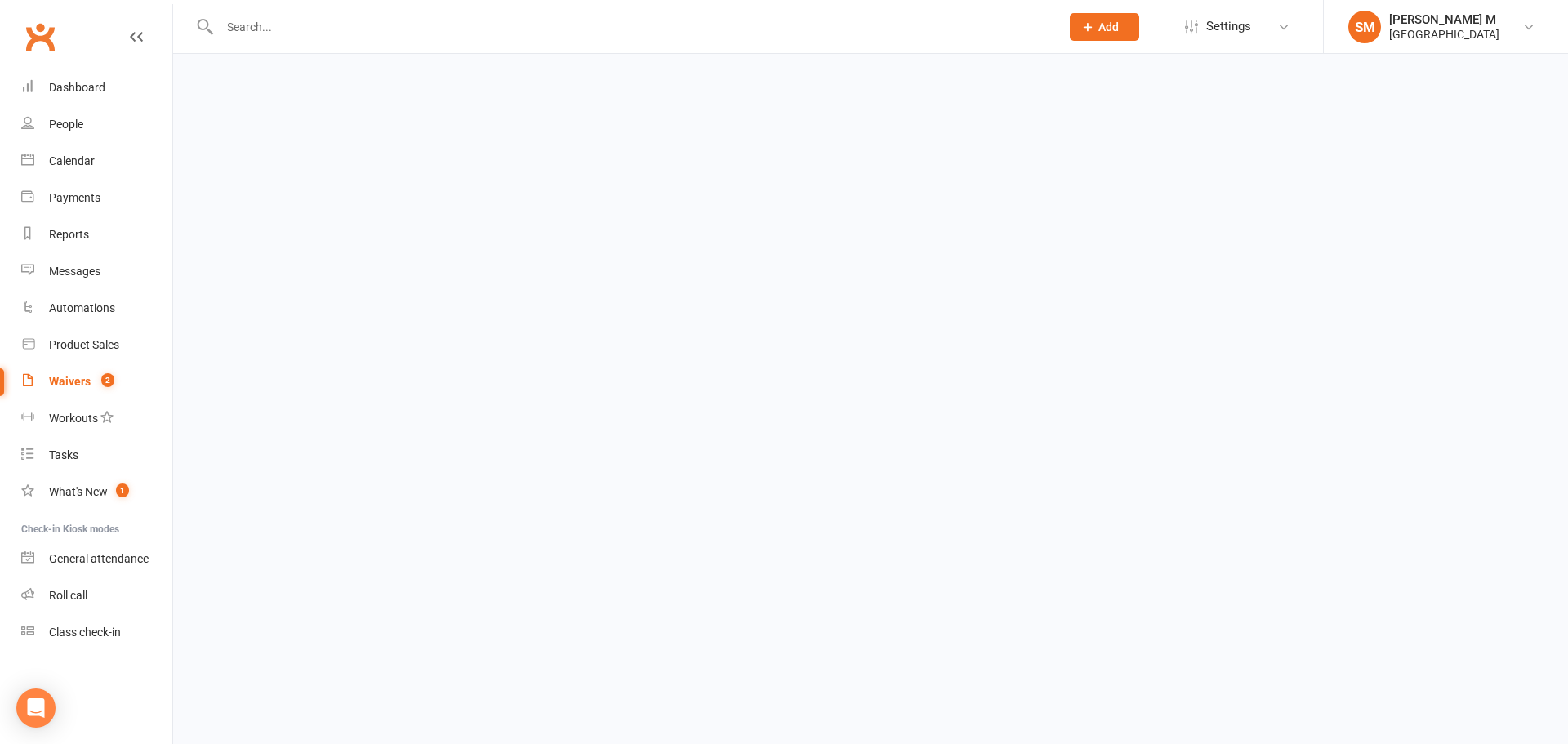
select select "100"
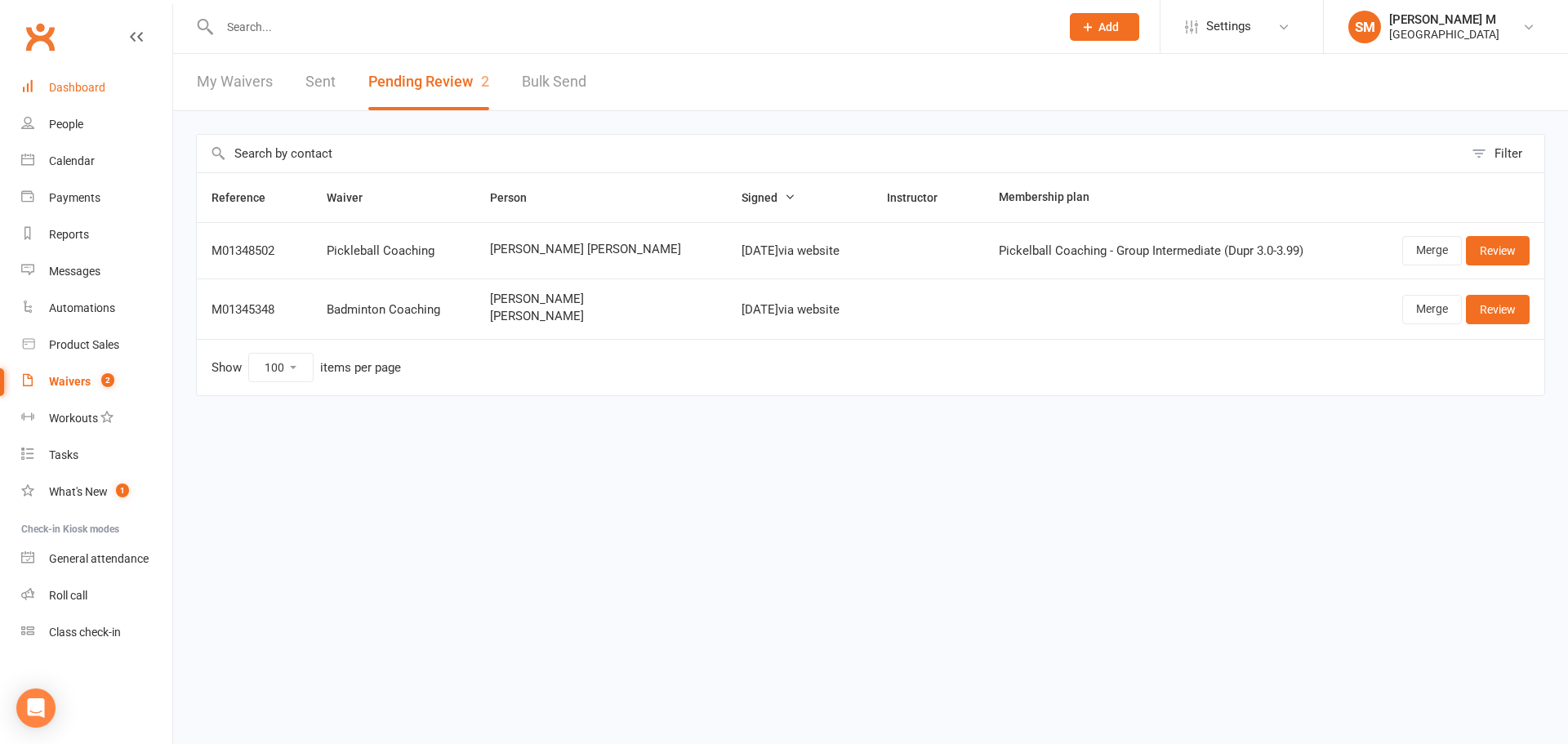
click at [86, 83] on div "Dashboard" at bounding box center [77, 87] width 57 height 13
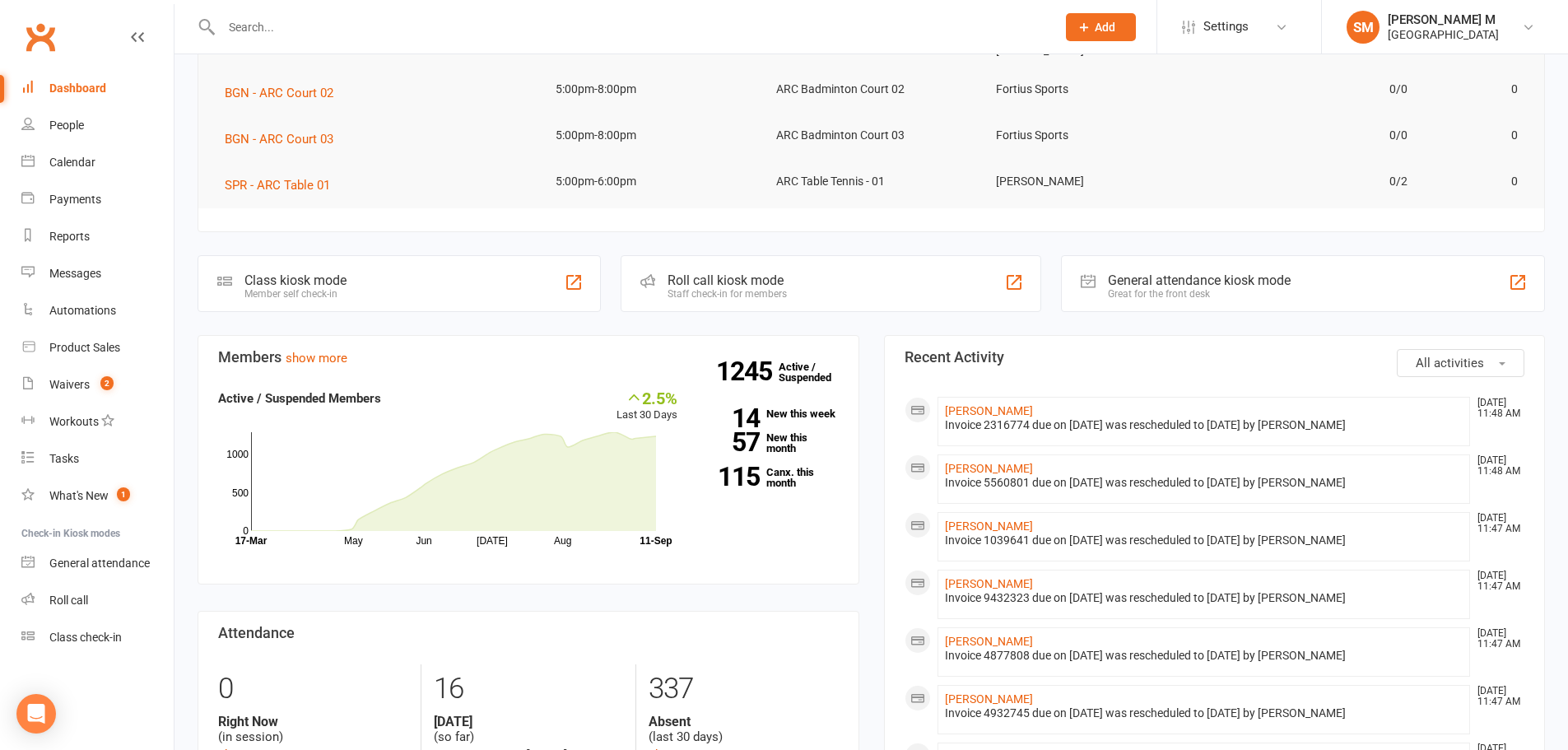
scroll to position [329, 0]
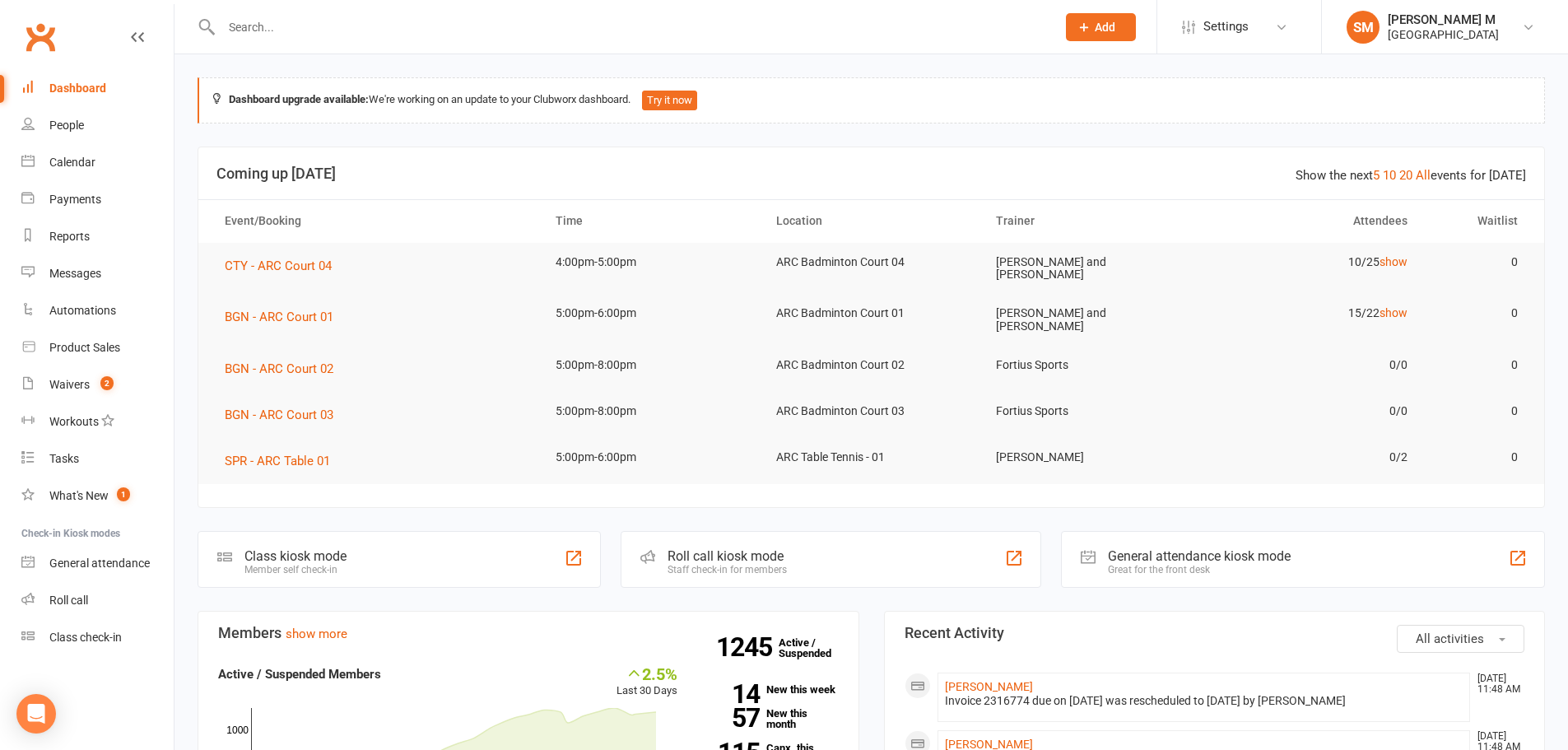
click at [76, 78] on link "Dashboard" at bounding box center [97, 88] width 152 height 37
click at [81, 92] on div "Dashboard" at bounding box center [77, 88] width 57 height 13
click at [284, 20] on input "text" at bounding box center [631, 26] width 828 height 23
paste input "[EMAIL_ADDRESS][DOMAIN_NAME]"
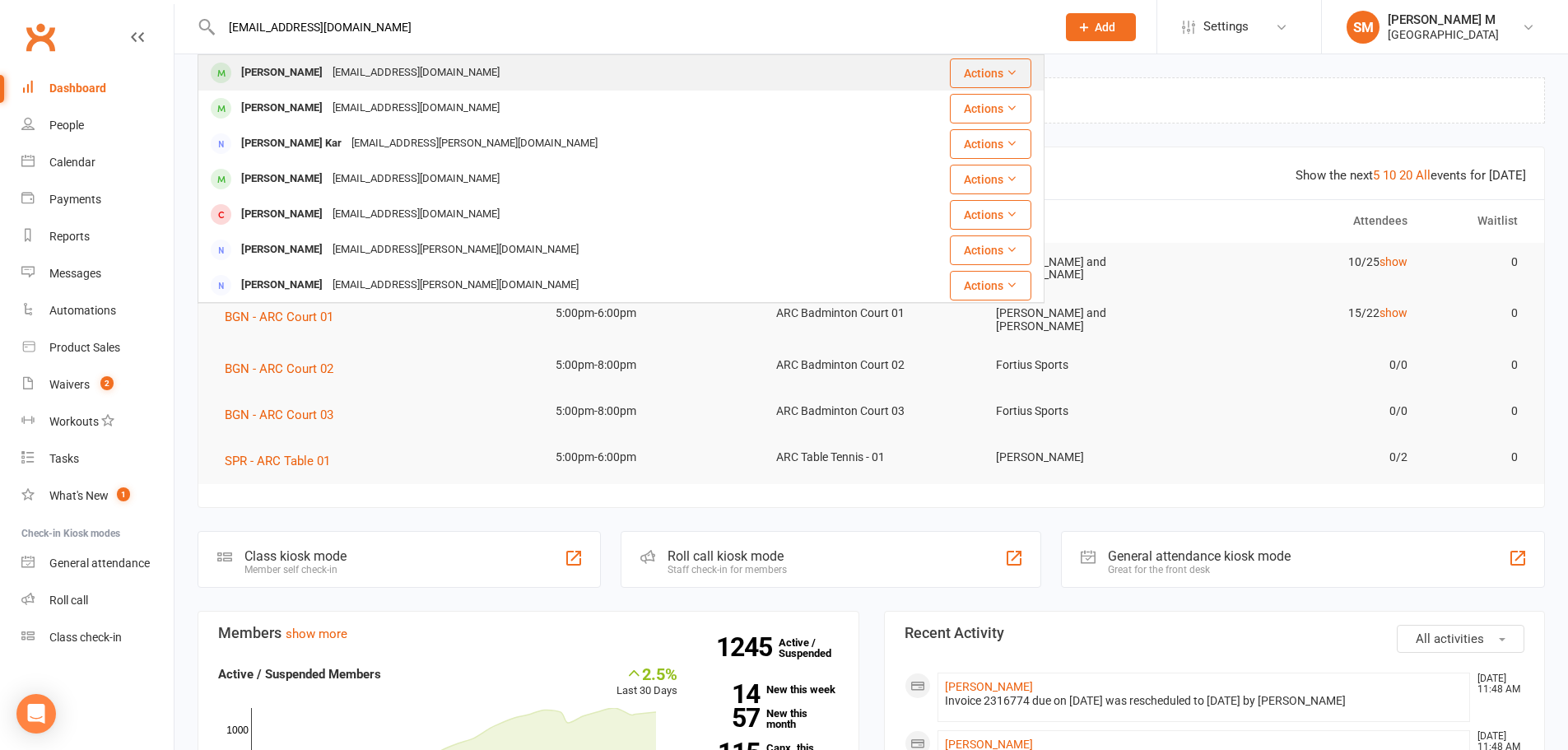
type input "[EMAIL_ADDRESS][DOMAIN_NAME]"
click at [327, 73] on div "[EMAIL_ADDRESS][DOMAIN_NAME]" at bounding box center [416, 73] width 177 height 24
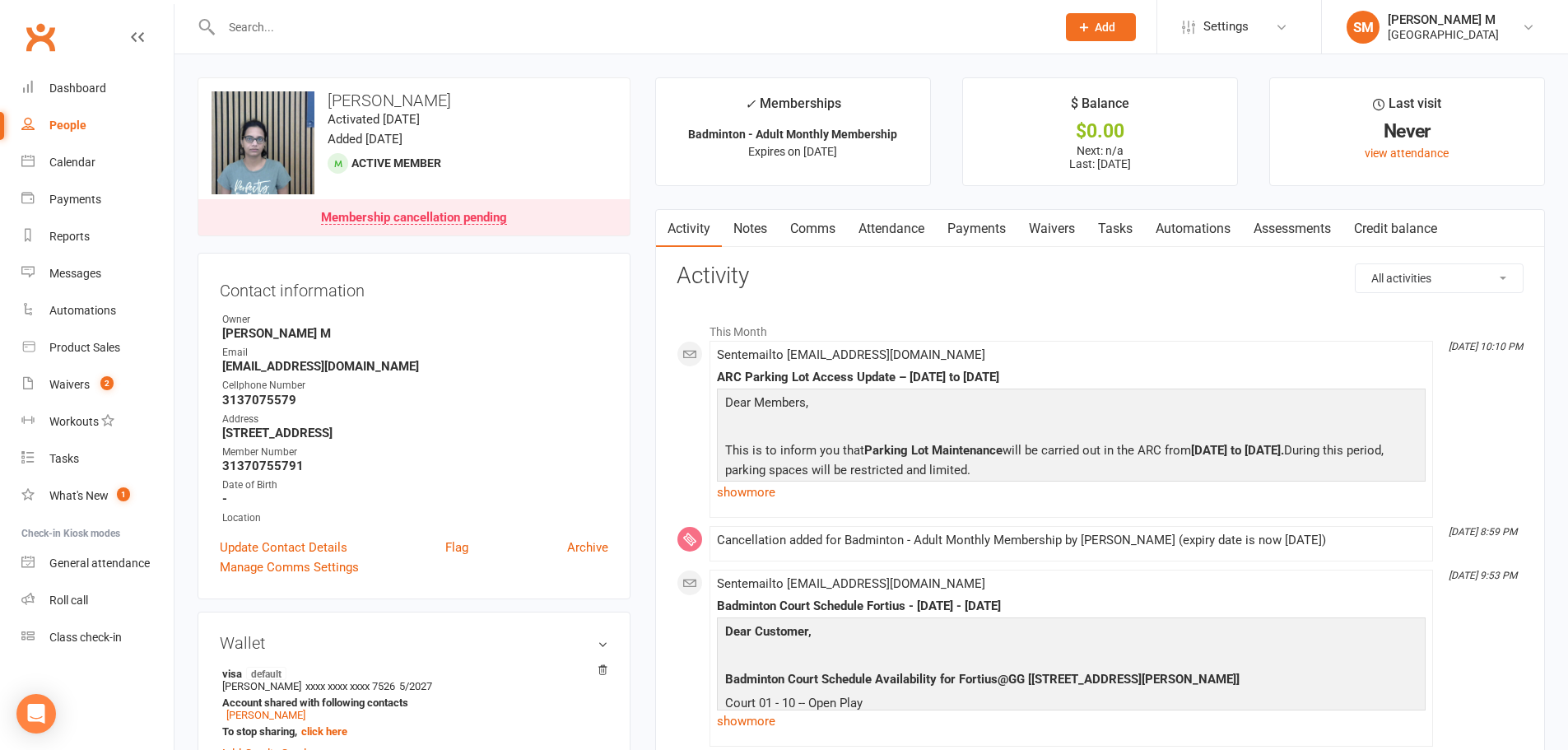
click at [982, 225] on link "Payments" at bounding box center [976, 229] width 82 height 38
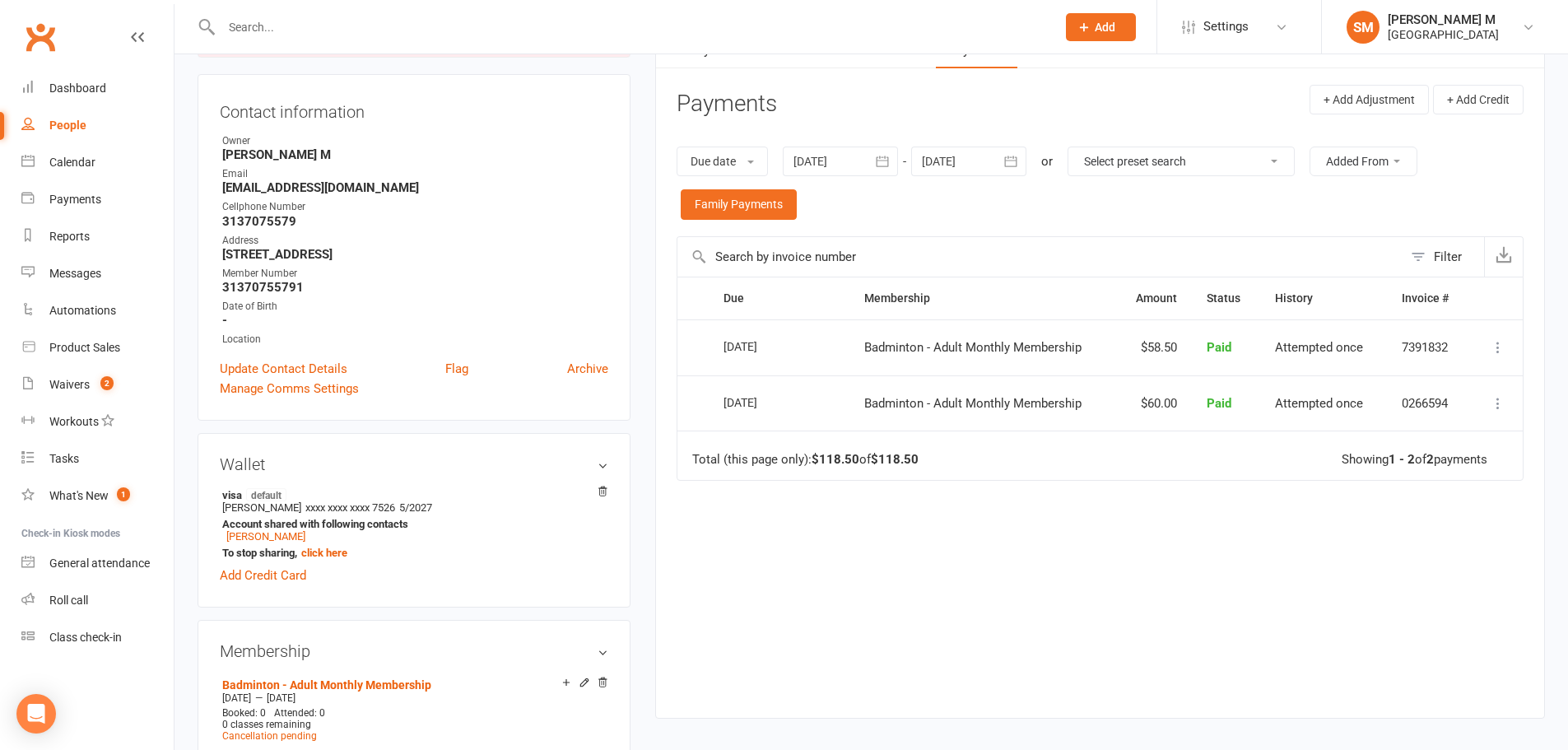
scroll to position [247, 0]
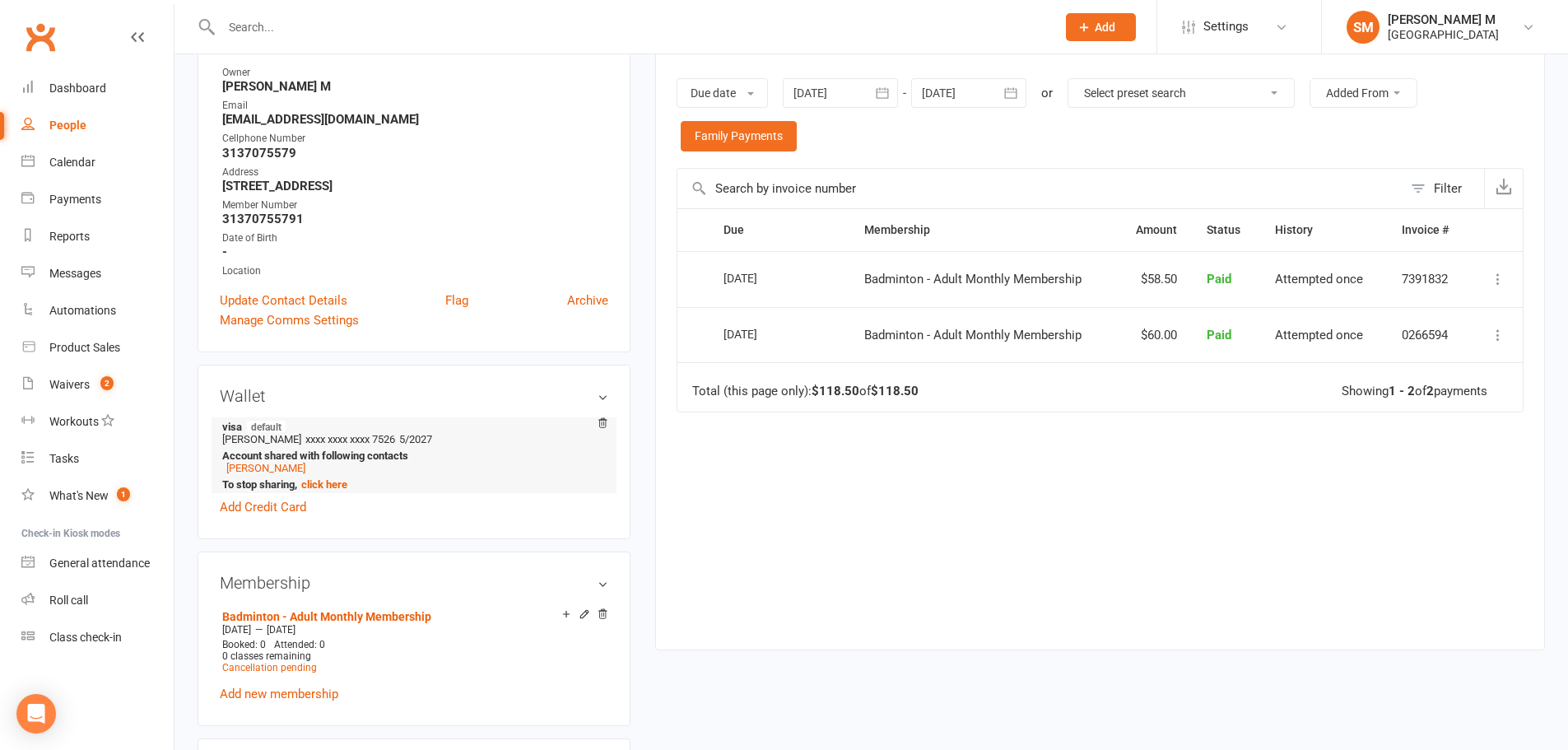
click at [278, 474] on li "[PERSON_NAME]" at bounding box center [410, 468] width 378 height 13
click at [278, 469] on link "[PERSON_NAME]" at bounding box center [265, 468] width 79 height 13
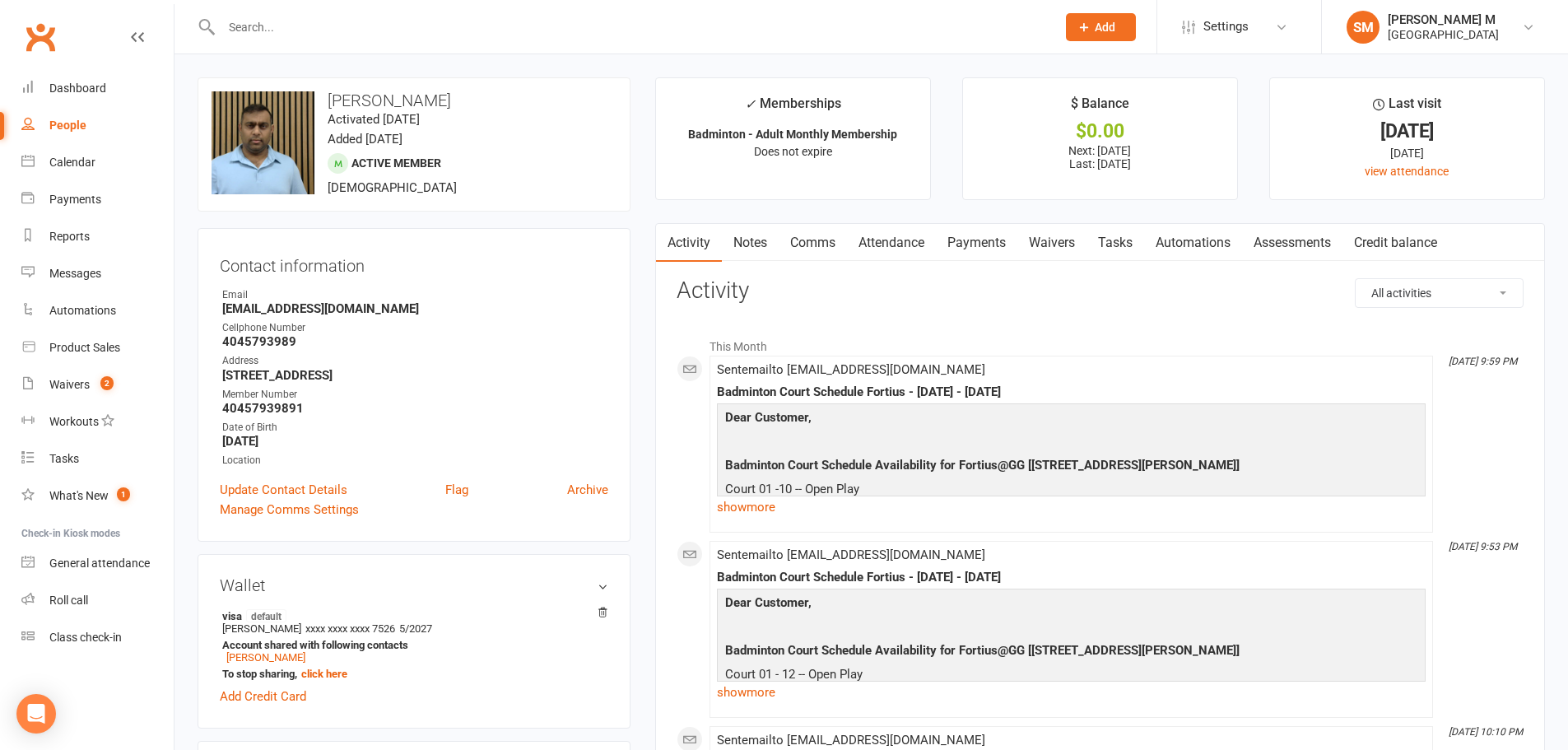
click at [983, 243] on link "Payments" at bounding box center [976, 242] width 82 height 38
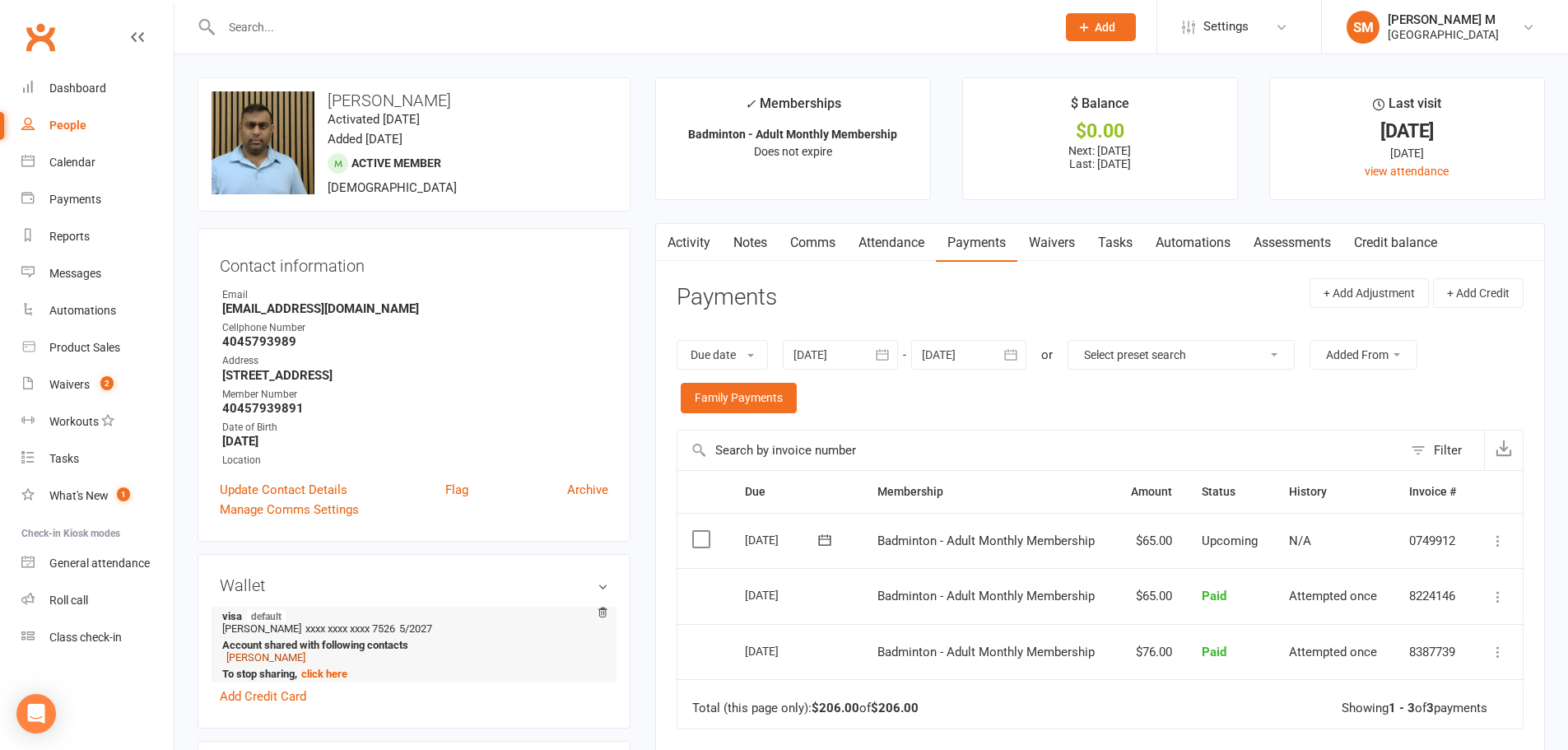
click at [235, 656] on link "[PERSON_NAME]" at bounding box center [265, 657] width 79 height 13
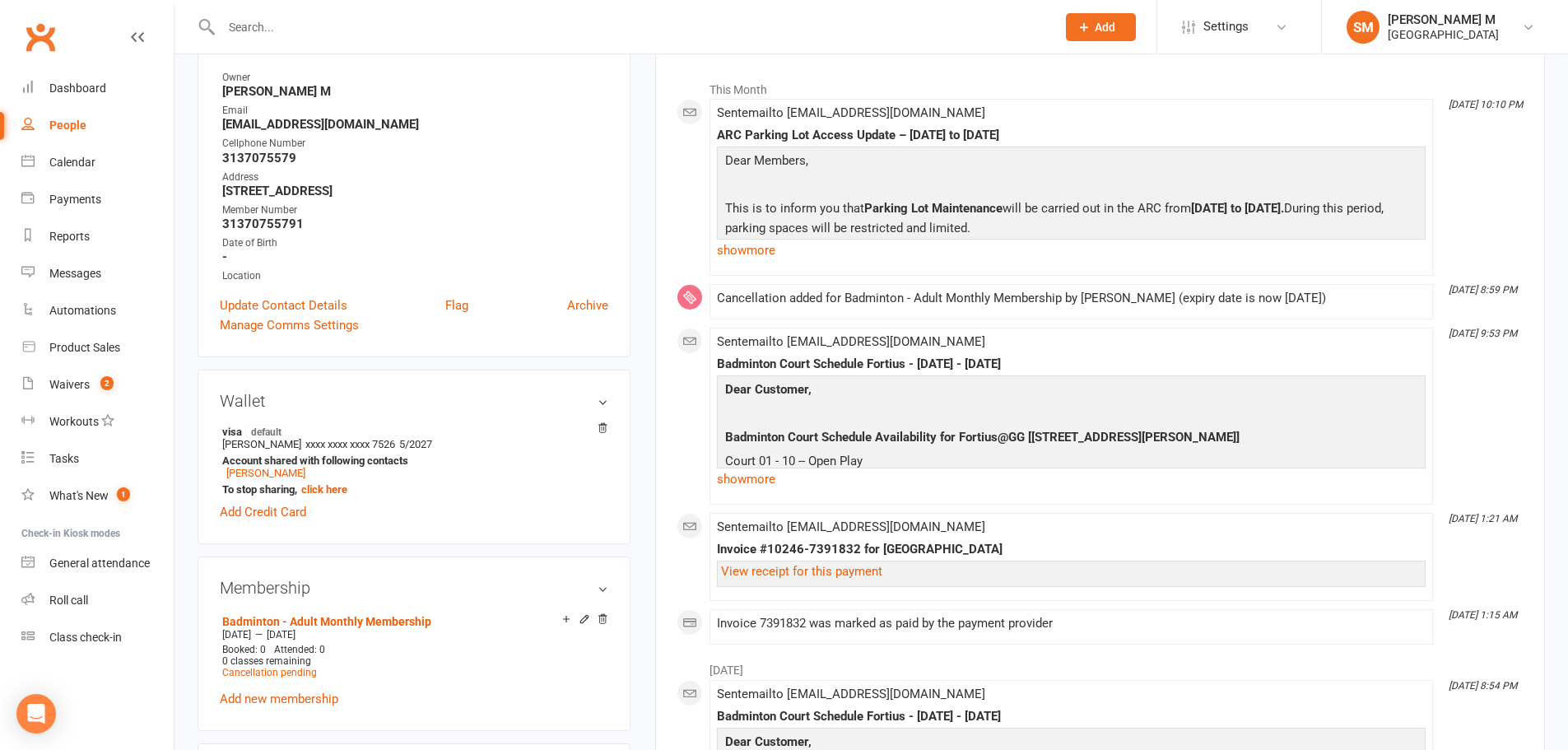
scroll to position [247, 0]
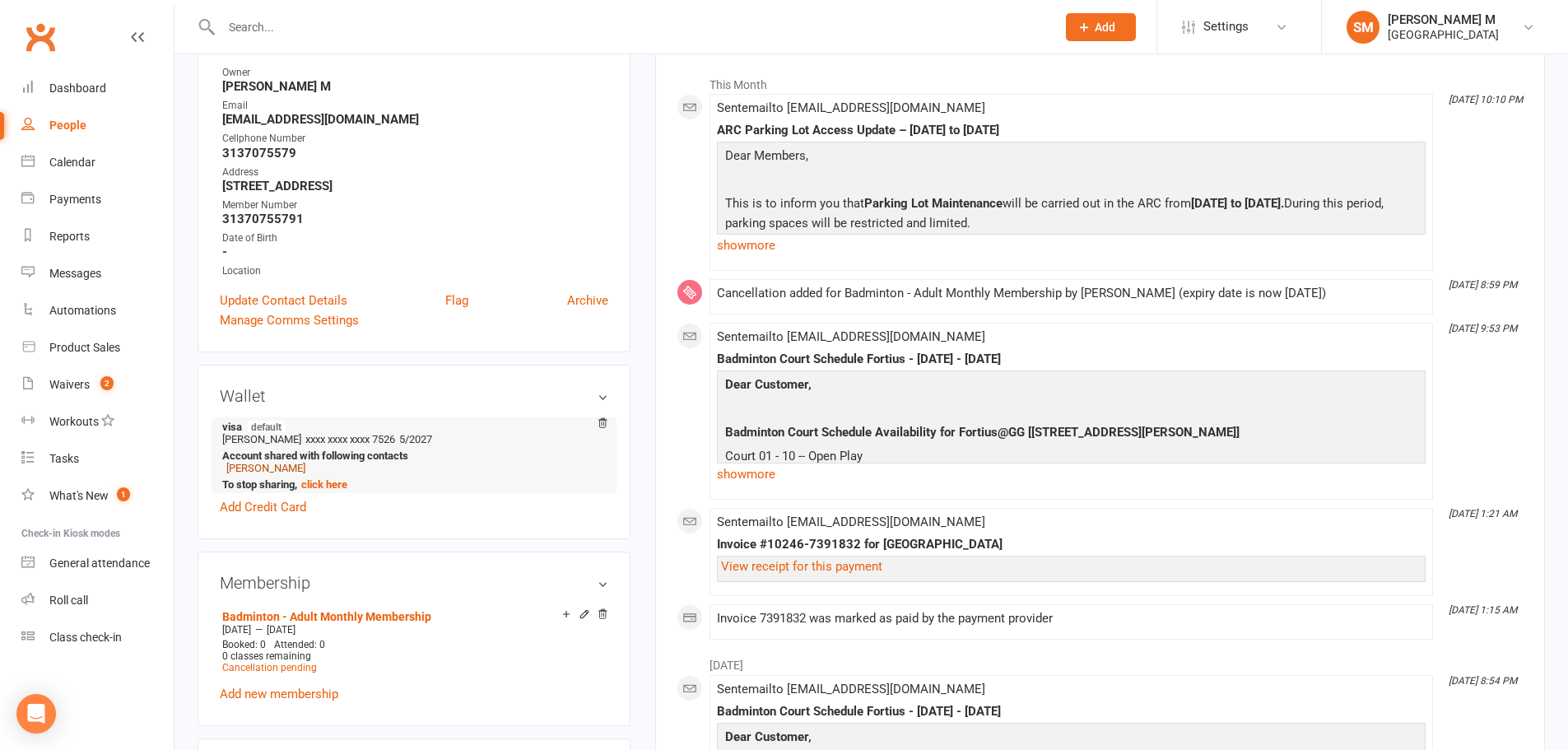
click at [254, 470] on link "[PERSON_NAME]" at bounding box center [265, 468] width 79 height 13
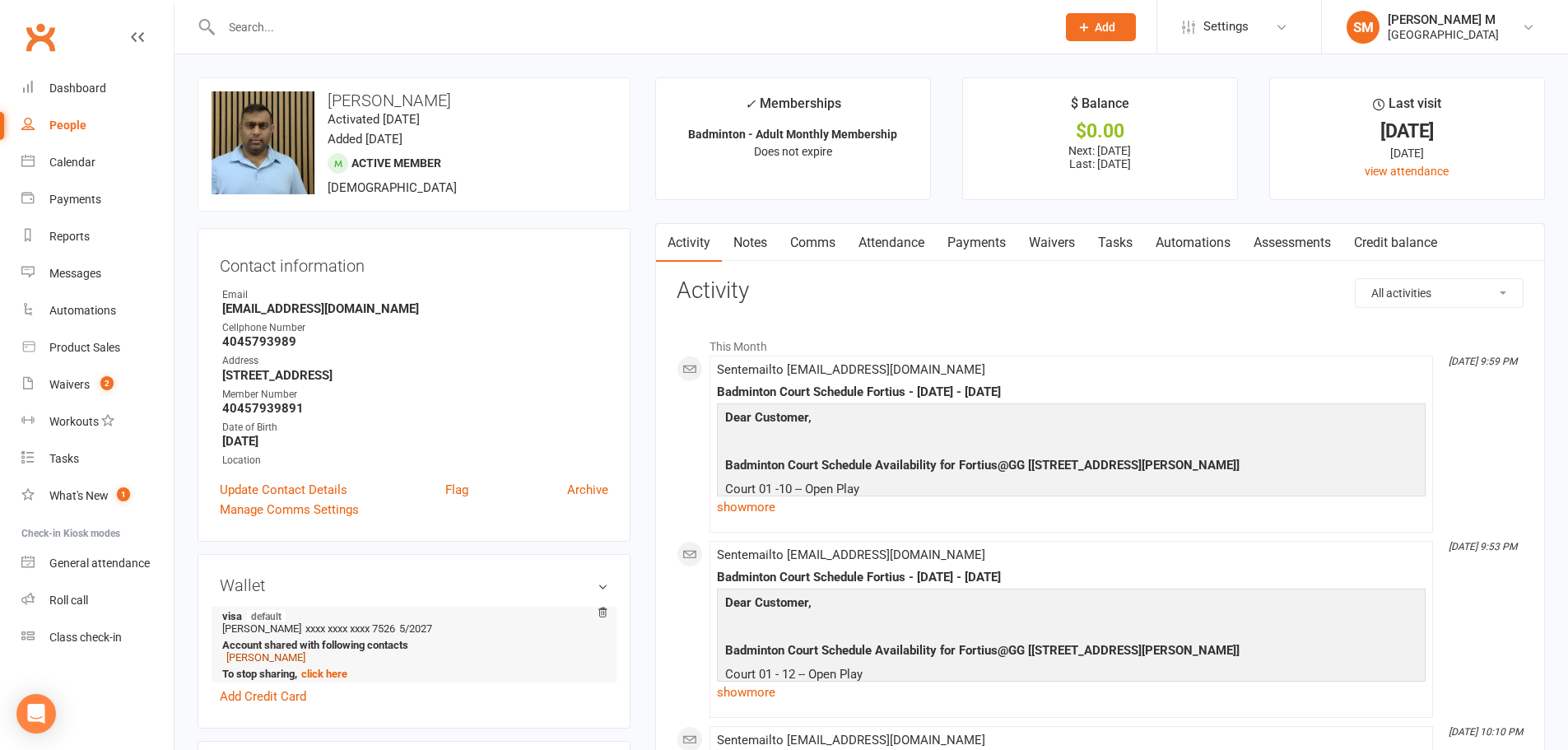
click at [272, 659] on link "[PERSON_NAME]" at bounding box center [265, 657] width 79 height 13
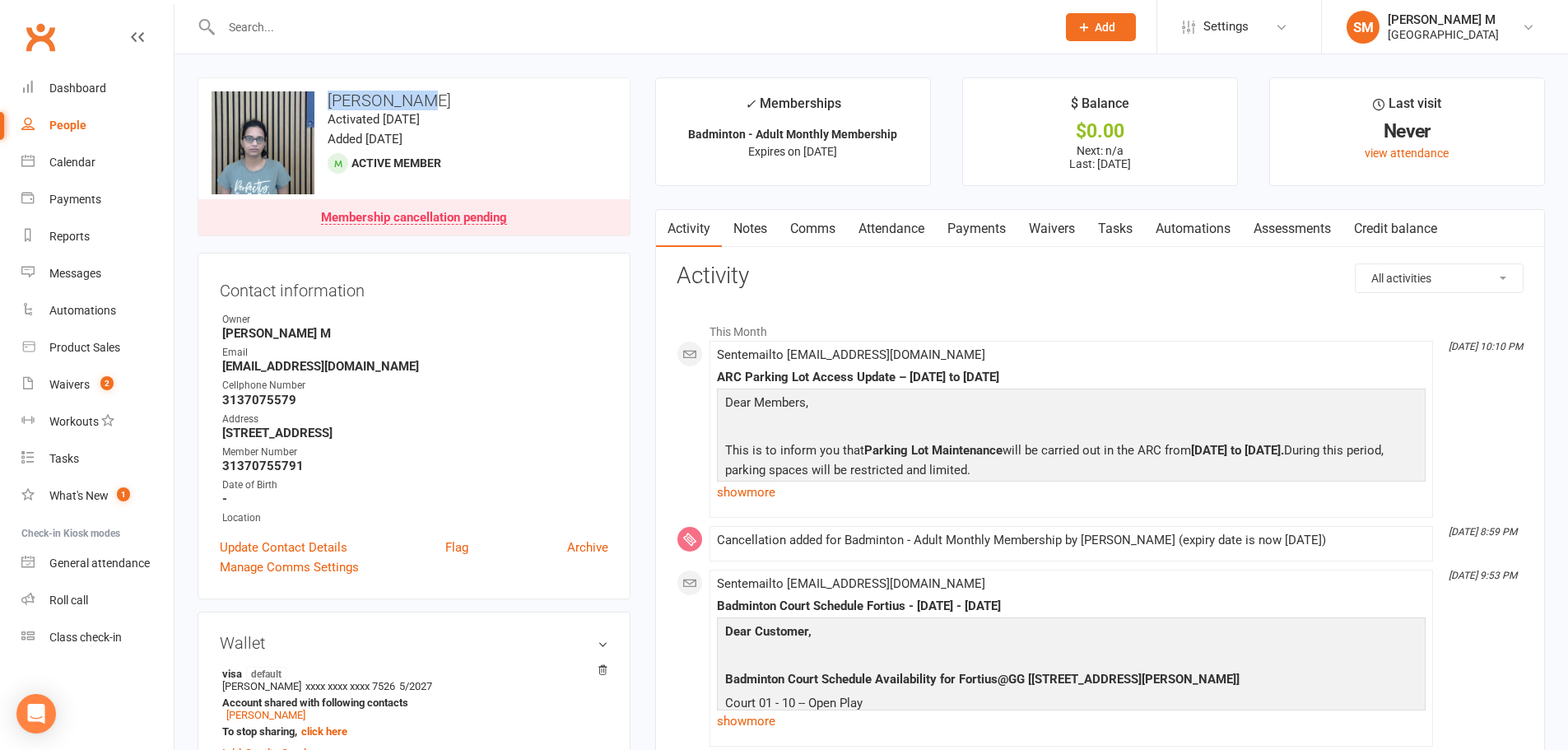
drag, startPoint x: 427, startPoint y: 101, endPoint x: 321, endPoint y: 101, distance: 106.0
click at [321, 101] on h3 "[PERSON_NAME]" at bounding box center [414, 100] width 405 height 18
copy h3 "[PERSON_NAME]"
